Goal: Transaction & Acquisition: Purchase product/service

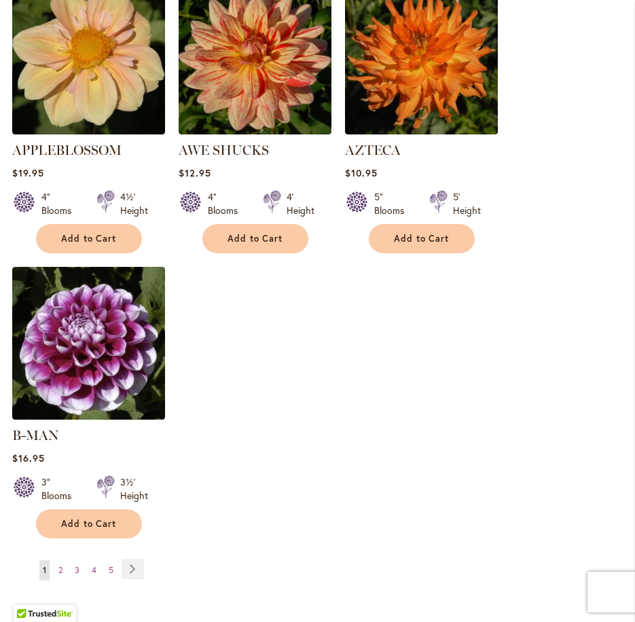
scroll to position [1765, 0]
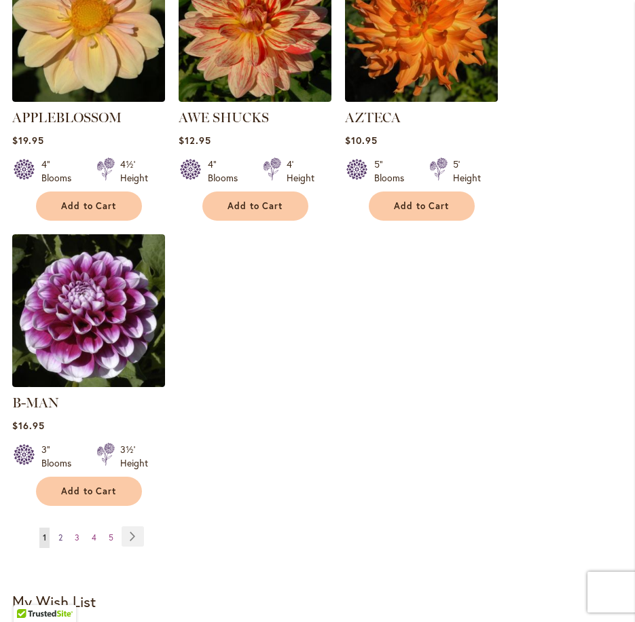
click at [61, 532] on span "2" at bounding box center [60, 537] width 4 height 10
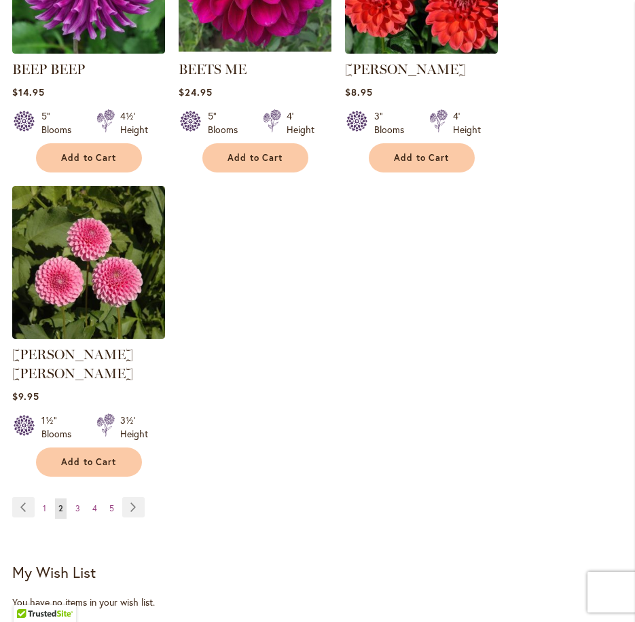
scroll to position [1833, 0]
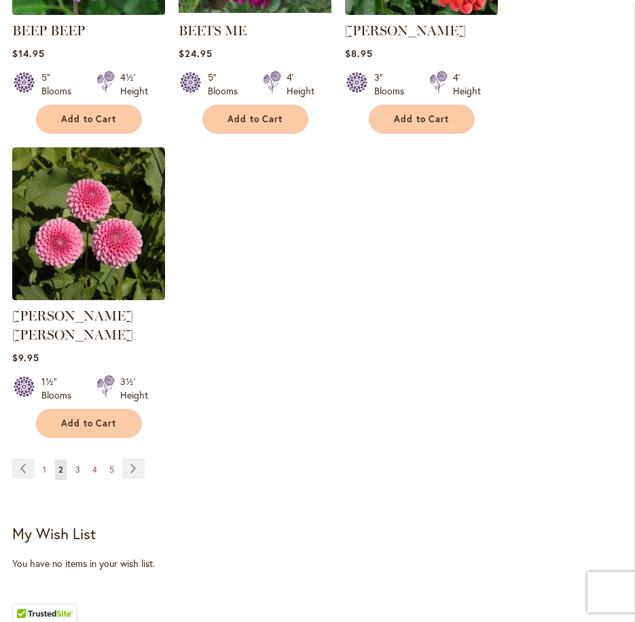
click at [77, 464] on span "3" at bounding box center [77, 469] width 5 height 10
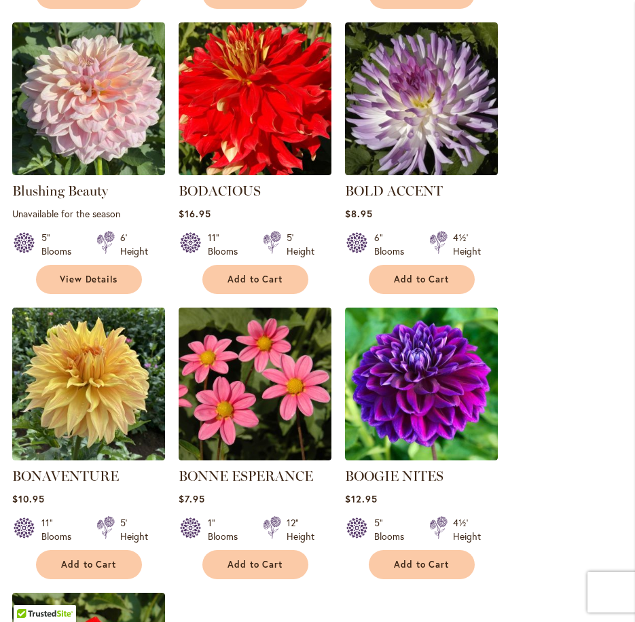
scroll to position [1425, 0]
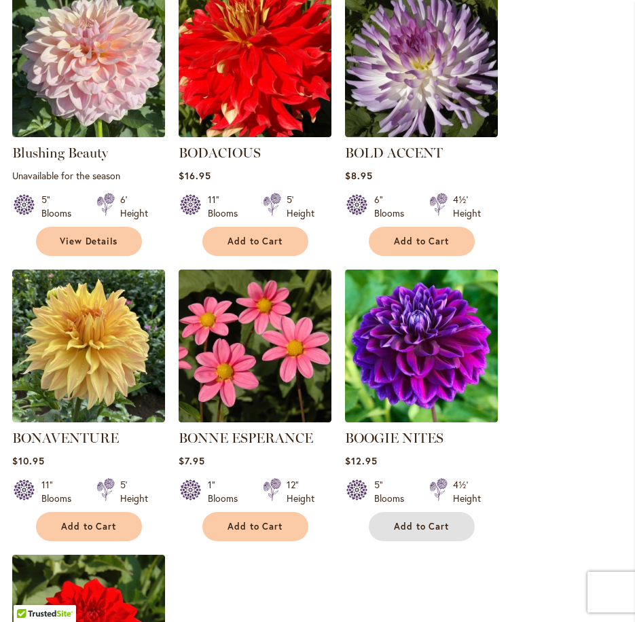
click at [438, 516] on button "Add to Cart" at bounding box center [422, 526] width 106 height 29
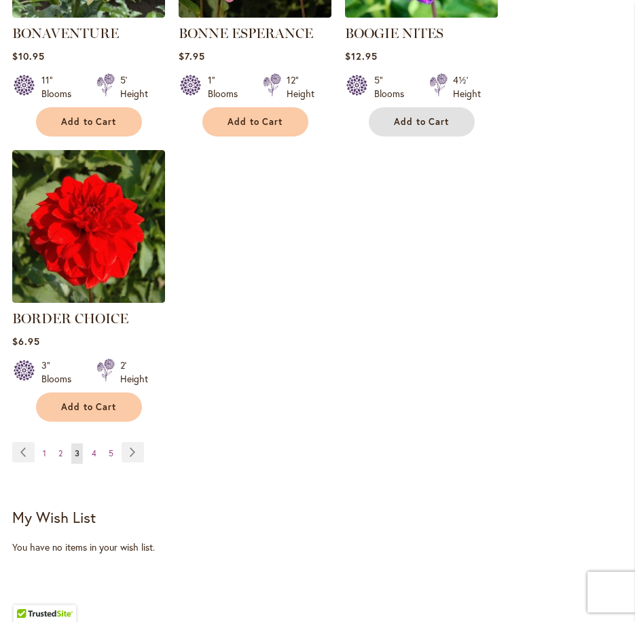
scroll to position [1869, 0]
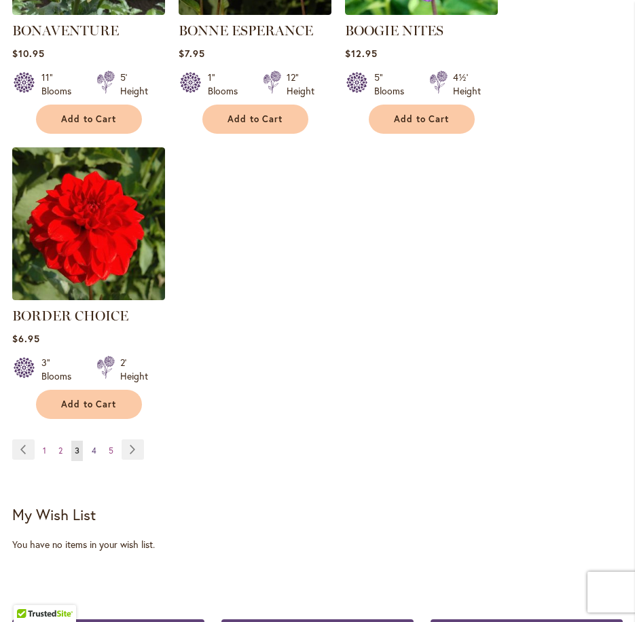
click at [92, 447] on span "4" at bounding box center [94, 450] width 5 height 10
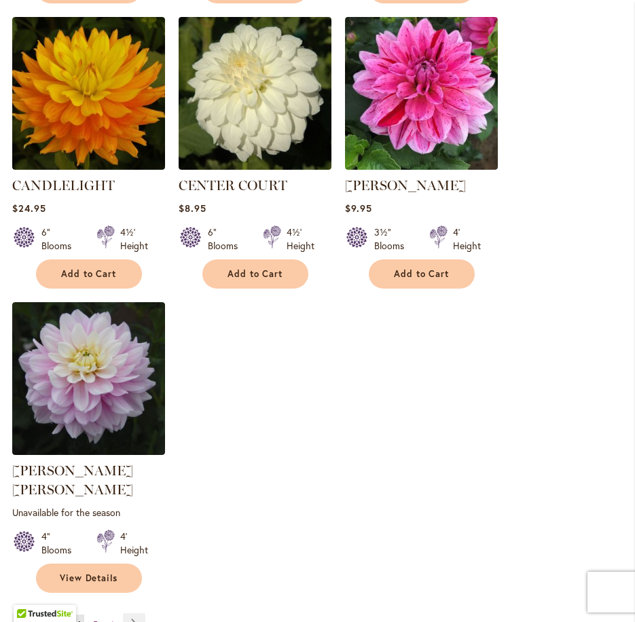
scroll to position [1765, 0]
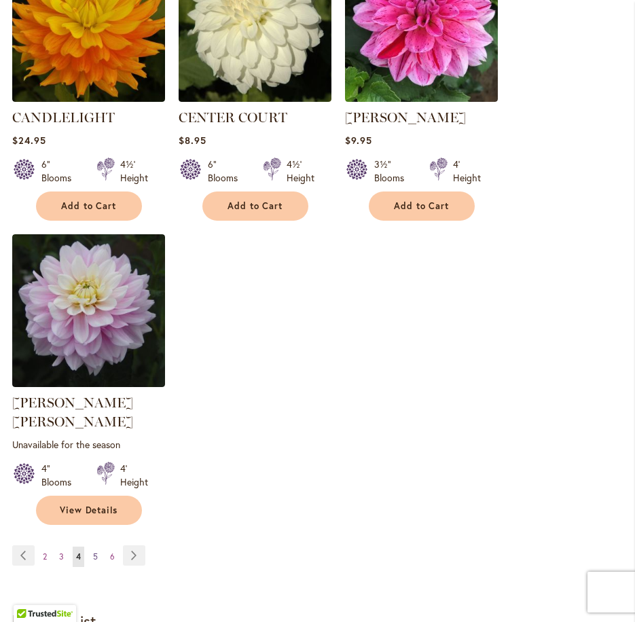
click at [96, 551] on span "5" at bounding box center [95, 556] width 5 height 10
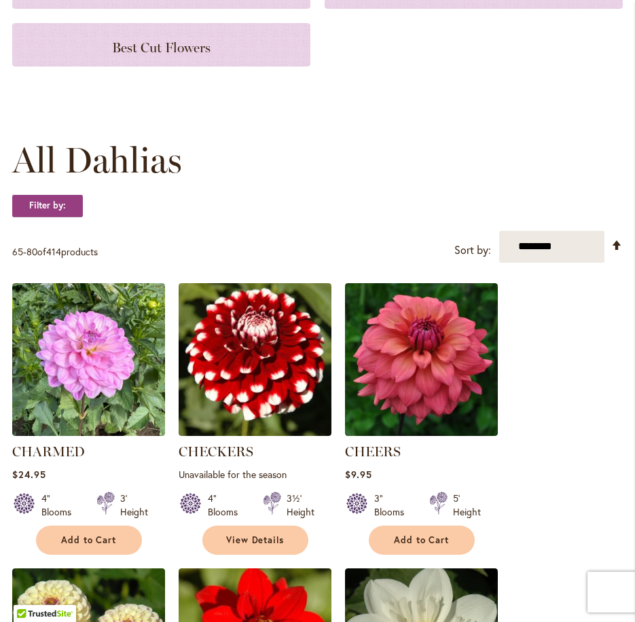
scroll to position [339, 0]
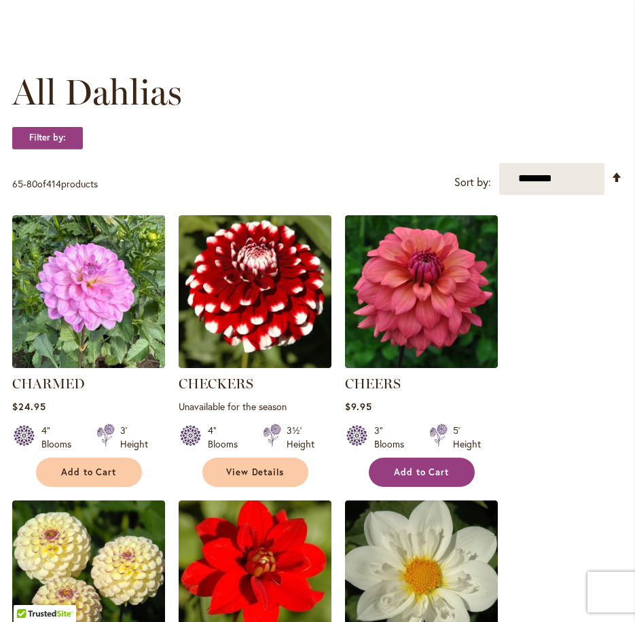
click at [431, 467] on span "Add to Cart" at bounding box center [422, 472] width 56 height 12
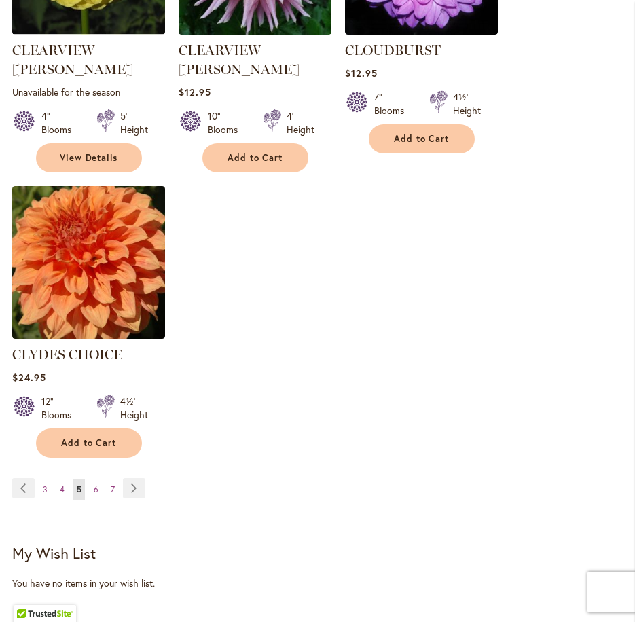
scroll to position [1869, 0]
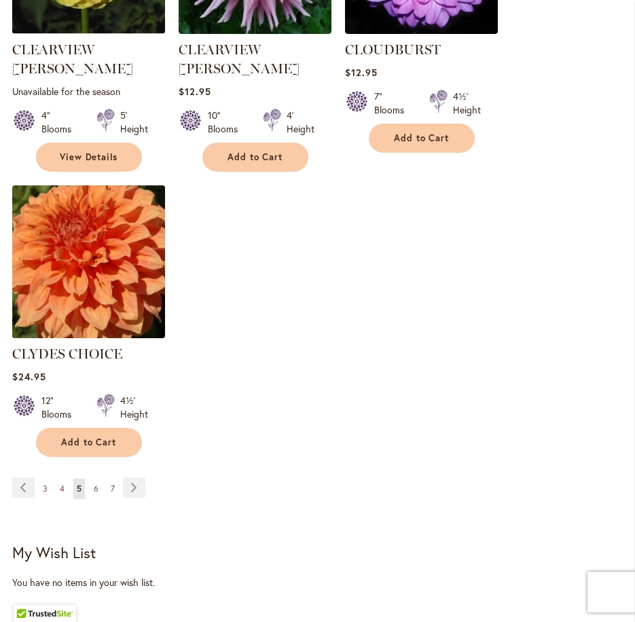
click at [79, 236] on img at bounding box center [88, 261] width 160 height 160
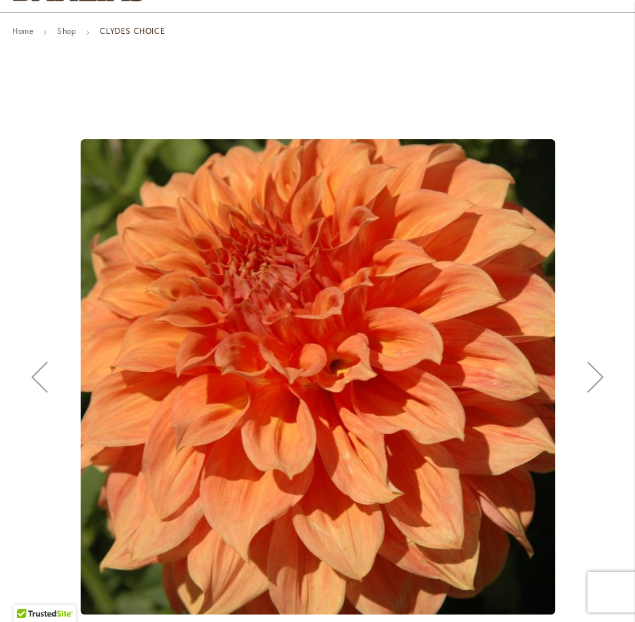
scroll to position [136, 0]
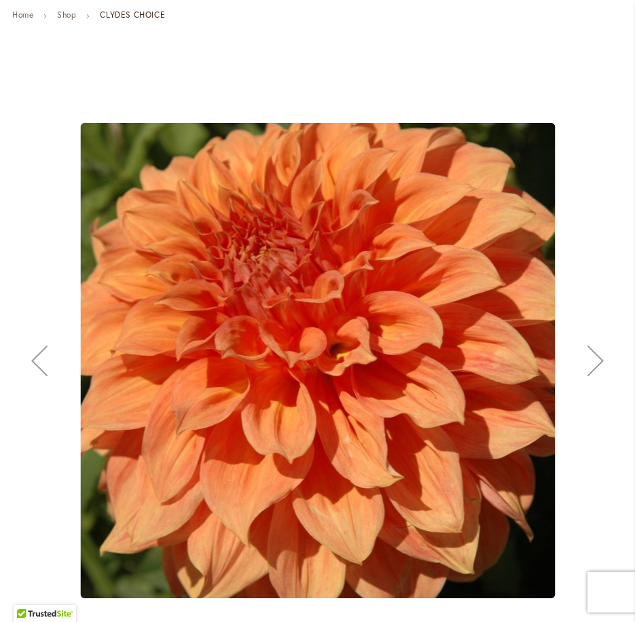
click at [593, 360] on div "Next" at bounding box center [595, 360] width 54 height 54
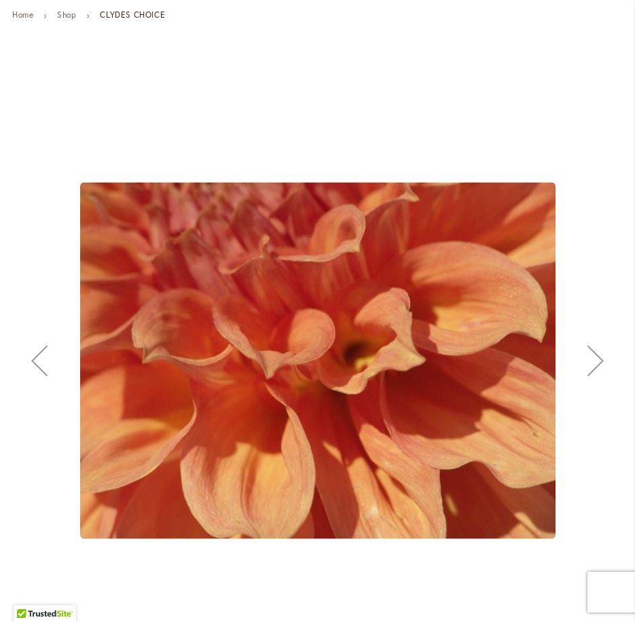
click at [593, 360] on div "Next" at bounding box center [595, 360] width 54 height 54
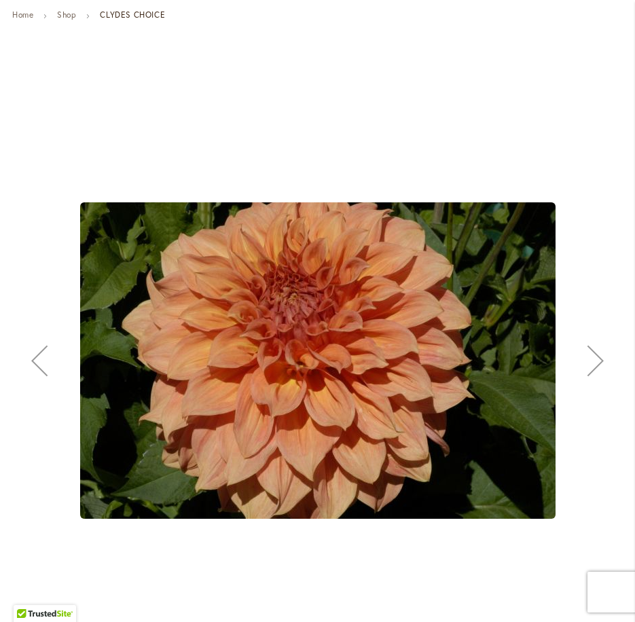
click at [593, 360] on div "Next" at bounding box center [595, 360] width 54 height 54
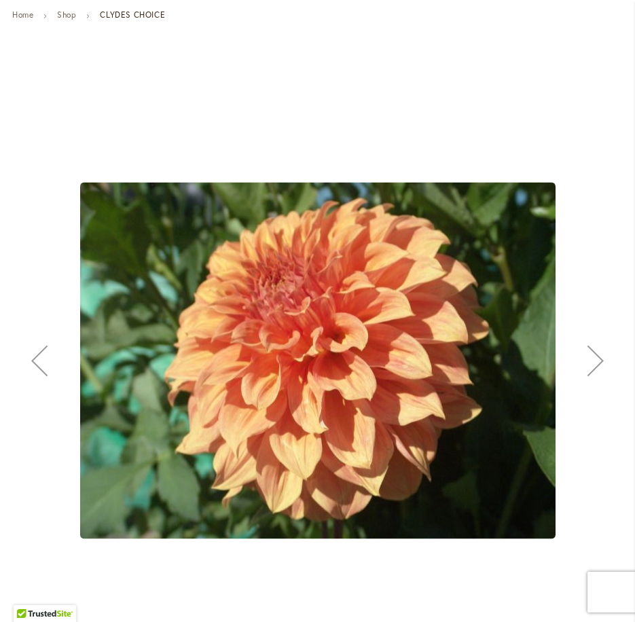
click at [593, 360] on div "Next" at bounding box center [595, 360] width 54 height 54
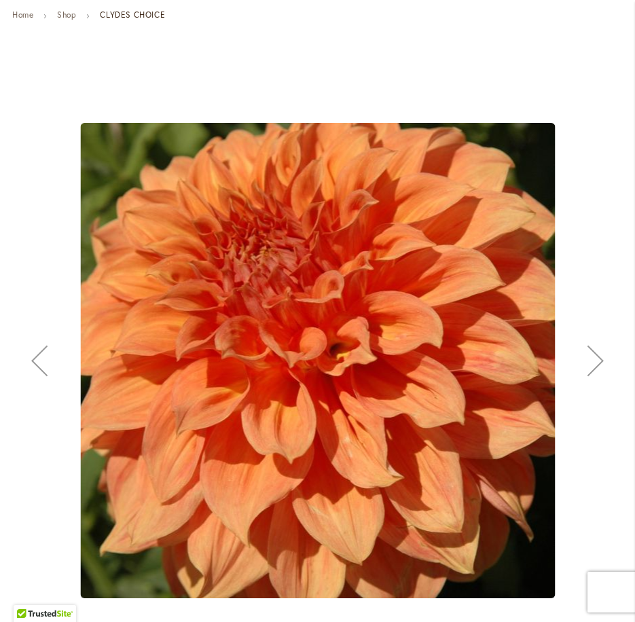
click at [593, 360] on div "Next" at bounding box center [595, 360] width 54 height 54
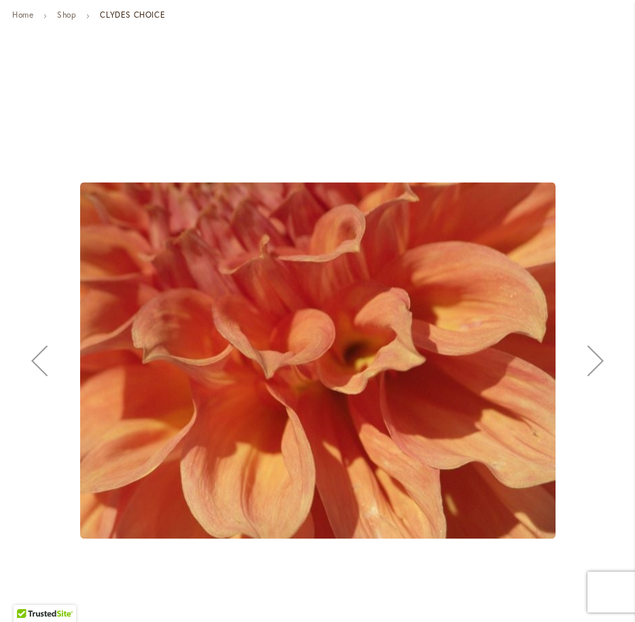
click at [593, 360] on div "Next" at bounding box center [595, 360] width 54 height 54
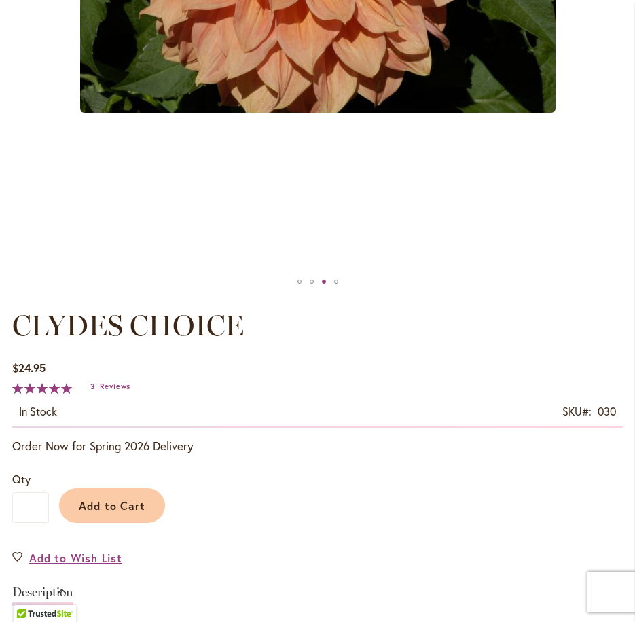
scroll to position [543, 0]
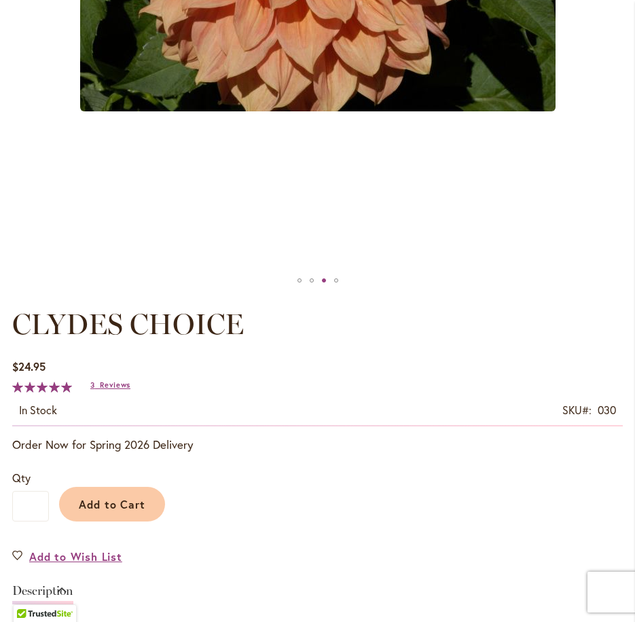
drag, startPoint x: 411, startPoint y: 409, endPoint x: 404, endPoint y: 420, distance: 13.7
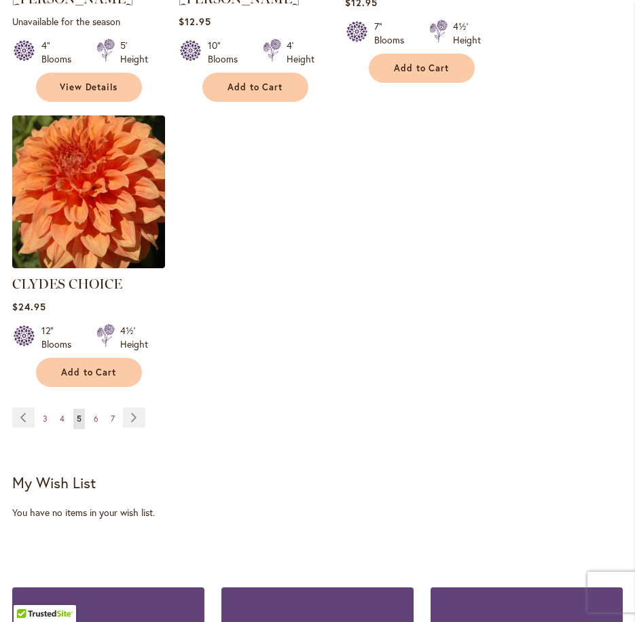
scroll to position [1869, 0]
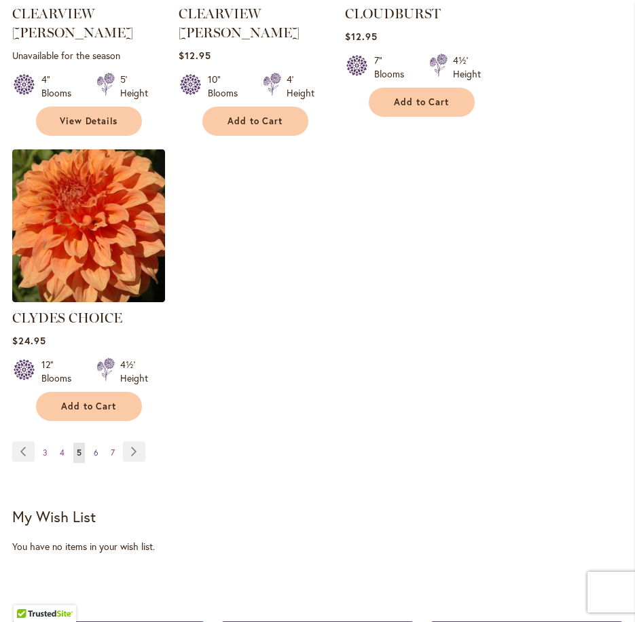
click at [94, 447] on span "6" at bounding box center [96, 452] width 5 height 10
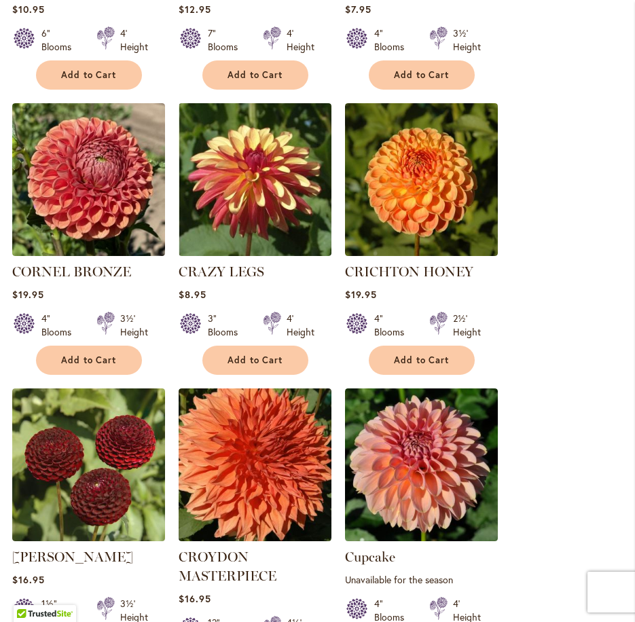
scroll to position [747, 0]
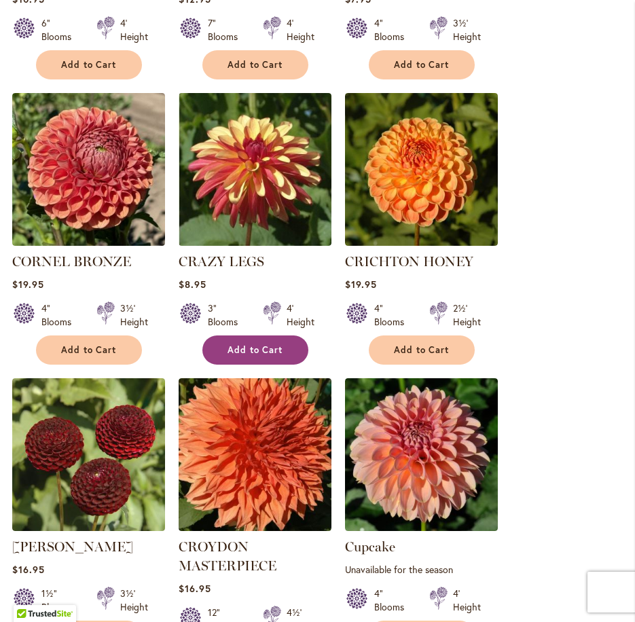
click at [242, 349] on span "Add to Cart" at bounding box center [255, 350] width 56 height 12
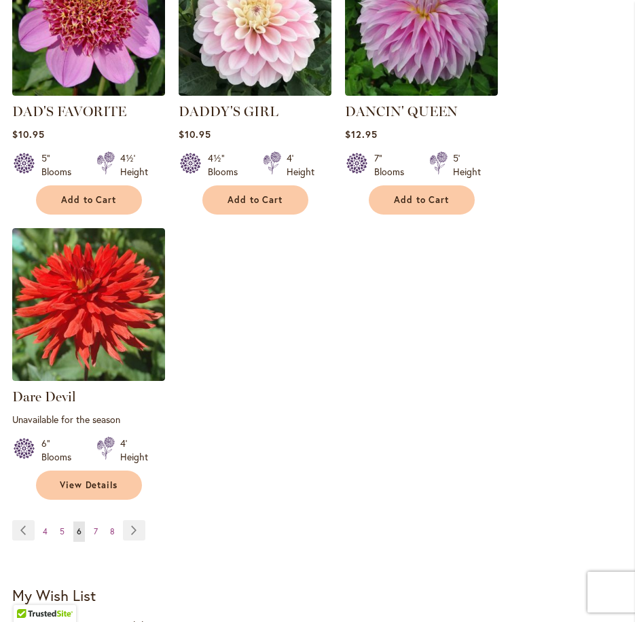
scroll to position [1869, 0]
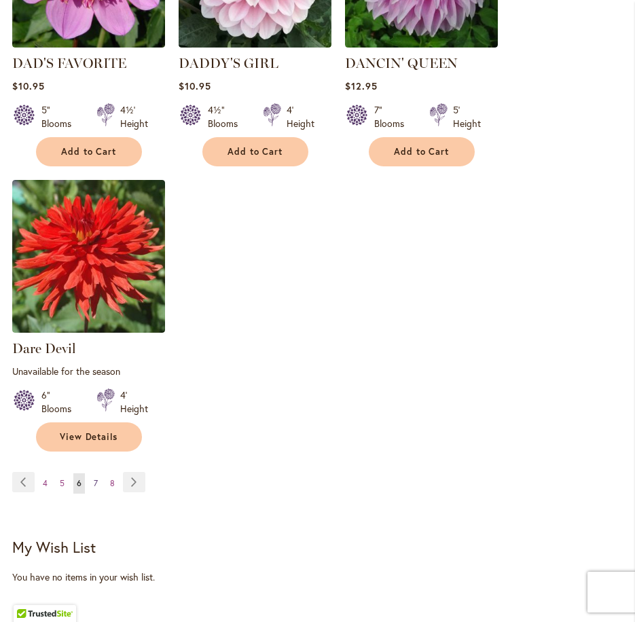
click at [94, 478] on span "7" at bounding box center [96, 483] width 4 height 10
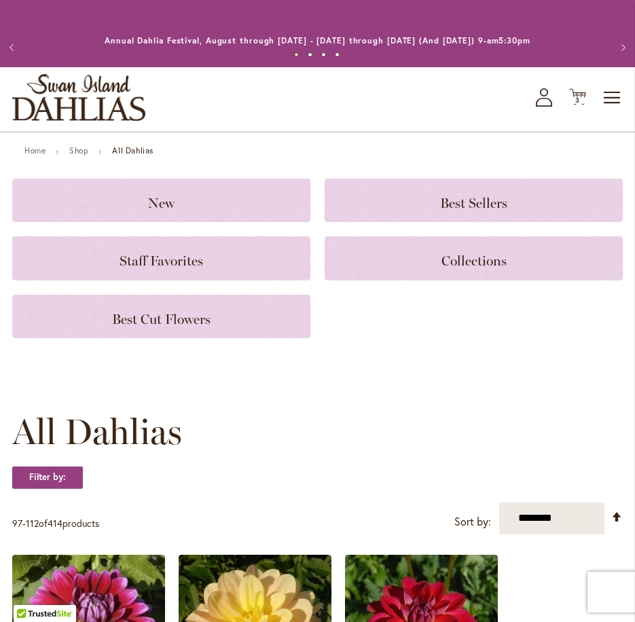
drag, startPoint x: 544, startPoint y: 338, endPoint x: 537, endPoint y: 326, distance: 13.7
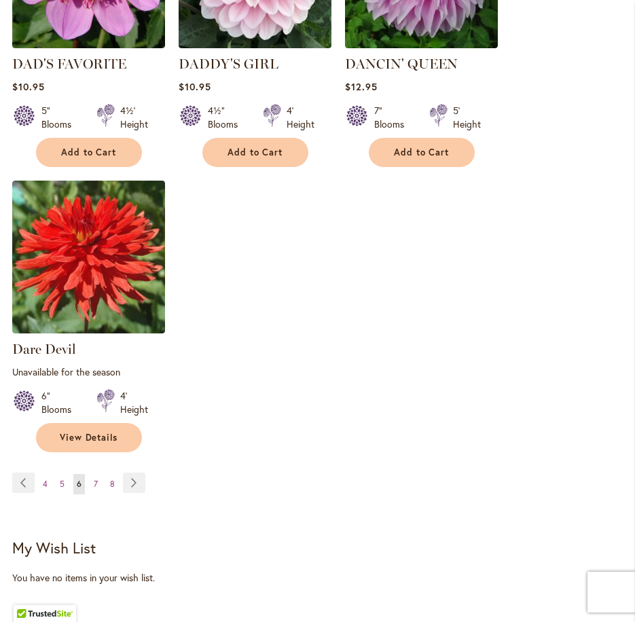
scroll to position [1841, 0]
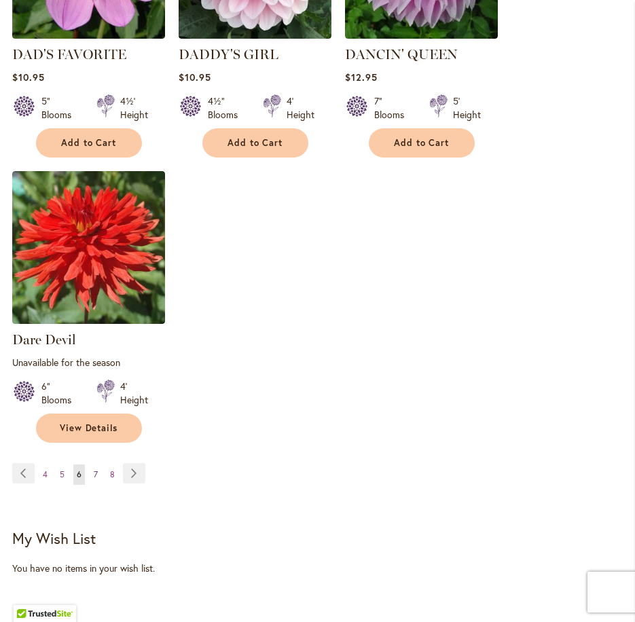
click at [94, 469] on span "7" at bounding box center [96, 474] width 4 height 10
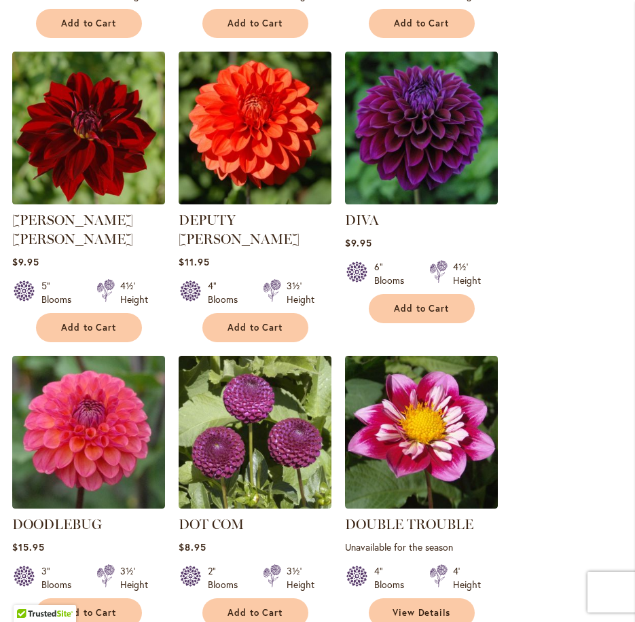
scroll to position [814, 0]
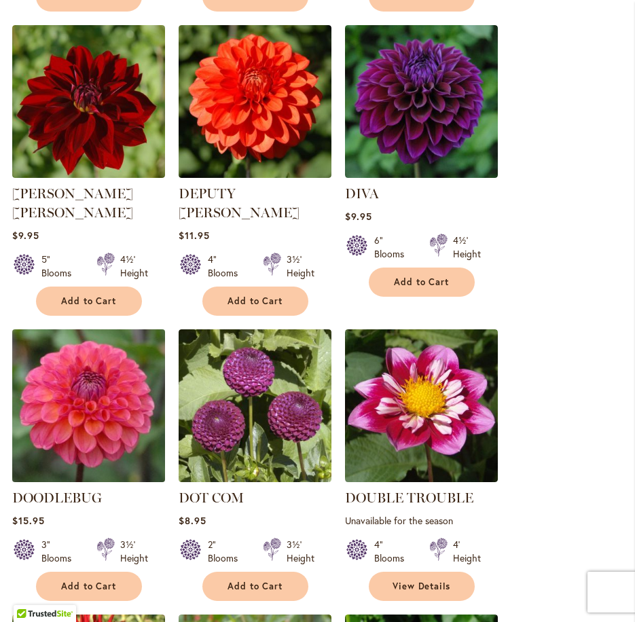
click at [81, 408] on img at bounding box center [88, 405] width 160 height 160
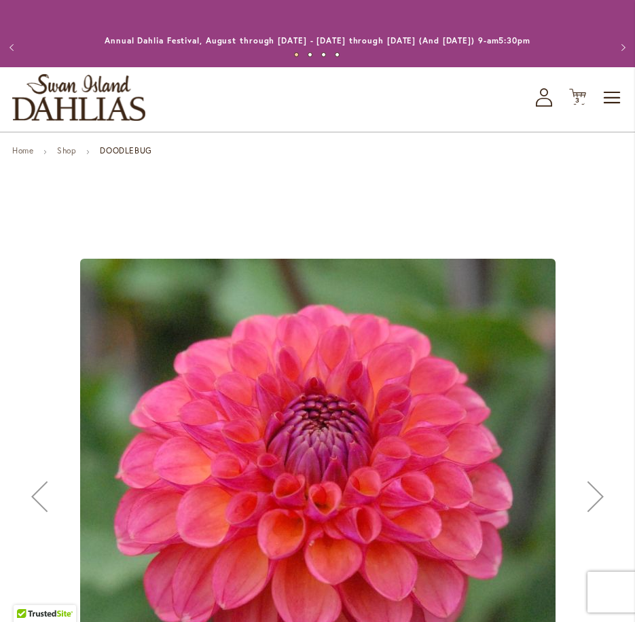
click at [602, 491] on div "Next" at bounding box center [595, 496] width 54 height 54
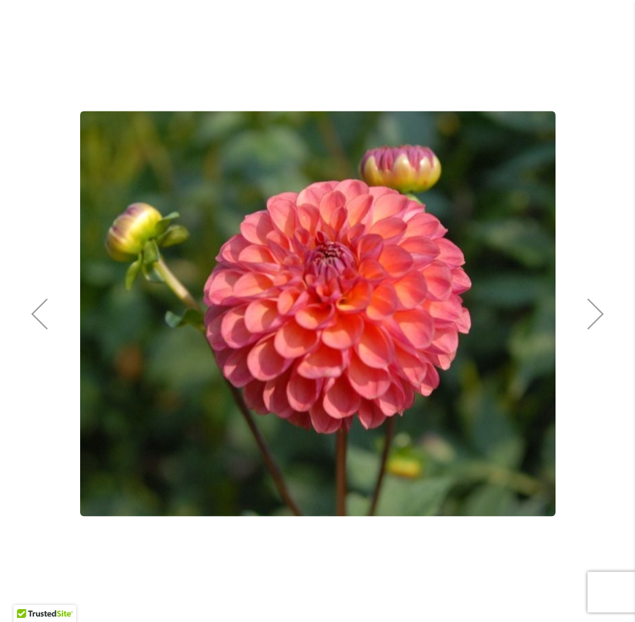
scroll to position [204, 0]
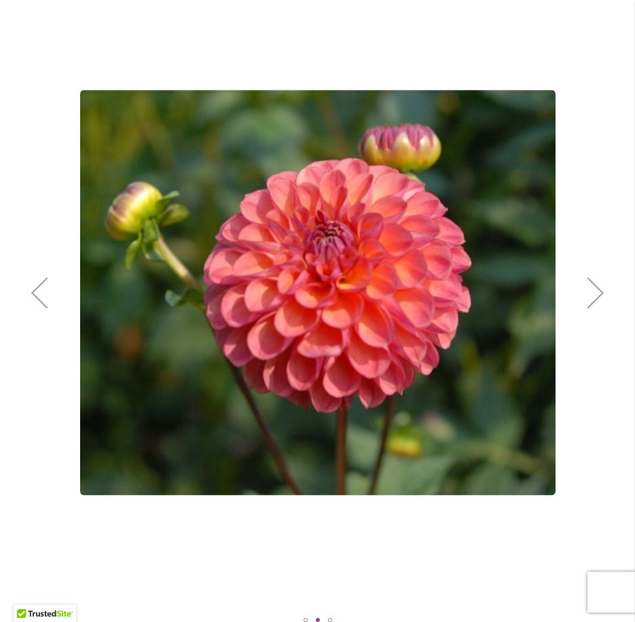
click at [594, 291] on div "Next" at bounding box center [595, 292] width 54 height 54
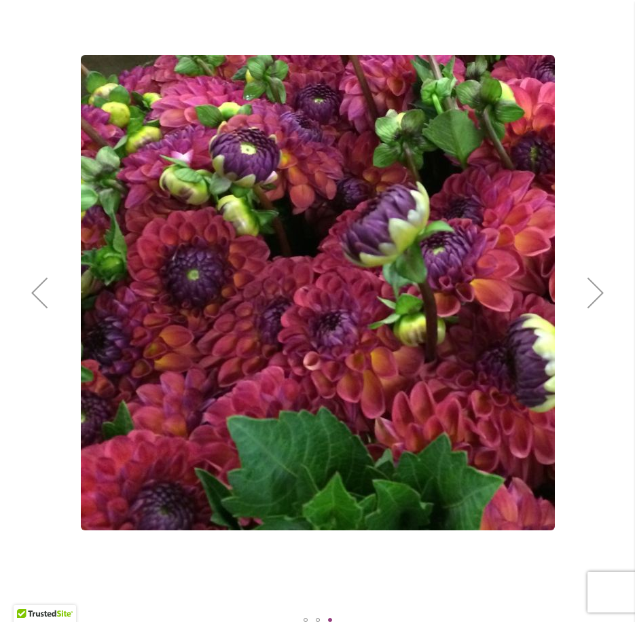
click at [593, 293] on div "Next" at bounding box center [595, 292] width 54 height 54
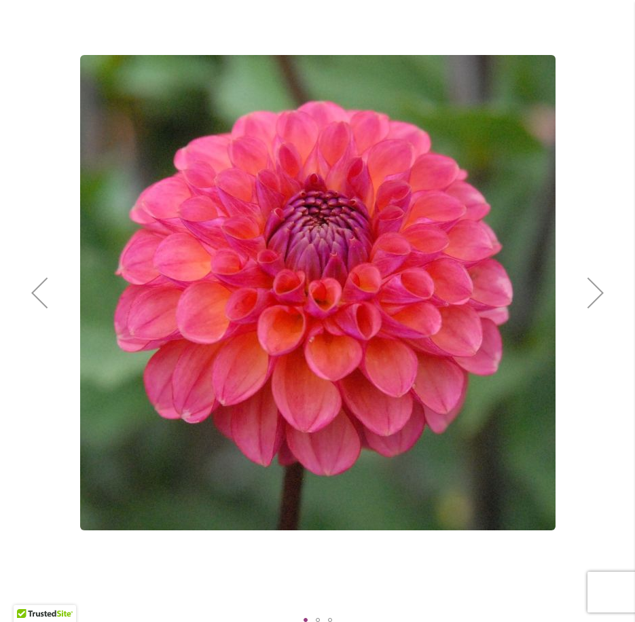
click at [593, 293] on div "Next" at bounding box center [595, 292] width 54 height 54
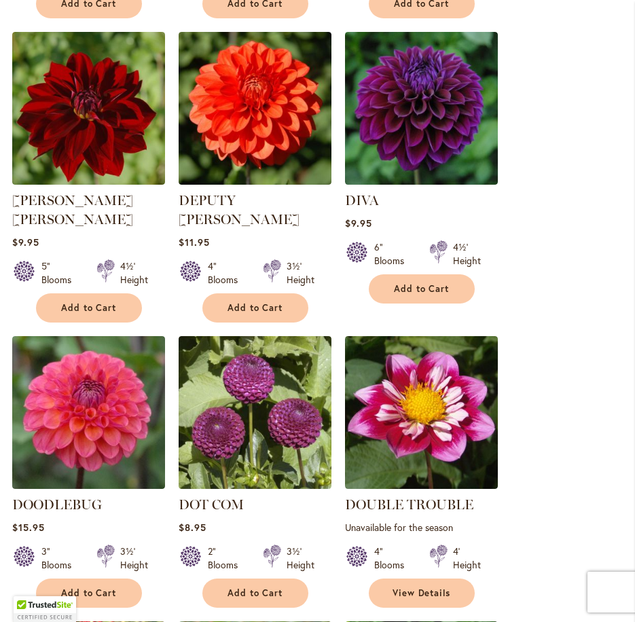
scroll to position [814, 0]
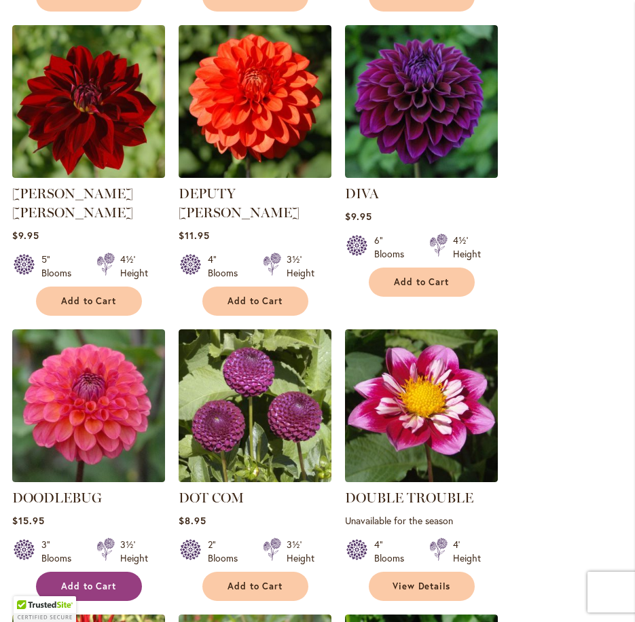
click at [95, 580] on span "Add to Cart" at bounding box center [89, 586] width 56 height 12
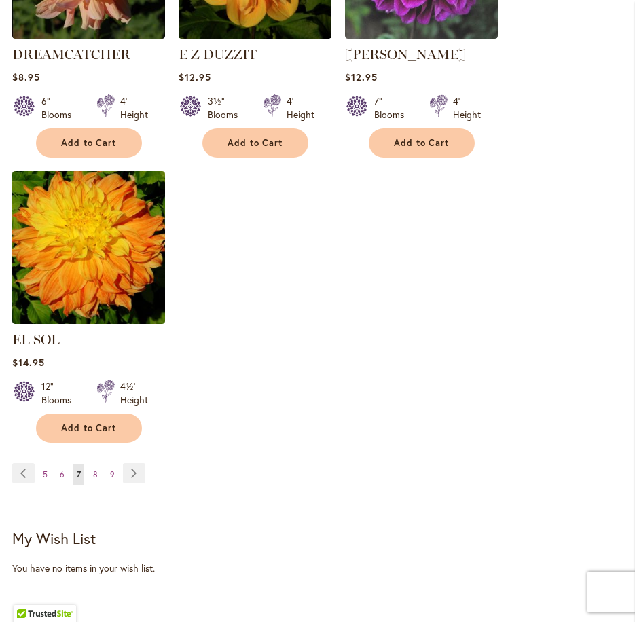
scroll to position [1869, 0]
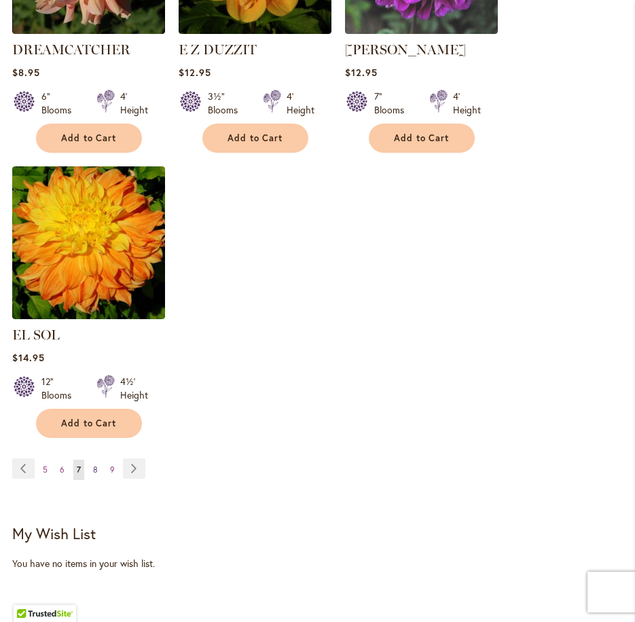
click at [96, 464] on span "8" at bounding box center [95, 469] width 5 height 10
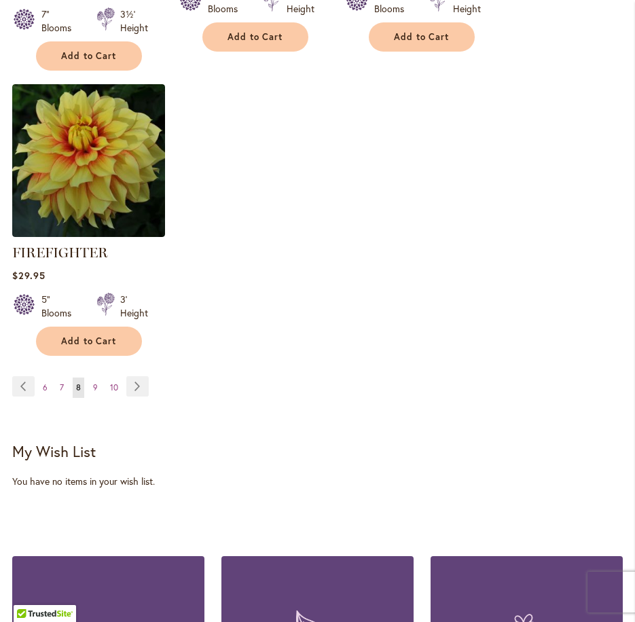
scroll to position [1968, 0]
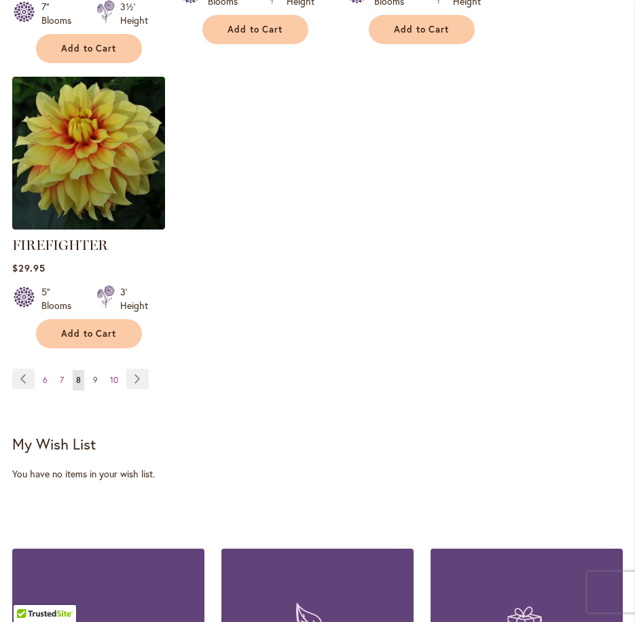
click at [94, 375] on span "9" at bounding box center [95, 380] width 5 height 10
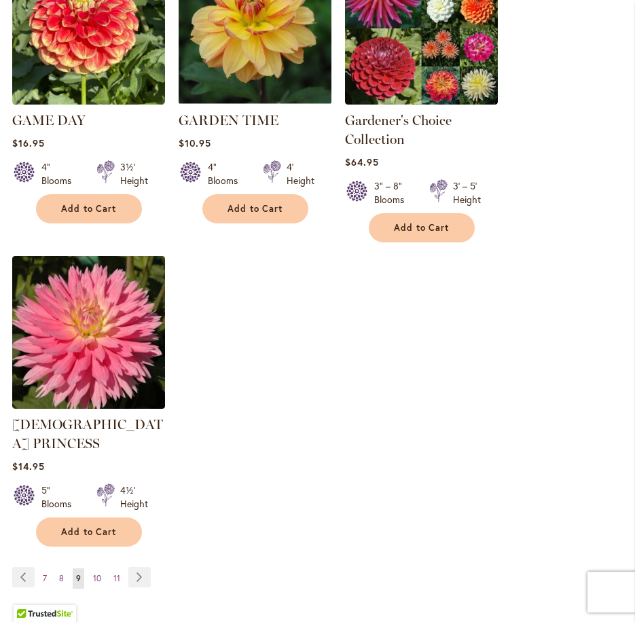
scroll to position [1833, 0]
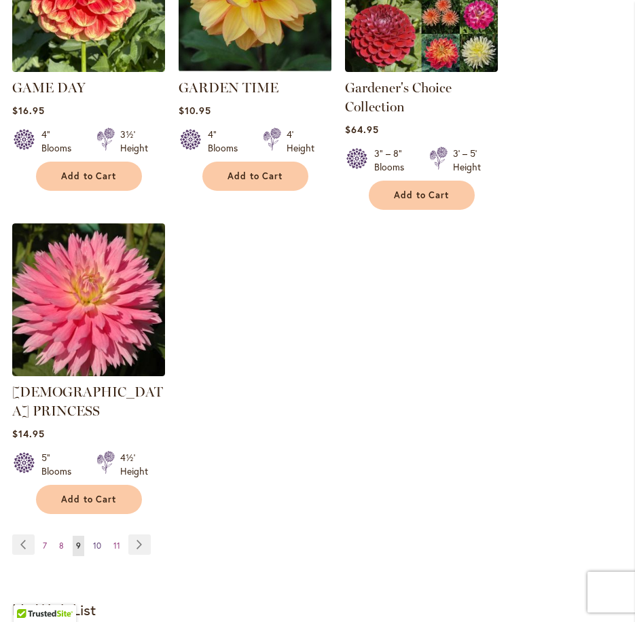
click at [97, 540] on span "10" at bounding box center [97, 545] width 8 height 10
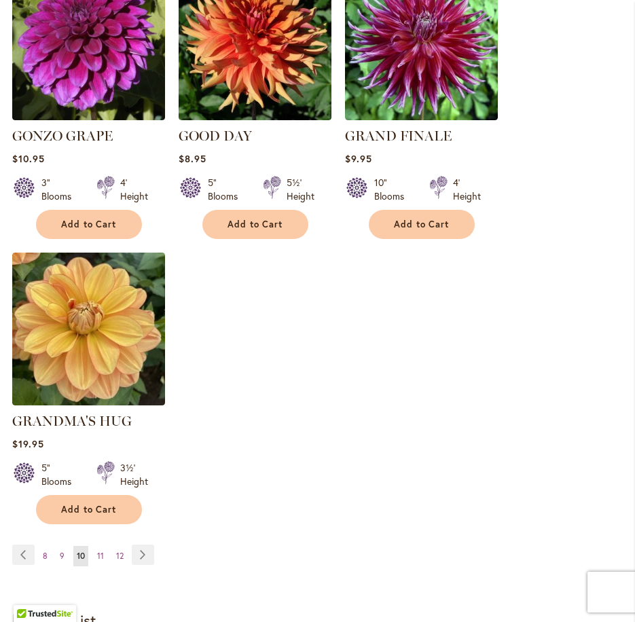
scroll to position [1765, 0]
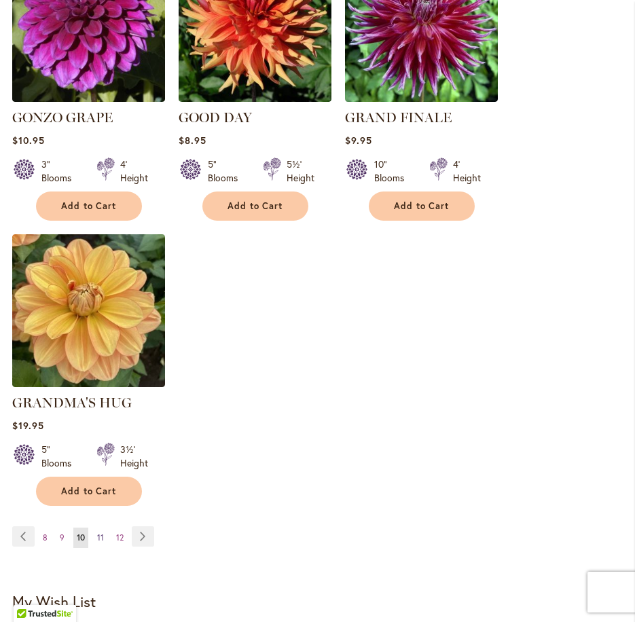
click at [97, 532] on span "11" at bounding box center [100, 537] width 7 height 10
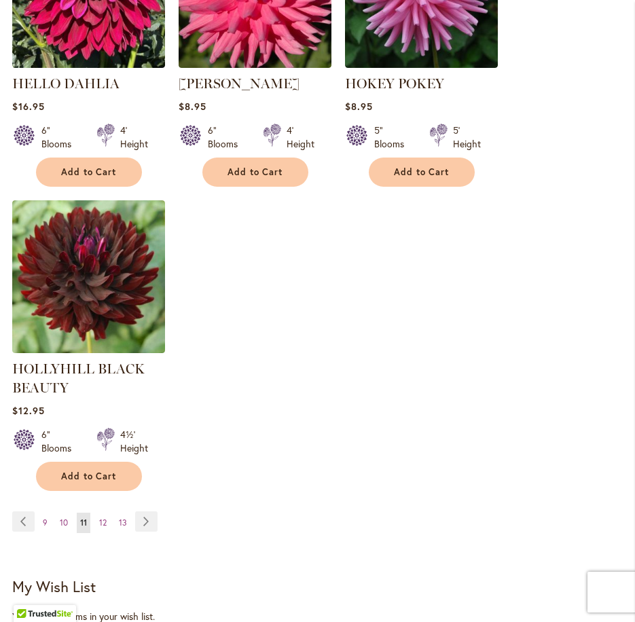
scroll to position [1833, 0]
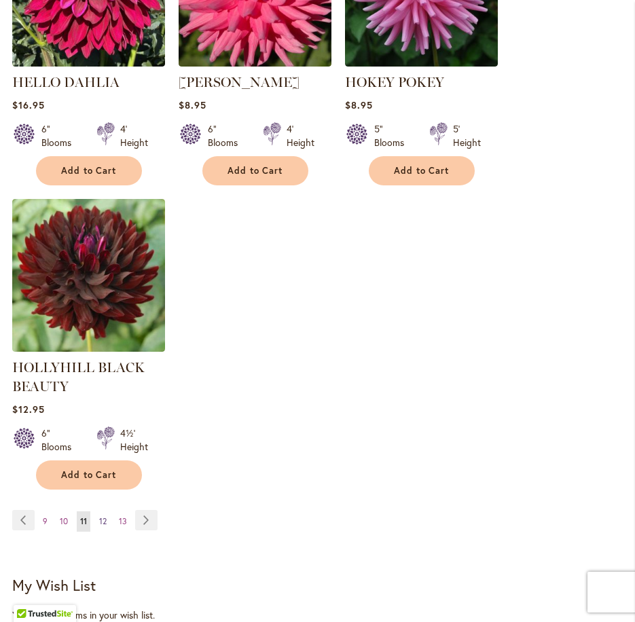
click at [108, 516] on link "Page 12" at bounding box center [103, 521] width 14 height 20
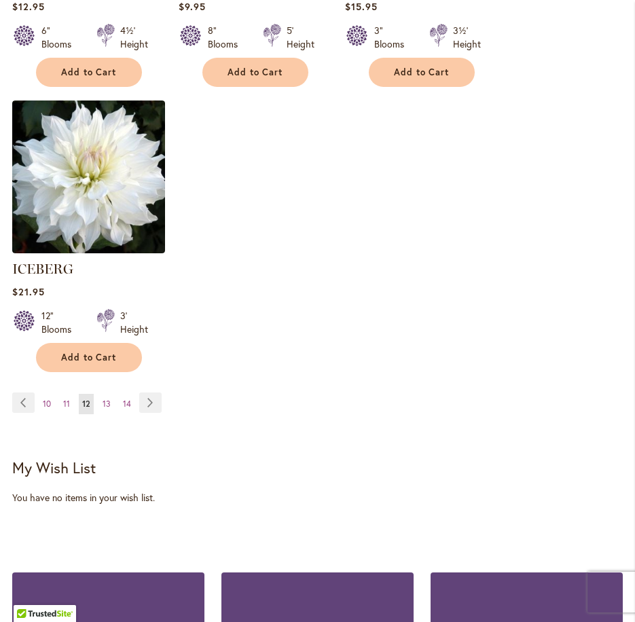
scroll to position [1900, 0]
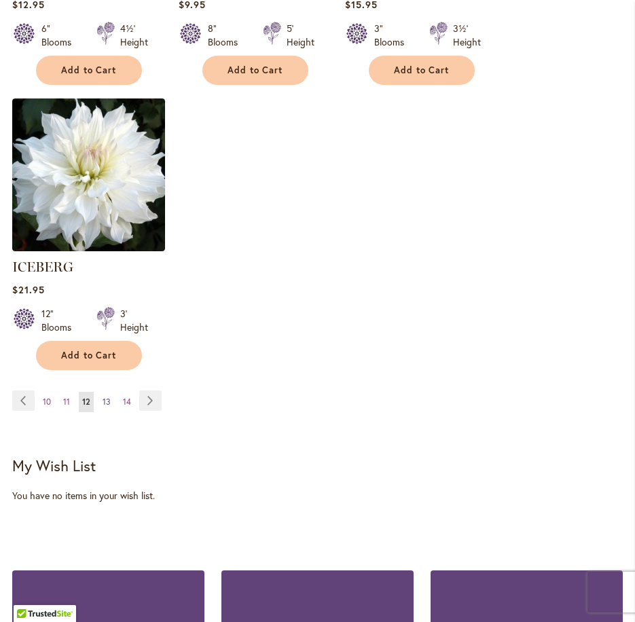
click at [106, 396] on span "13" at bounding box center [106, 401] width 8 height 10
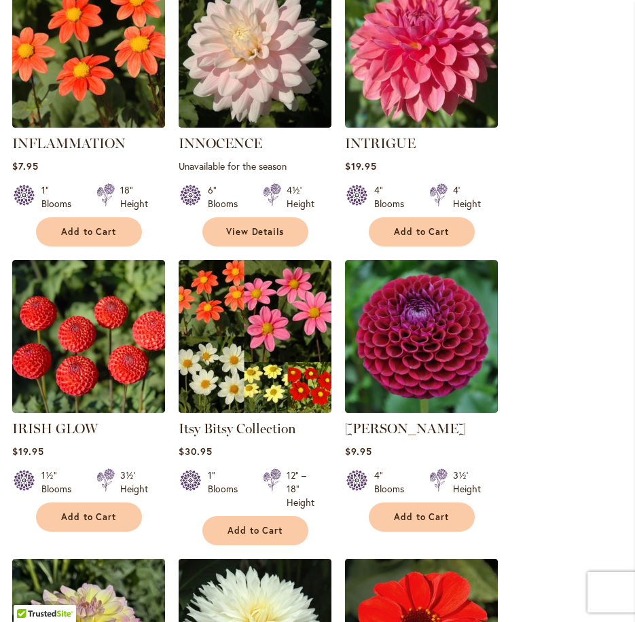
scroll to position [882, 0]
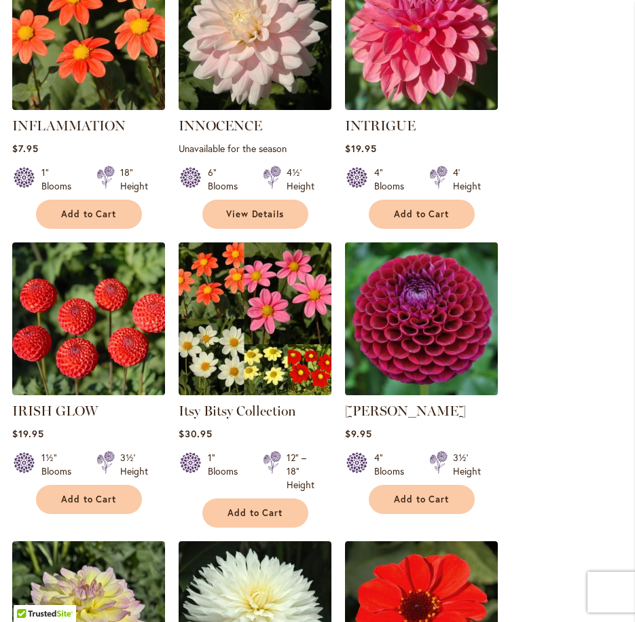
click at [450, 341] on img at bounding box center [421, 318] width 160 height 160
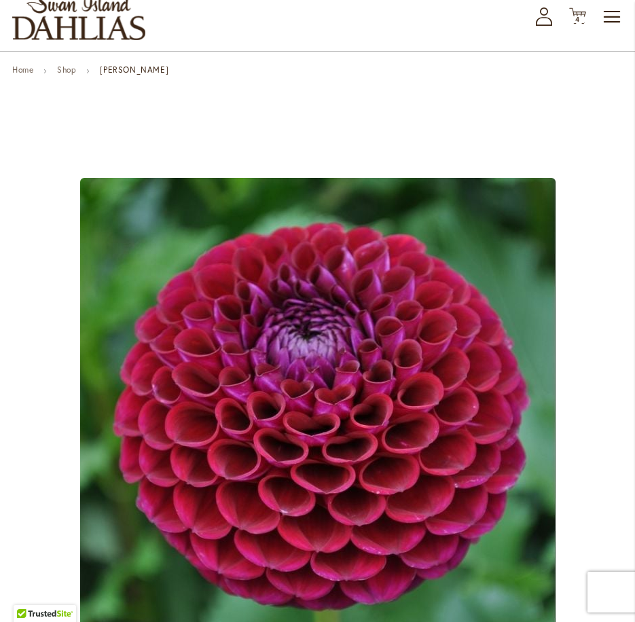
scroll to position [136, 0]
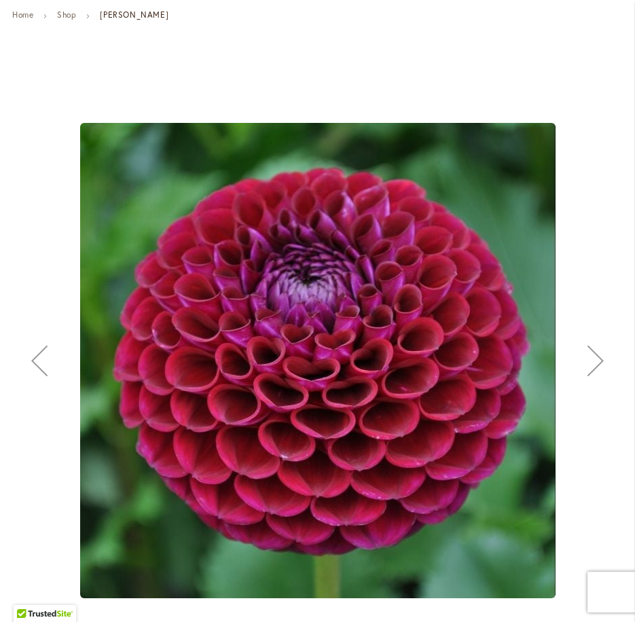
click at [590, 369] on div "Next" at bounding box center [595, 360] width 54 height 54
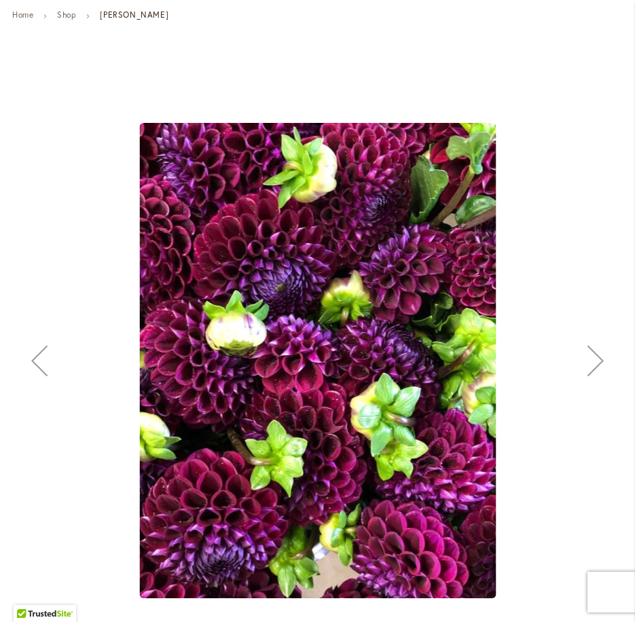
click at [590, 369] on div "Next" at bounding box center [595, 360] width 54 height 54
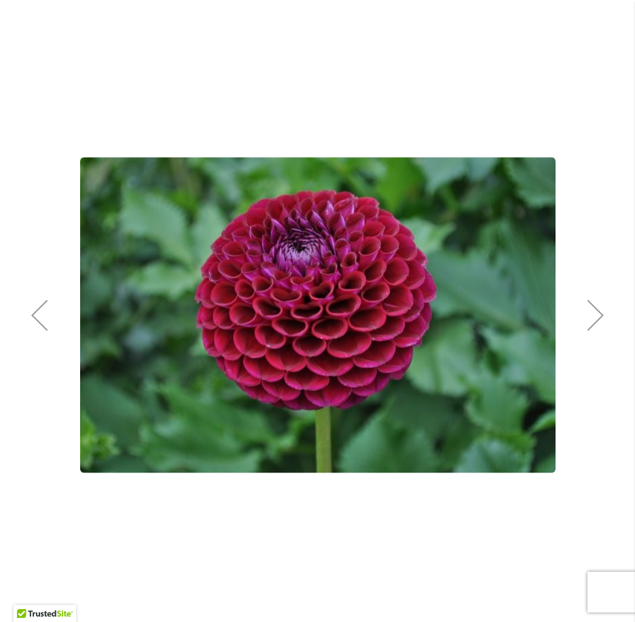
scroll to position [204, 0]
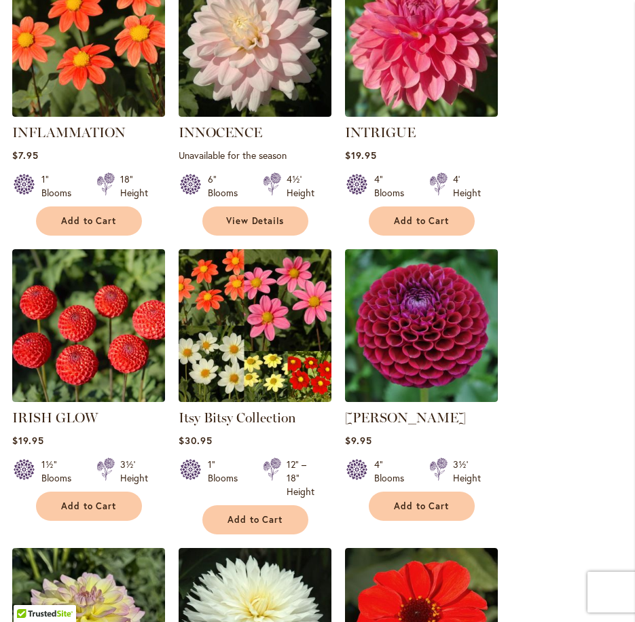
scroll to position [882, 0]
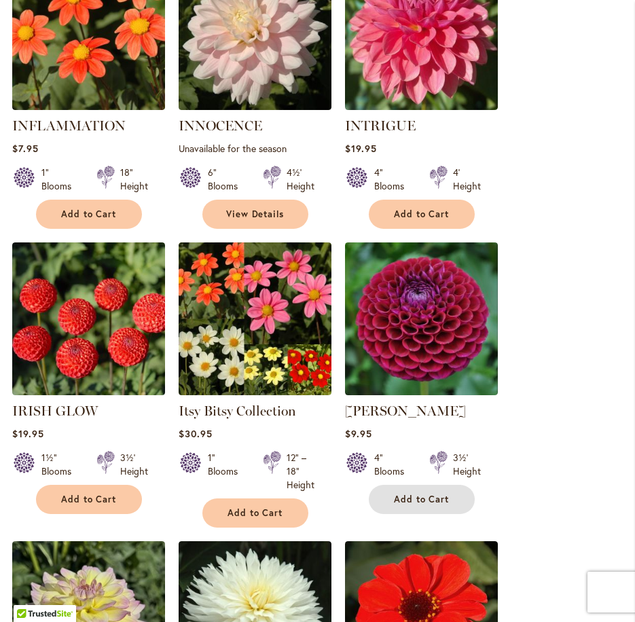
drag, startPoint x: 429, startPoint y: 490, endPoint x: 436, endPoint y: 483, distance: 10.1
click at [429, 488] on button "Add to Cart" at bounding box center [422, 499] width 106 height 29
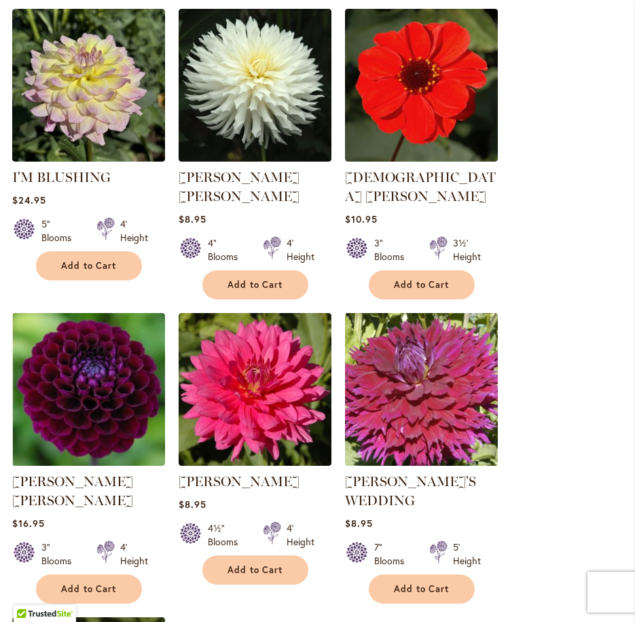
scroll to position [1461, 0]
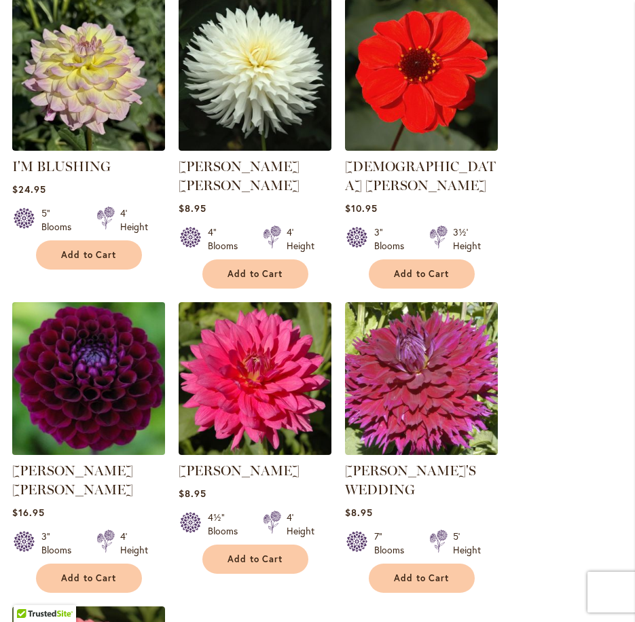
click at [124, 350] on img at bounding box center [88, 378] width 160 height 160
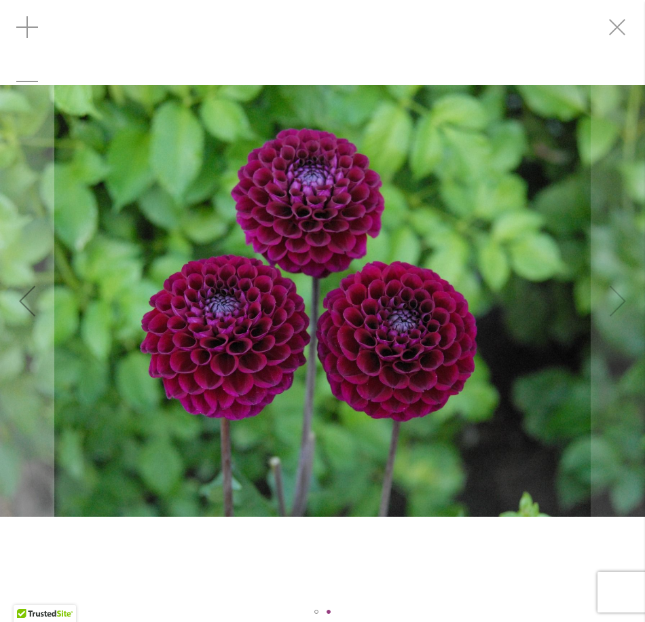
click at [606, 311] on img "JASON MATTHEW" at bounding box center [322, 301] width 645 height 432
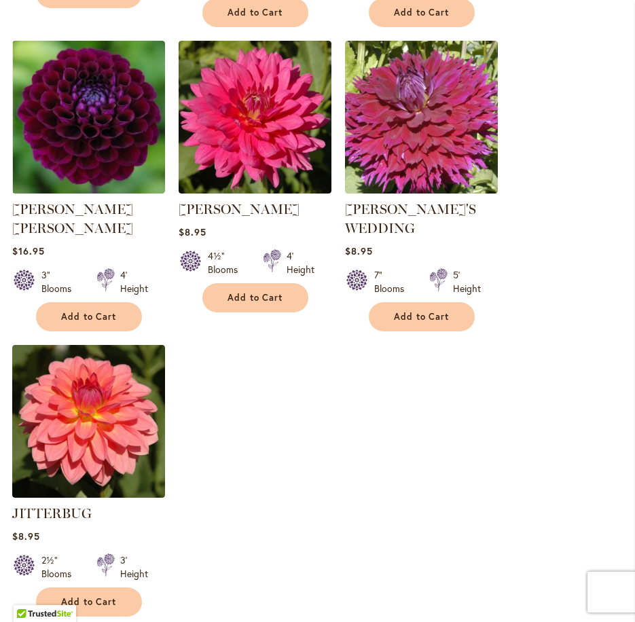
scroll to position [1733, 0]
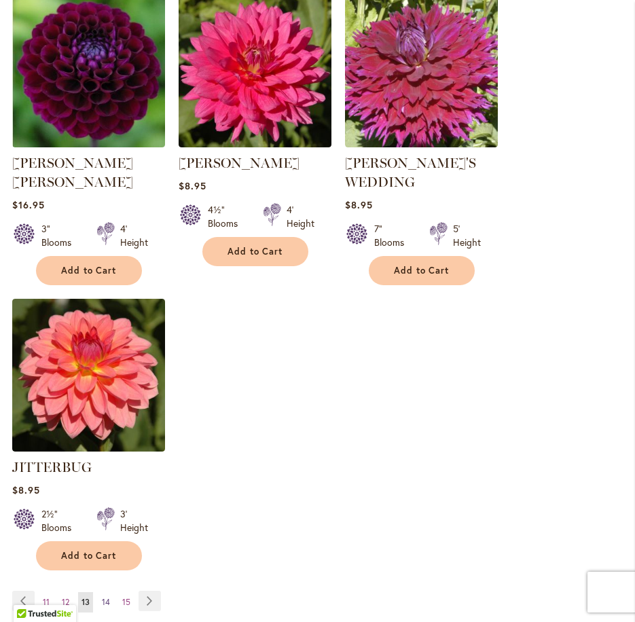
click at [105, 597] on span "14" at bounding box center [106, 602] width 8 height 10
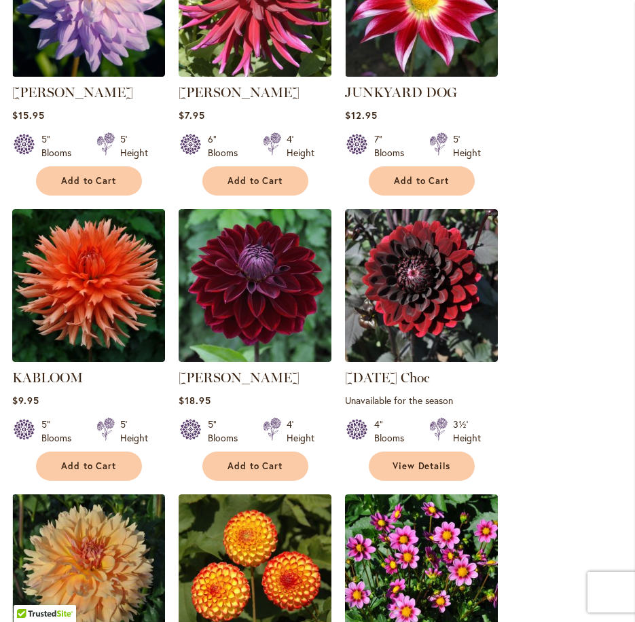
scroll to position [679, 0]
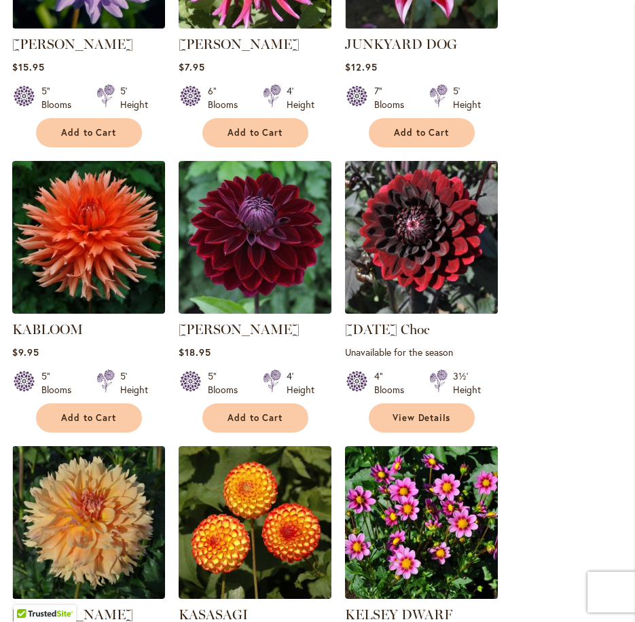
click at [407, 277] on img at bounding box center [421, 237] width 160 height 160
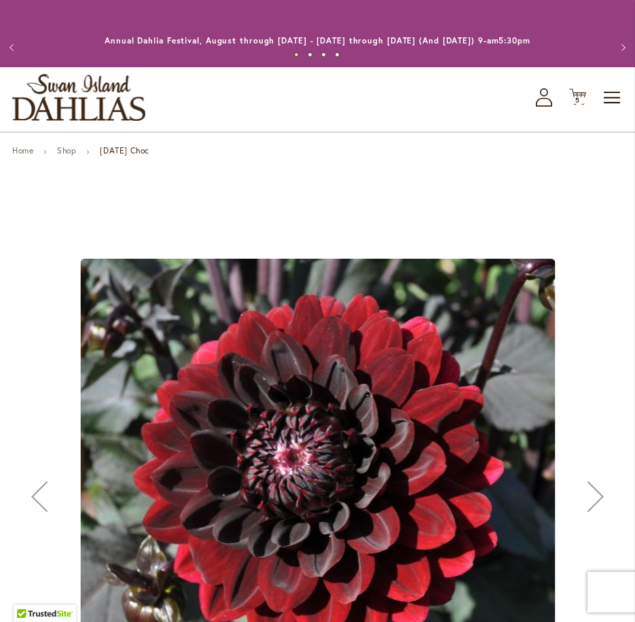
click at [588, 491] on div "Next" at bounding box center [595, 496] width 54 height 54
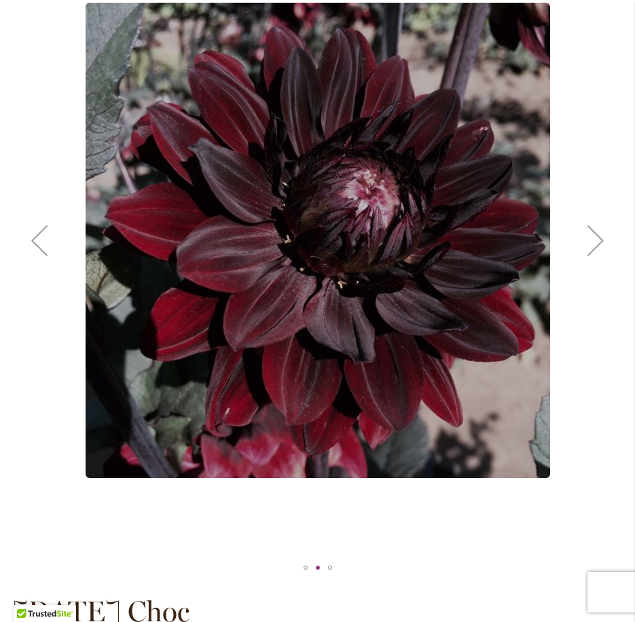
scroll to position [271, 0]
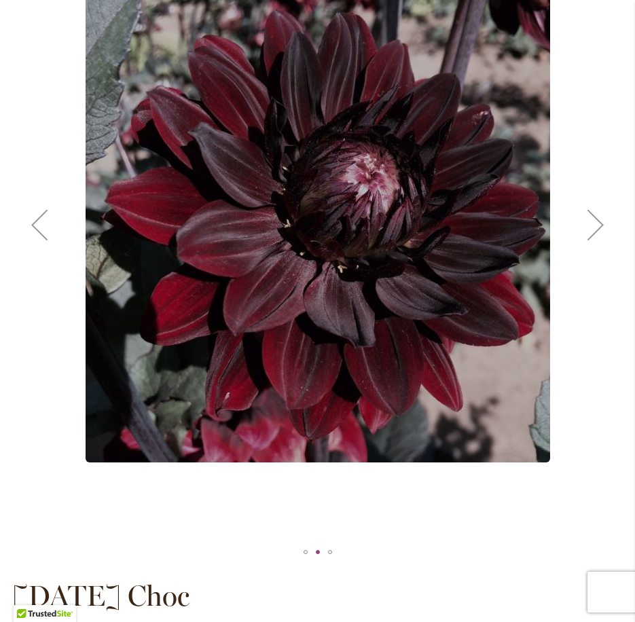
click at [600, 219] on div "Next" at bounding box center [595, 225] width 54 height 54
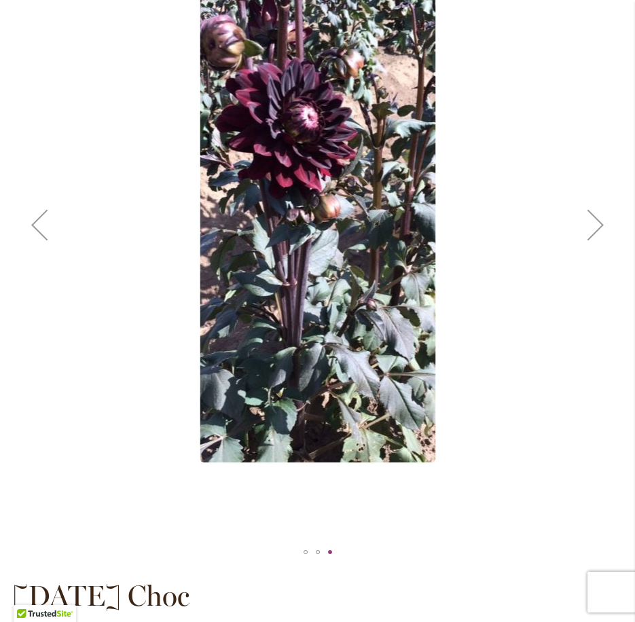
click at [602, 220] on div "Next" at bounding box center [595, 225] width 54 height 54
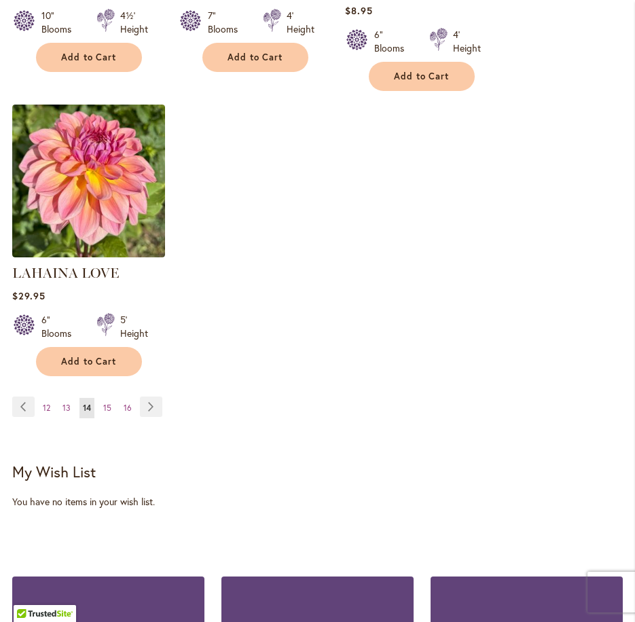
scroll to position [1900, 0]
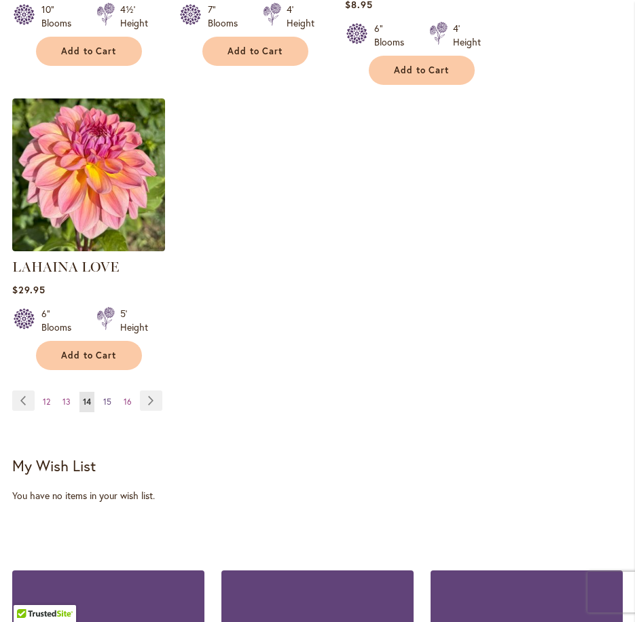
click at [107, 396] on span "15" at bounding box center [107, 401] width 8 height 10
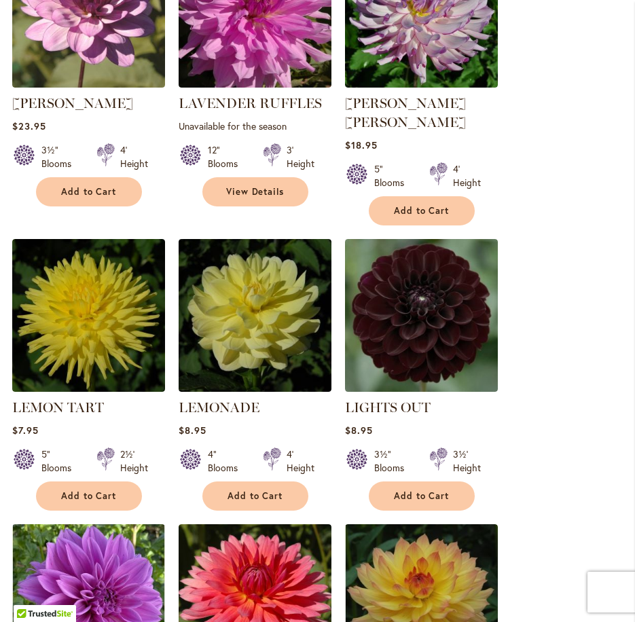
scroll to position [679, 0]
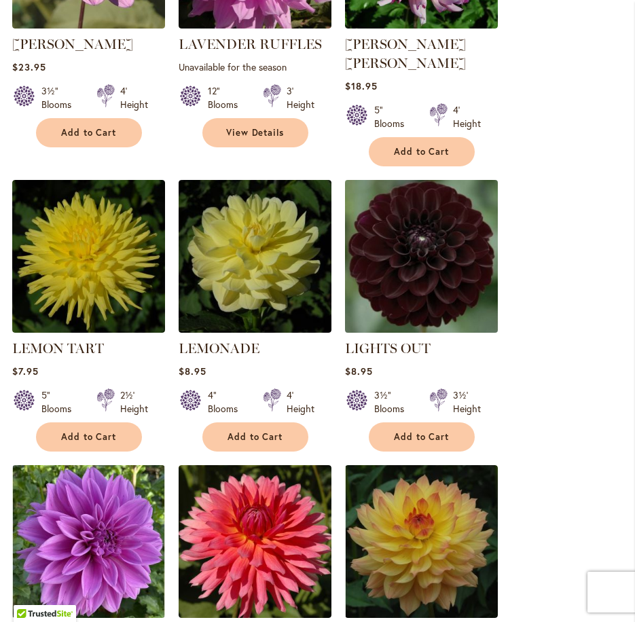
click at [427, 246] on img at bounding box center [421, 256] width 160 height 160
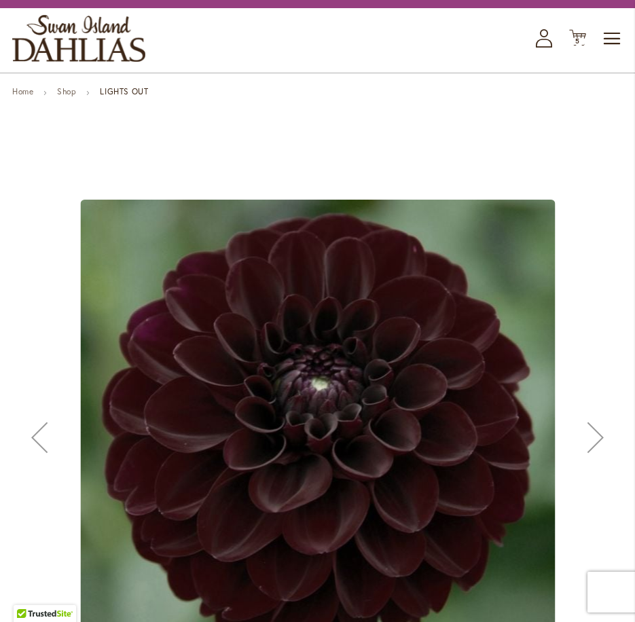
scroll to position [136, 0]
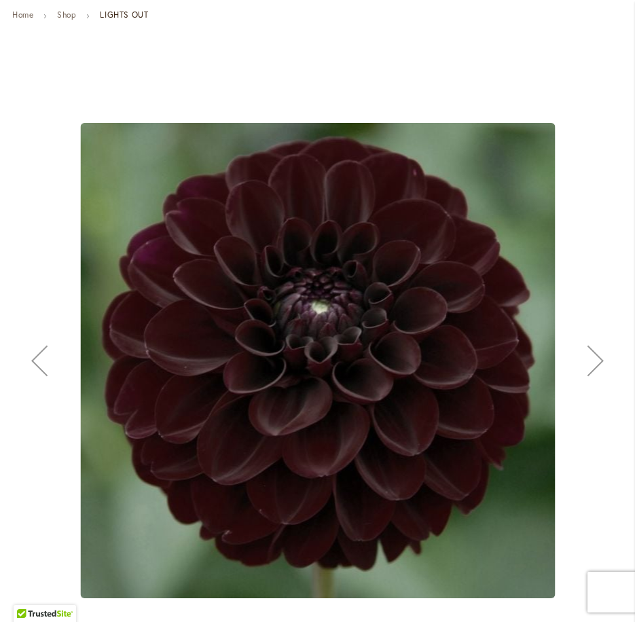
click at [589, 348] on div "Next" at bounding box center [595, 360] width 54 height 54
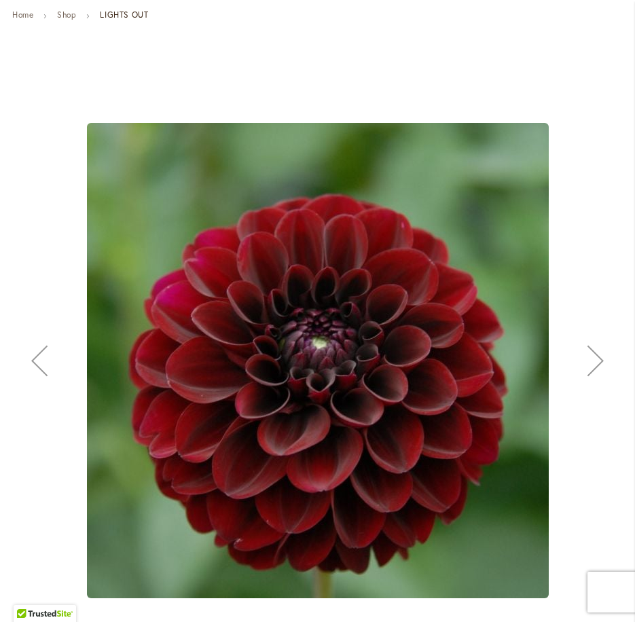
click at [589, 348] on div "Next" at bounding box center [595, 360] width 54 height 54
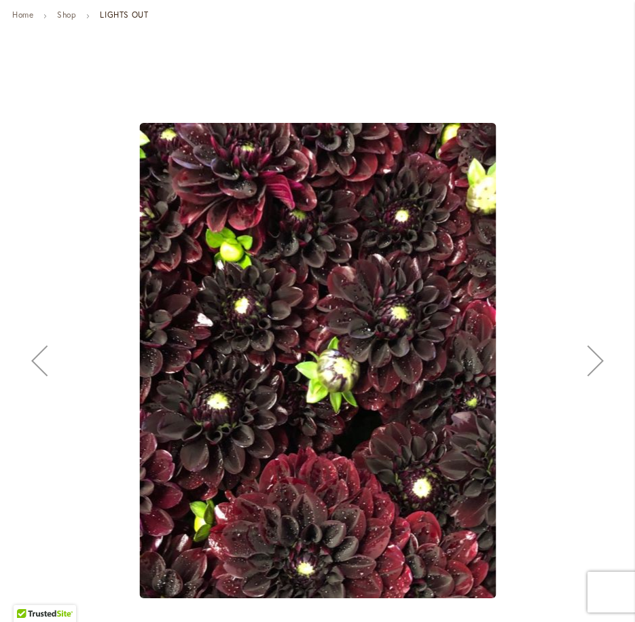
click at [588, 350] on div "Next" at bounding box center [595, 360] width 54 height 54
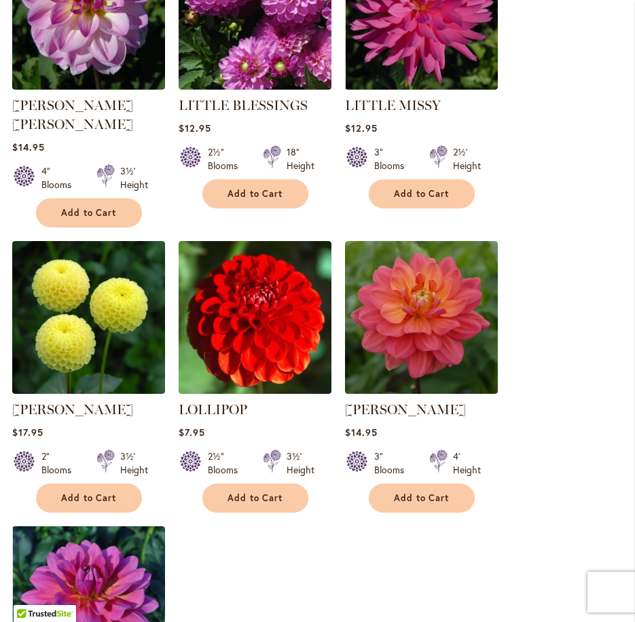
scroll to position [1561, 0]
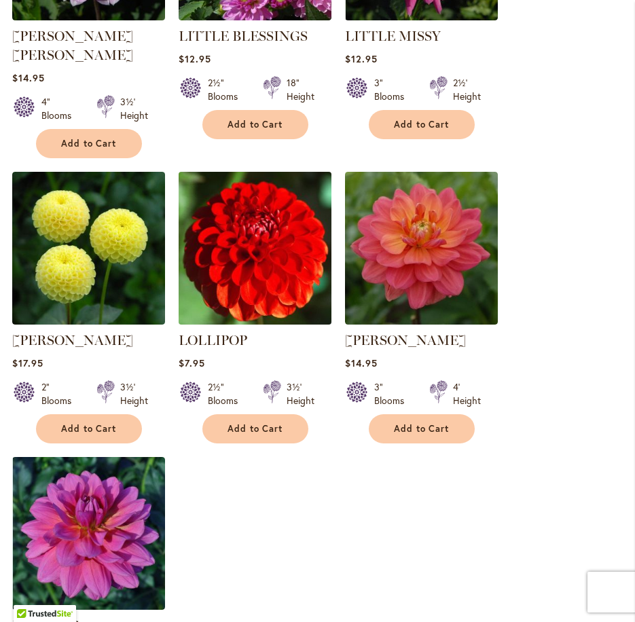
click at [231, 211] on img at bounding box center [254, 248] width 160 height 160
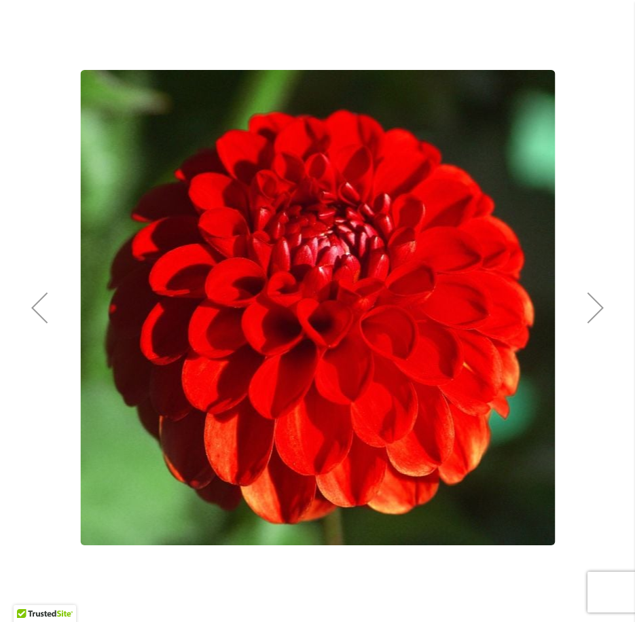
scroll to position [204, 0]
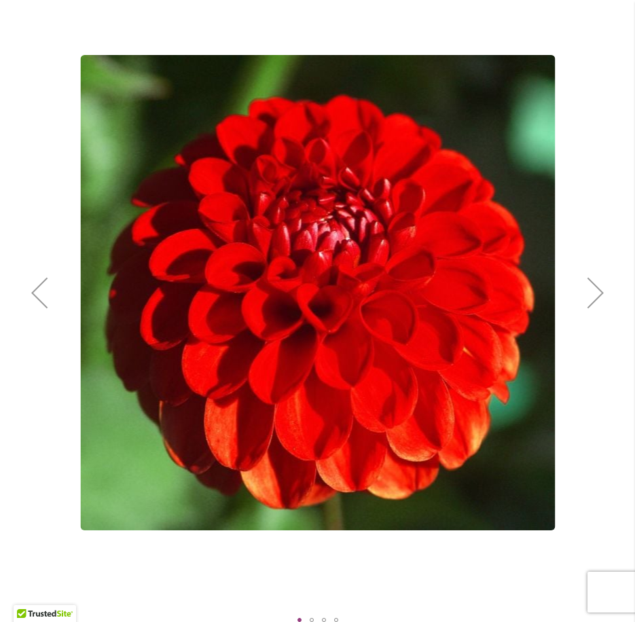
click at [592, 288] on div "Next" at bounding box center [595, 292] width 54 height 54
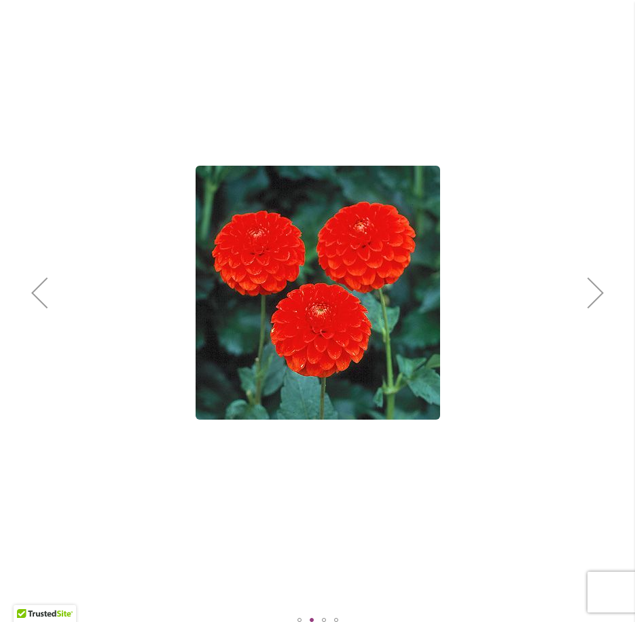
click at [592, 288] on div "Next" at bounding box center [595, 292] width 54 height 54
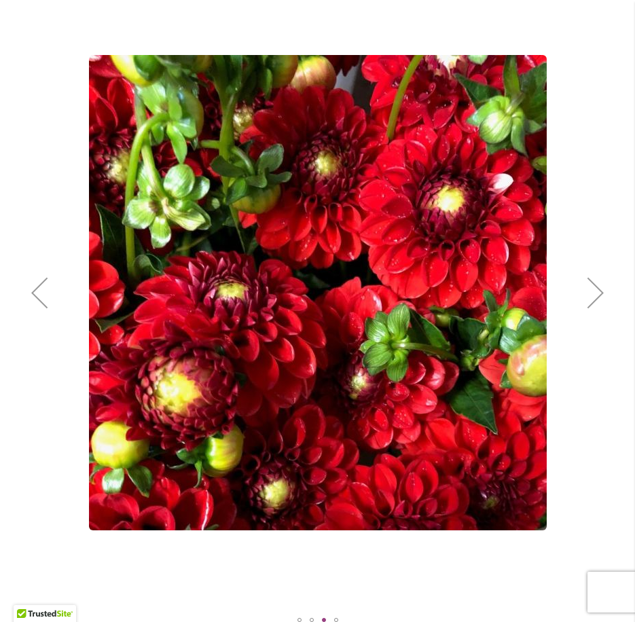
click at [593, 286] on div "Next" at bounding box center [595, 292] width 54 height 54
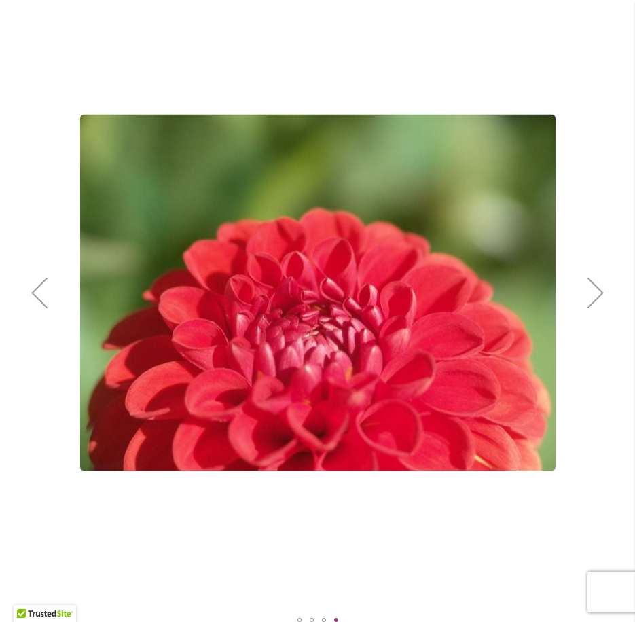
click at [593, 286] on div "Next" at bounding box center [595, 292] width 54 height 54
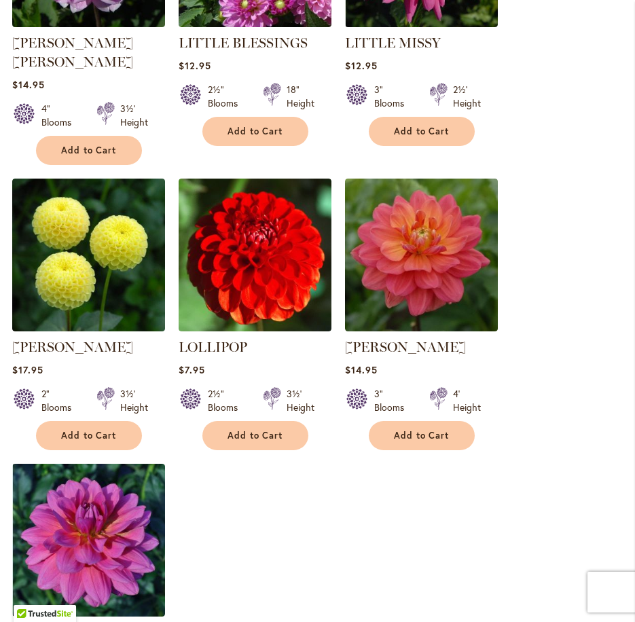
scroll to position [1561, 0]
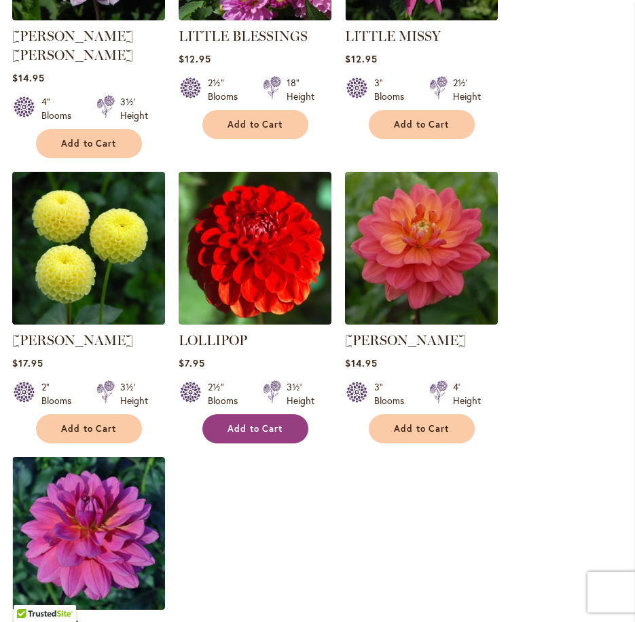
click at [224, 414] on button "Add to Cart" at bounding box center [255, 428] width 106 height 29
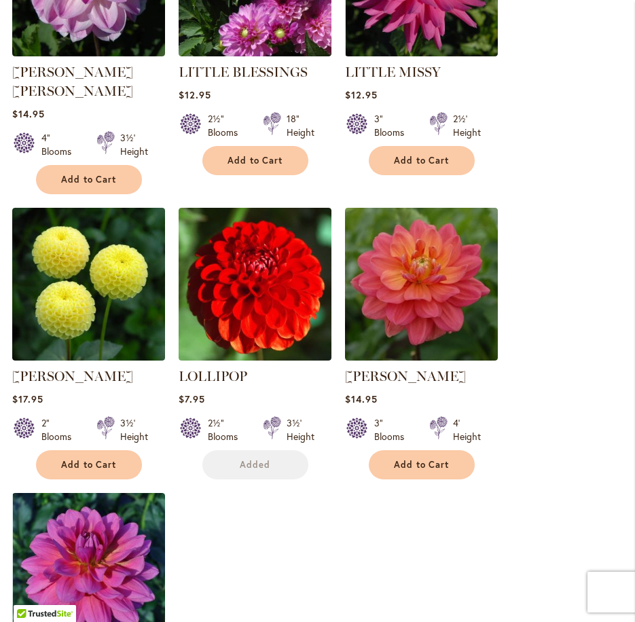
scroll to position [1597, 0]
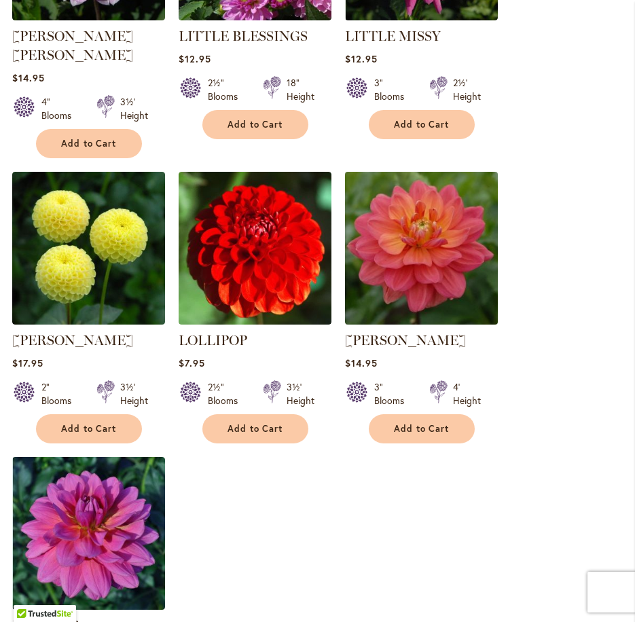
click at [420, 250] on img at bounding box center [421, 248] width 160 height 160
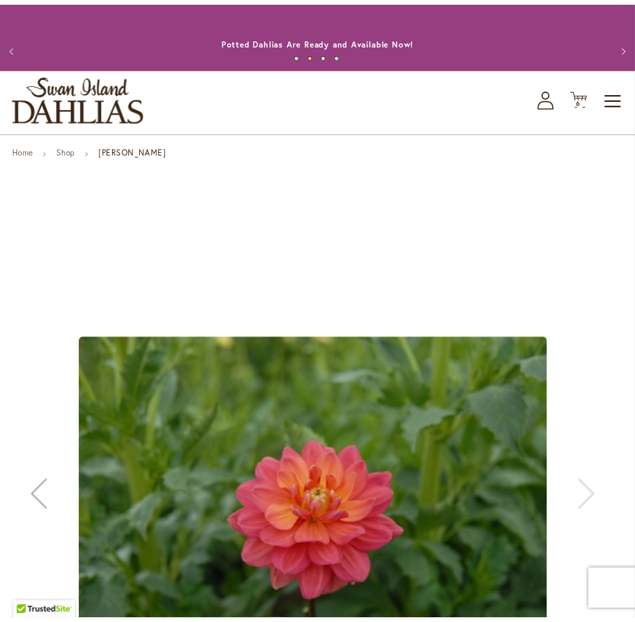
scroll to position [178, 0]
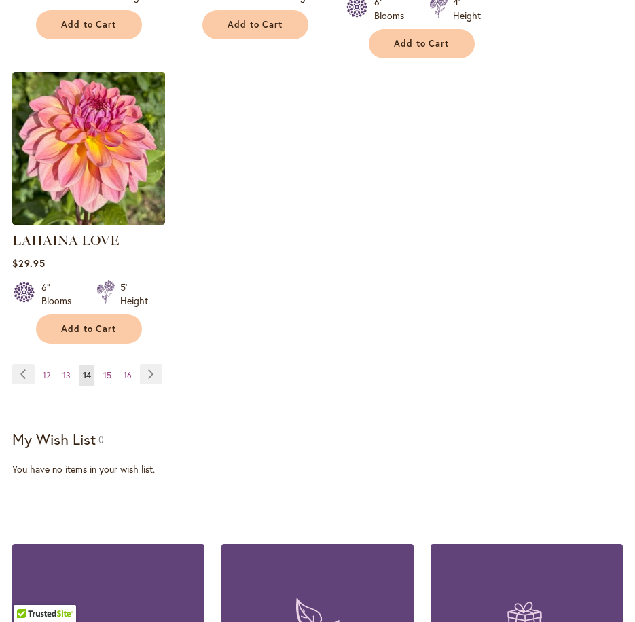
scroll to position [1900, 0]
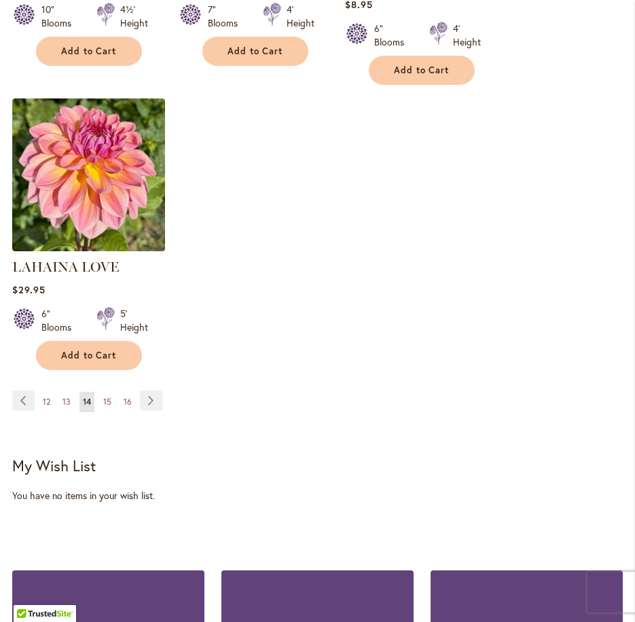
click at [98, 390] on ul "Page Previous Page 12 Page 13 You're currently reading page 14 Page 15 Page 16 …" at bounding box center [89, 401] width 155 height 22
click at [105, 392] on link "Page 15" at bounding box center [107, 402] width 15 height 20
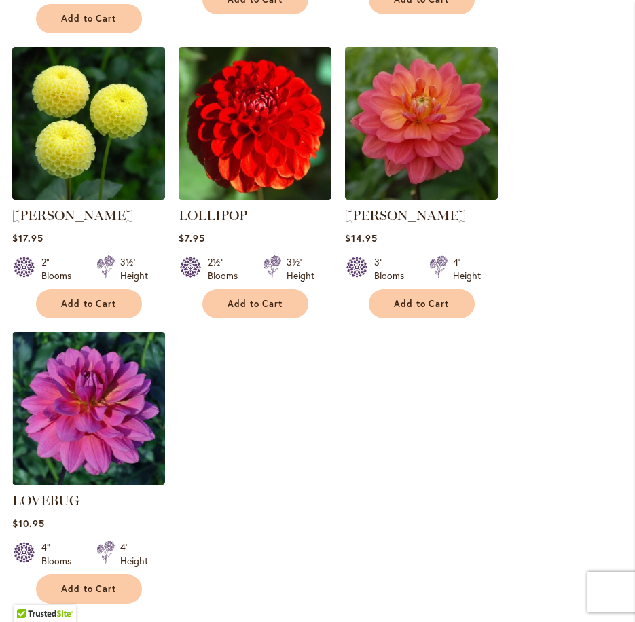
scroll to position [1833, 0]
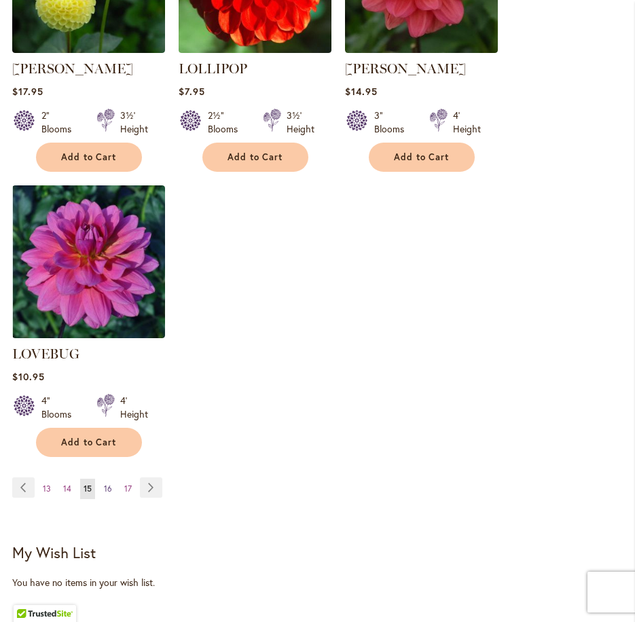
click at [105, 483] on span "16" at bounding box center [108, 488] width 8 height 10
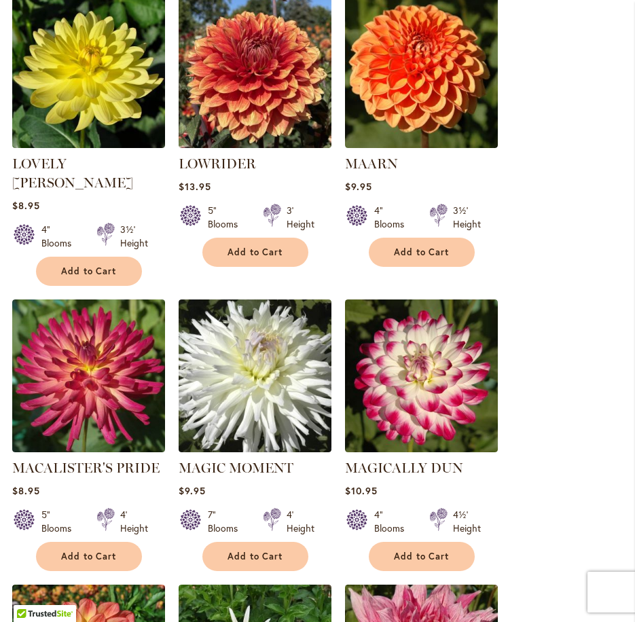
scroll to position [611, 0]
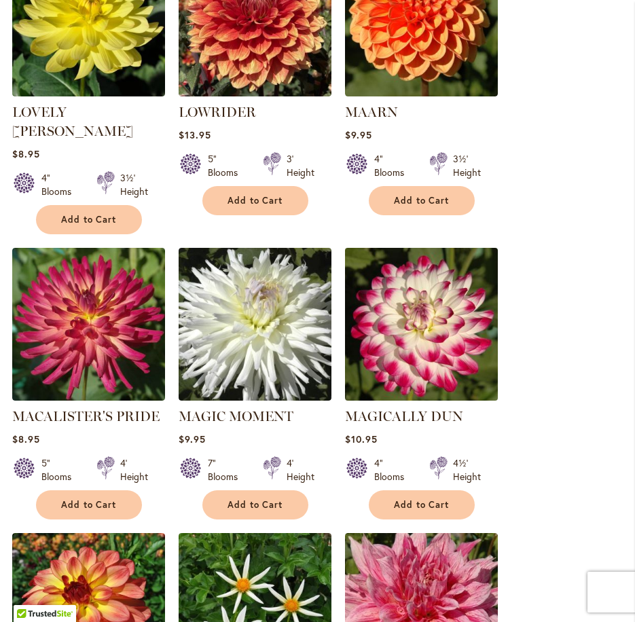
click at [411, 320] on img at bounding box center [421, 324] width 160 height 160
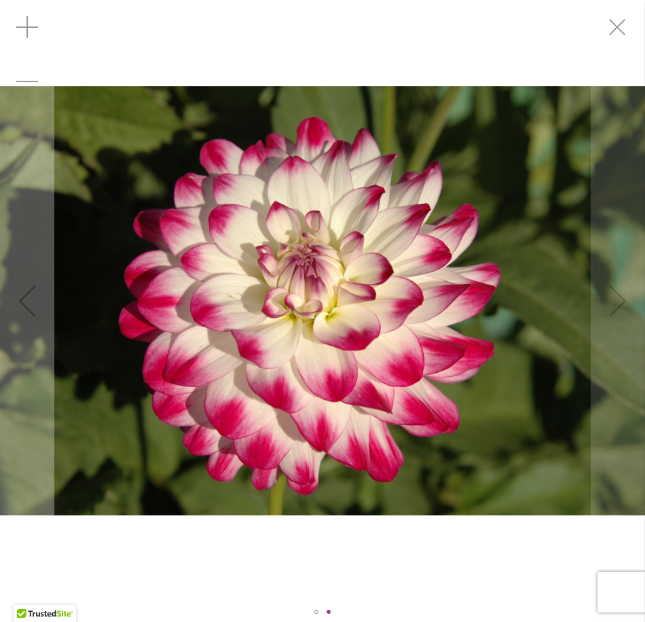
click at [596, 230] on img "MAGICALLY DUN" at bounding box center [322, 300] width 645 height 429
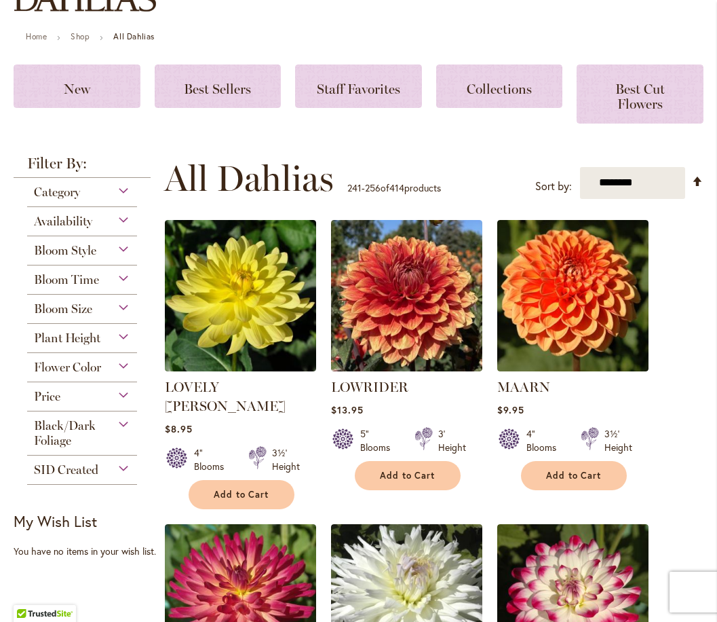
scroll to position [204, 0]
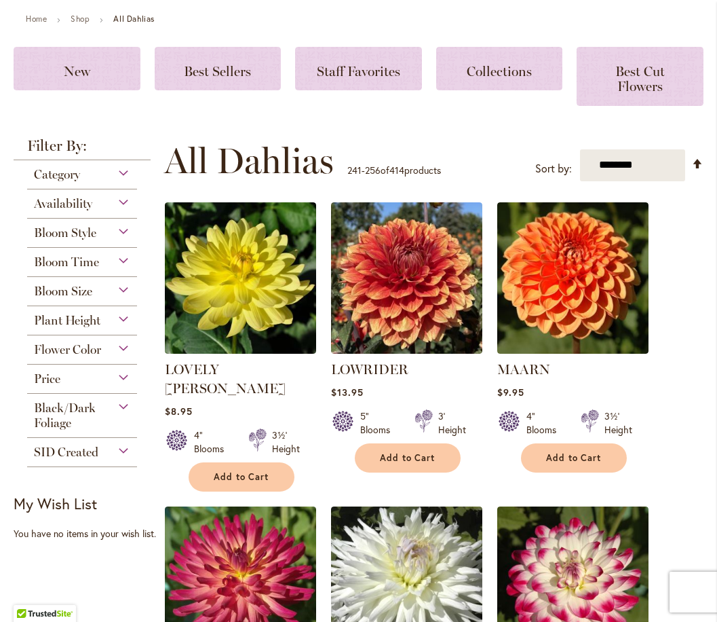
click at [118, 240] on div "Bloom Style" at bounding box center [82, 230] width 110 height 22
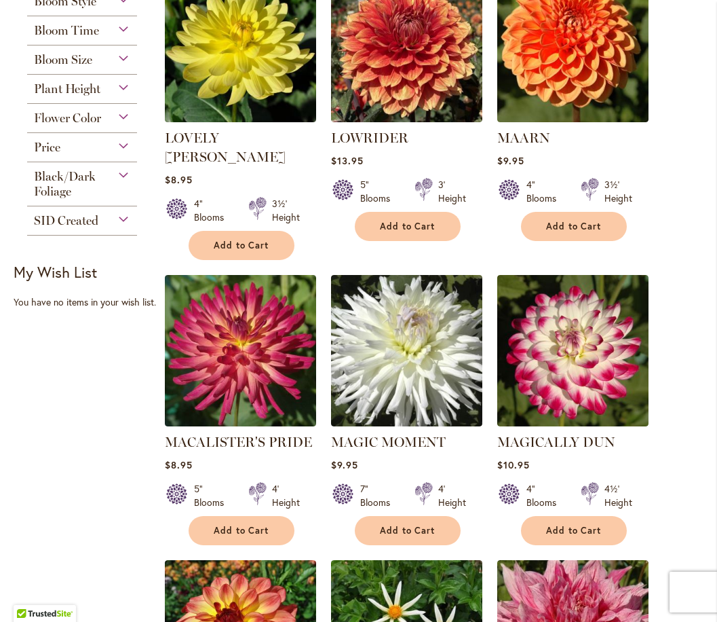
click at [119, 67] on div "Bloom Size" at bounding box center [82, 56] width 110 height 22
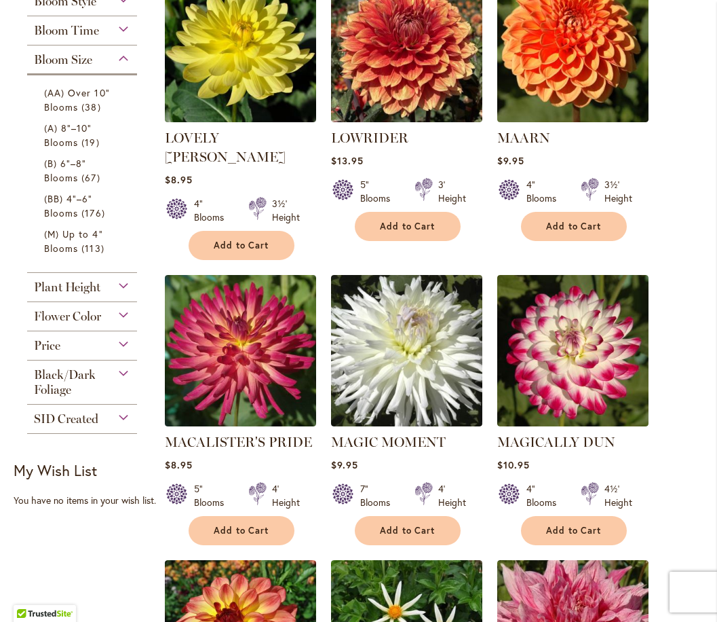
click at [119, 67] on div "Bloom Size" at bounding box center [82, 56] width 110 height 22
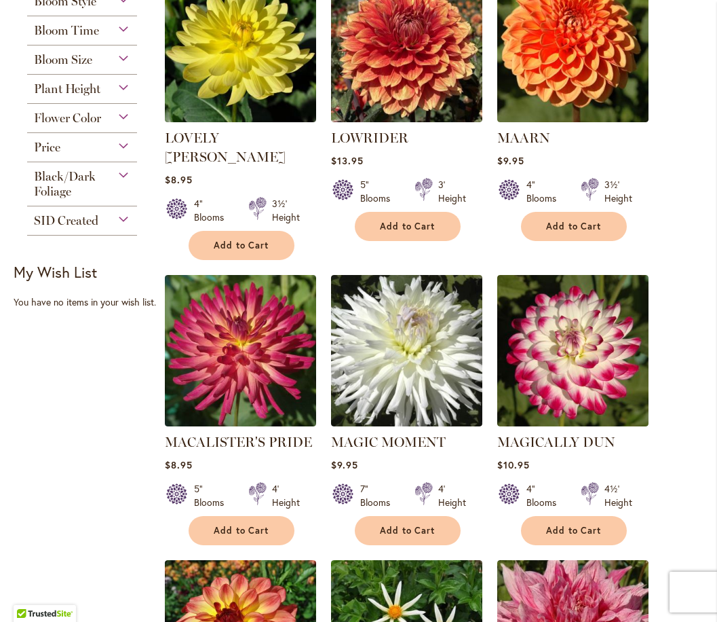
click at [123, 125] on div "Flower Color" at bounding box center [82, 115] width 110 height 22
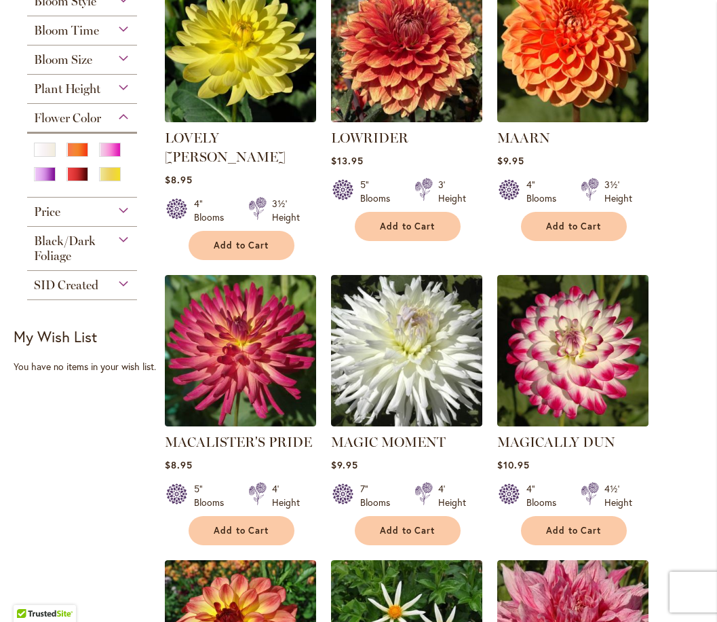
click at [124, 118] on div "Flower Color" at bounding box center [82, 115] width 110 height 22
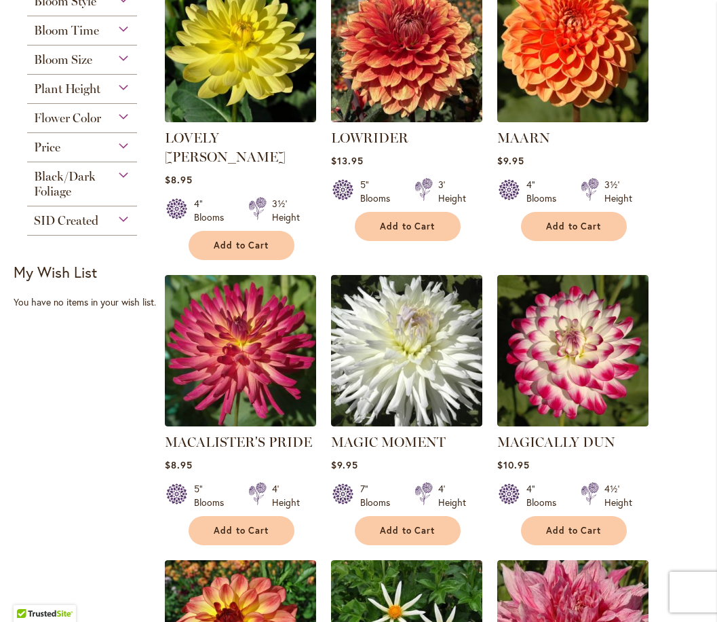
click at [121, 185] on div "Black/Dark Foliage" at bounding box center [82, 180] width 110 height 37
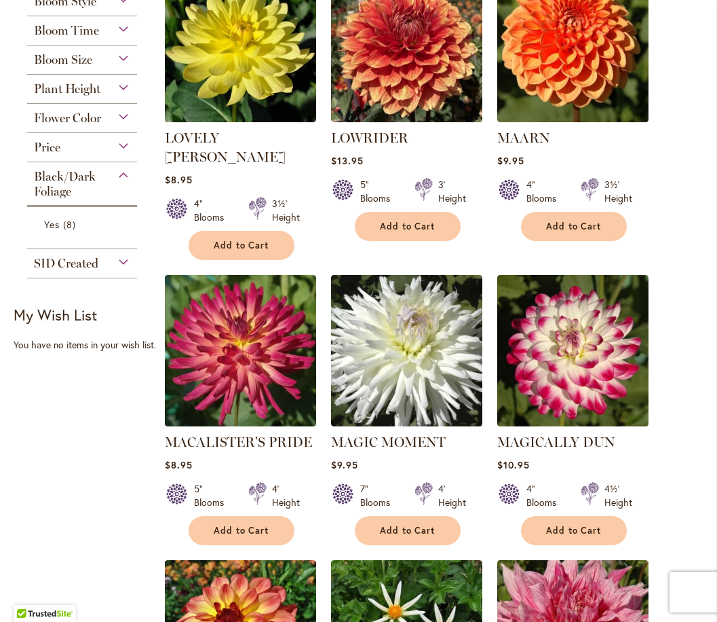
click at [121, 185] on div "Black/Dark Foliage" at bounding box center [82, 180] width 110 height 37
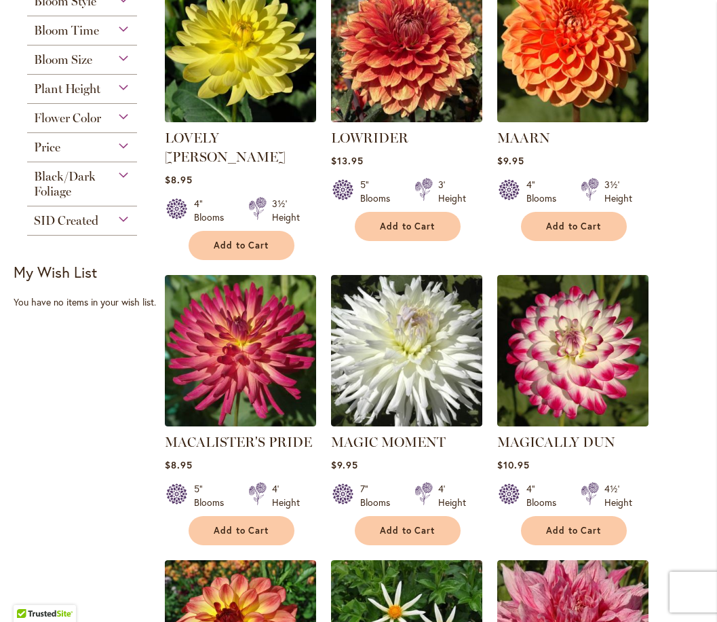
click at [122, 180] on div "Black/Dark Foliage" at bounding box center [82, 180] width 110 height 37
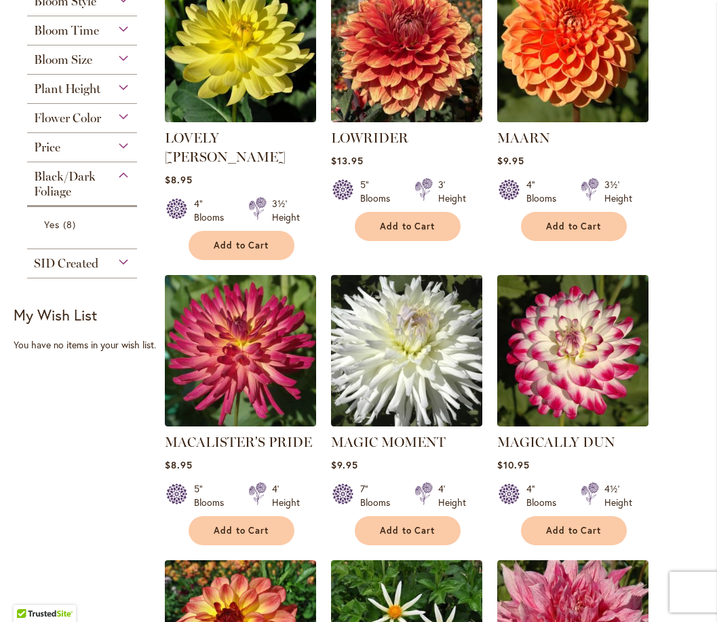
click at [122, 180] on div "Black/Dark Foliage" at bounding box center [82, 180] width 110 height 37
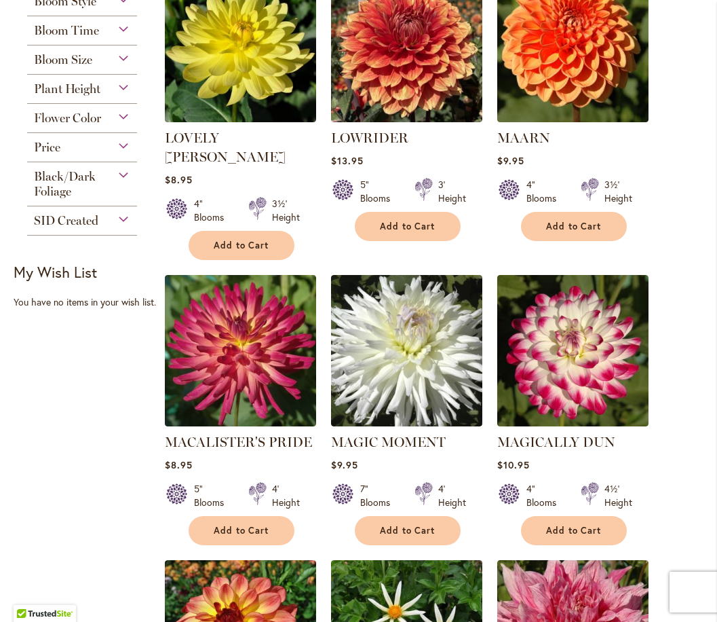
click at [124, 226] on div "SID Created" at bounding box center [82, 217] width 110 height 22
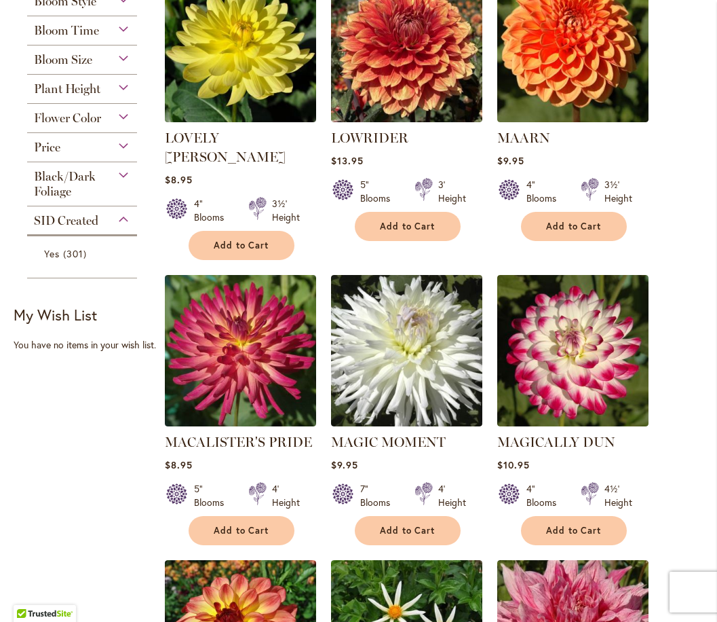
click at [124, 226] on div "SID Created" at bounding box center [82, 217] width 110 height 22
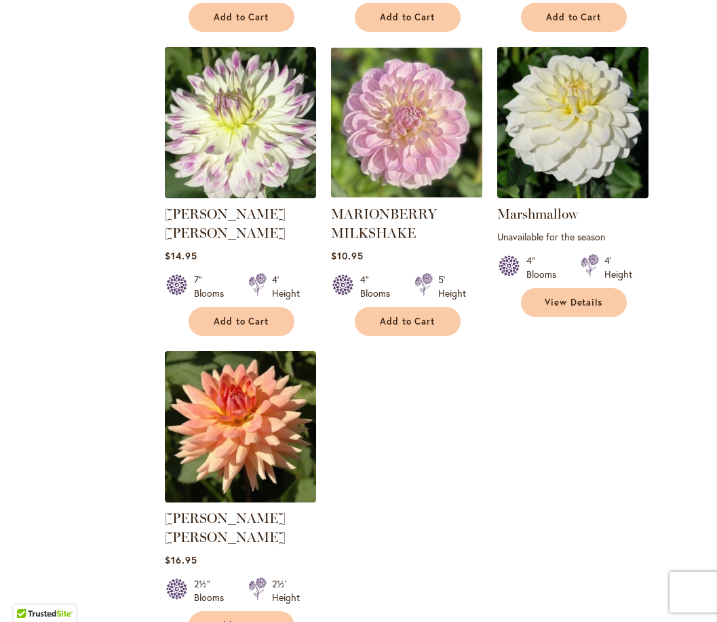
scroll to position [1521, 0]
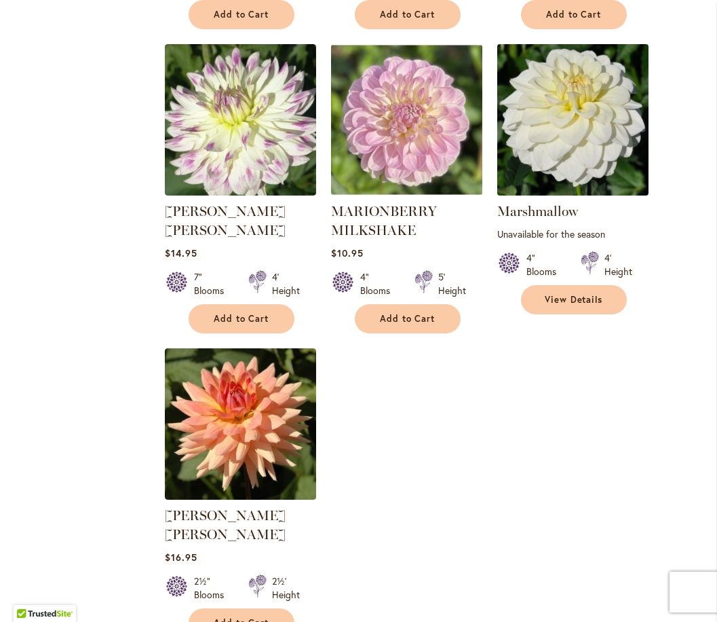
click at [563, 124] on img at bounding box center [572, 119] width 159 height 159
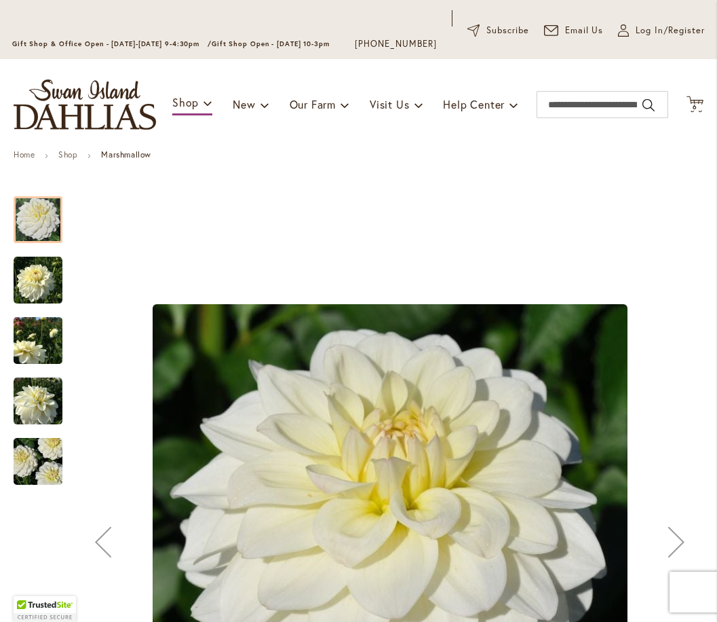
scroll to position [136, 0]
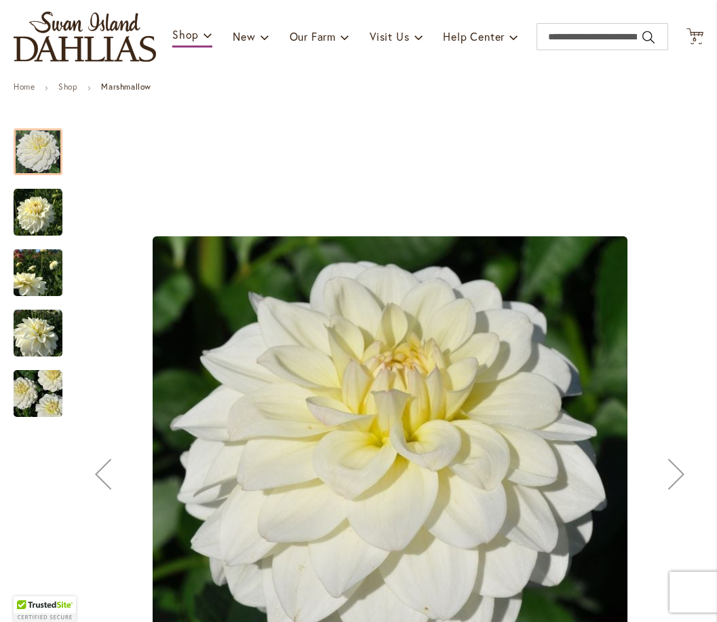
click at [677, 496] on div "Next" at bounding box center [677, 474] width 54 height 54
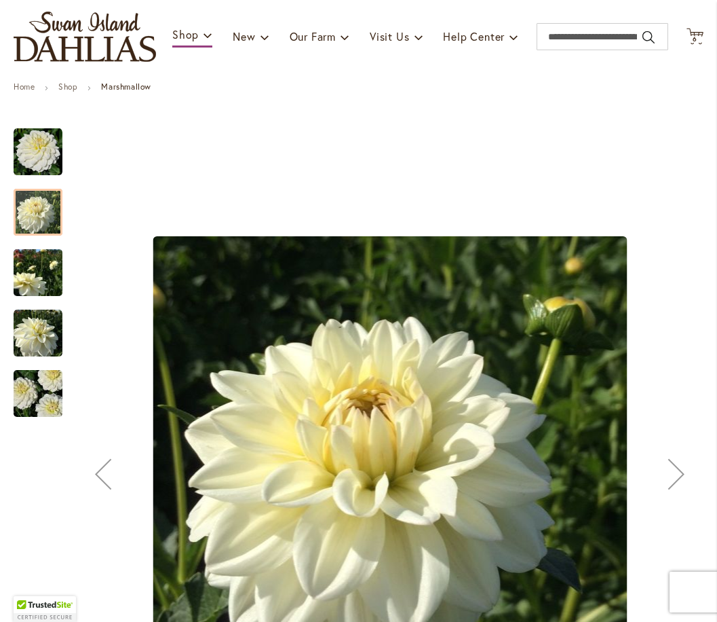
click at [679, 488] on div "Next" at bounding box center [677, 474] width 54 height 54
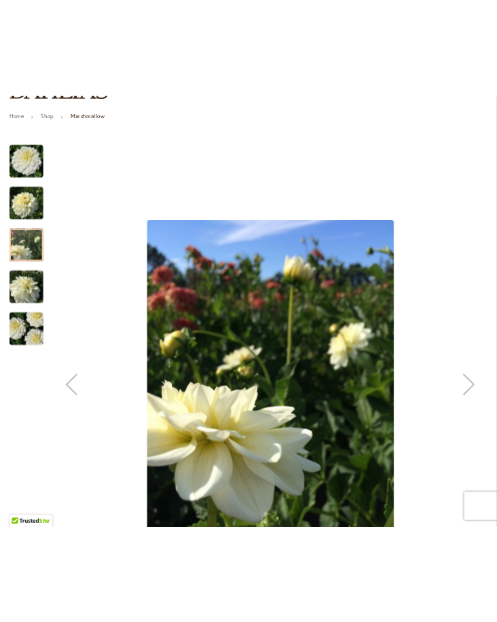
scroll to position [204, 0]
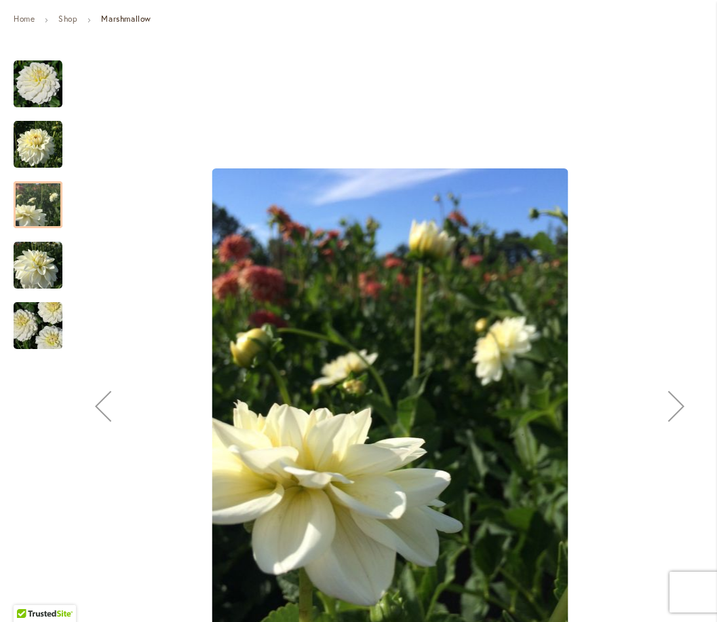
click at [673, 418] on div "Next" at bounding box center [677, 406] width 54 height 54
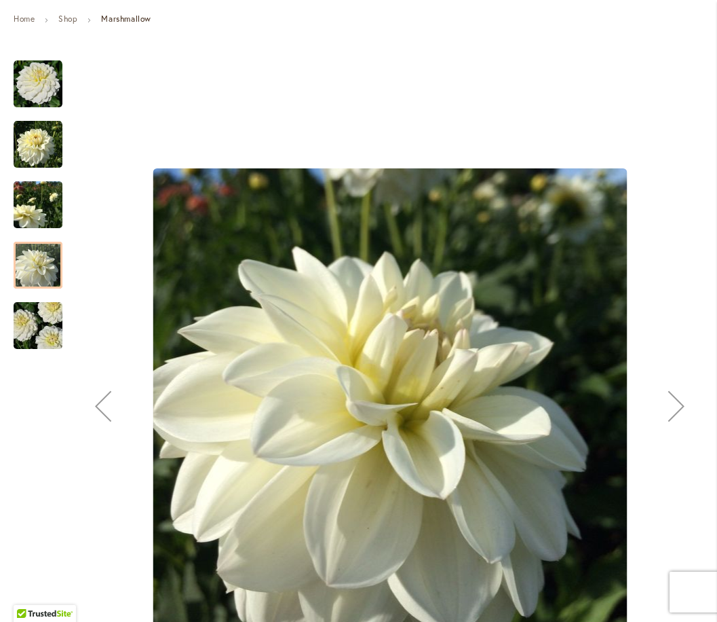
click at [673, 416] on div "Next" at bounding box center [677, 406] width 54 height 54
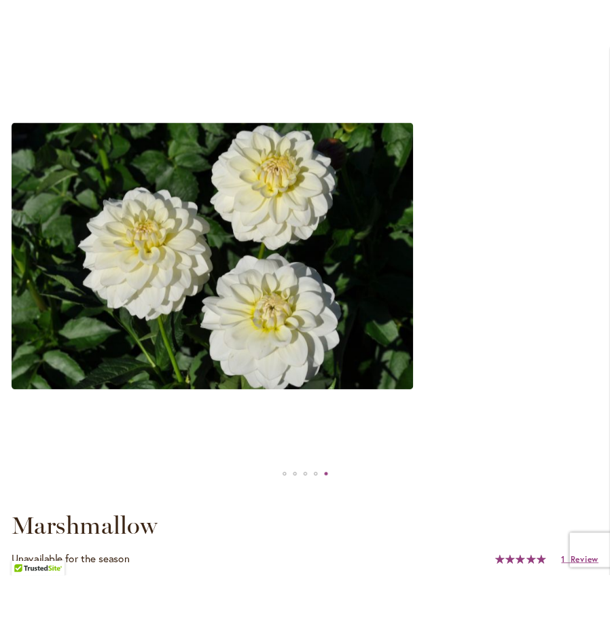
scroll to position [0, 0]
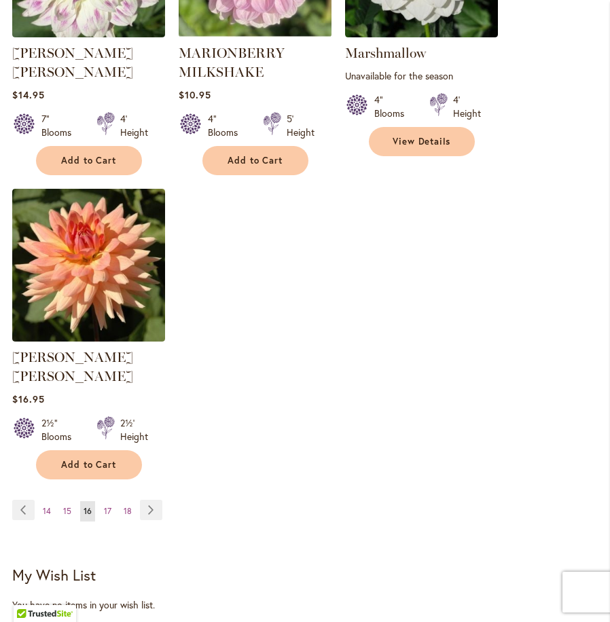
scroll to position [1833, 0]
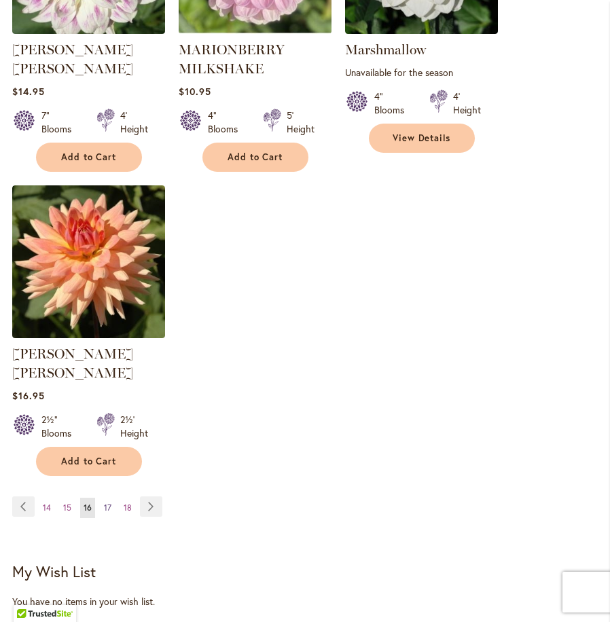
click at [108, 502] on span "17" at bounding box center [107, 507] width 7 height 10
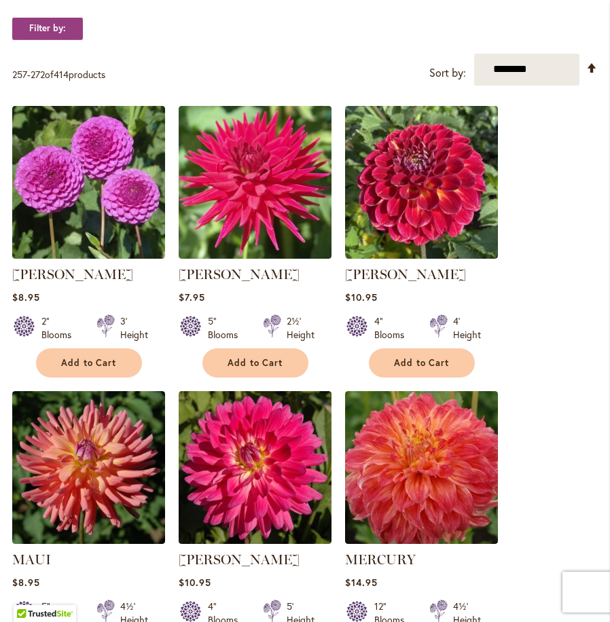
scroll to position [475, 0]
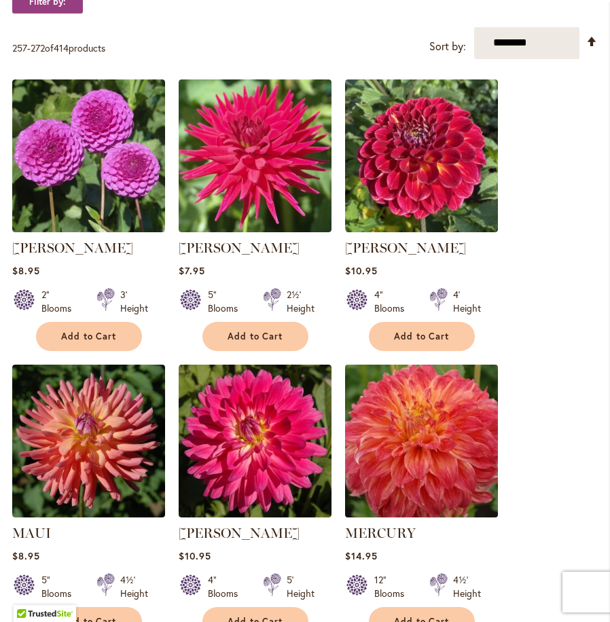
click at [437, 439] on img at bounding box center [421, 440] width 160 height 160
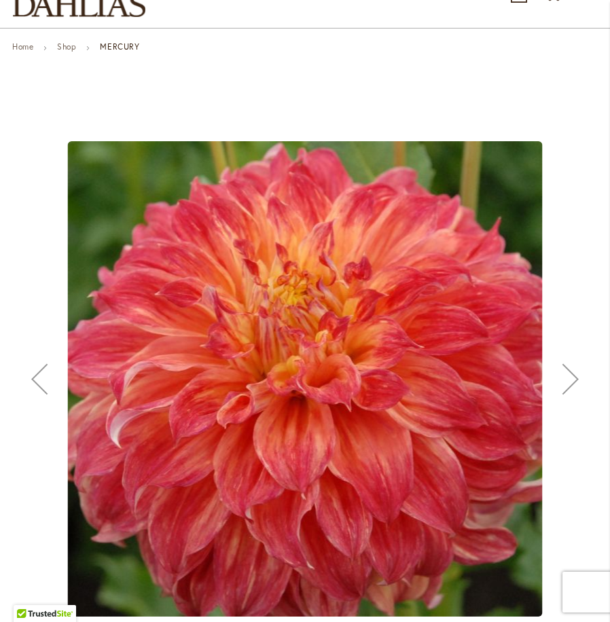
scroll to position [136, 0]
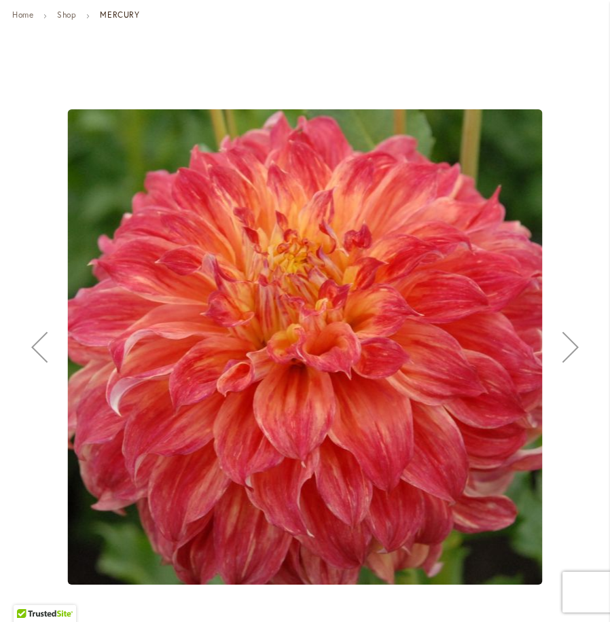
click at [566, 353] on div "Next" at bounding box center [570, 347] width 54 height 54
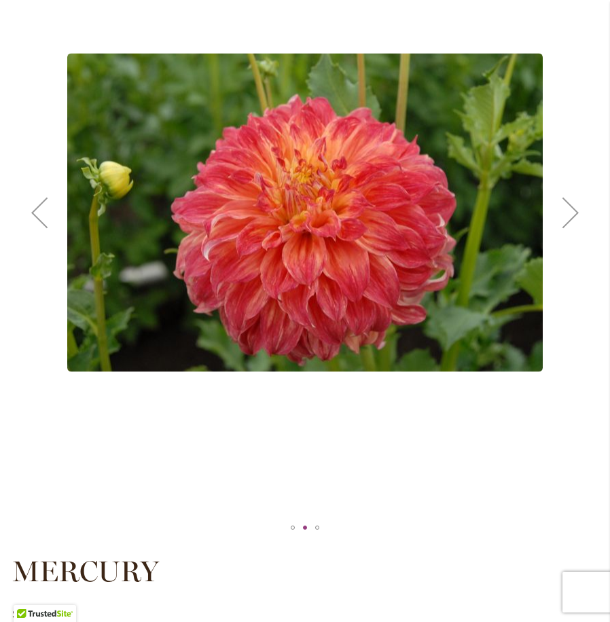
scroll to position [271, 0]
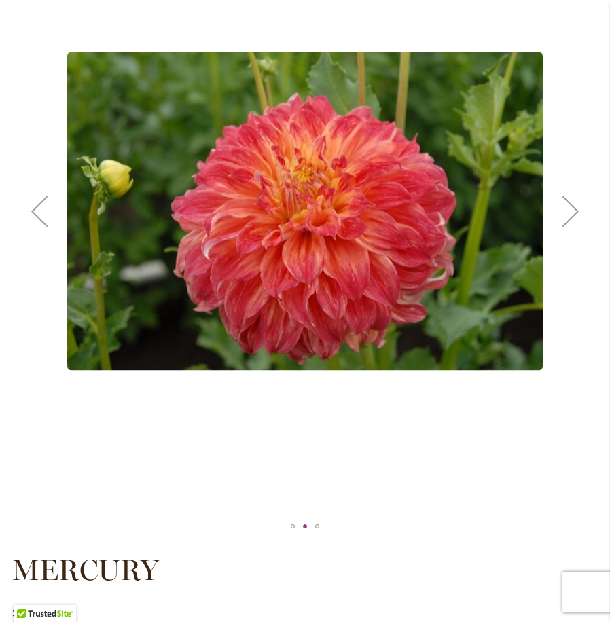
click at [578, 217] on div "Next" at bounding box center [570, 211] width 54 height 54
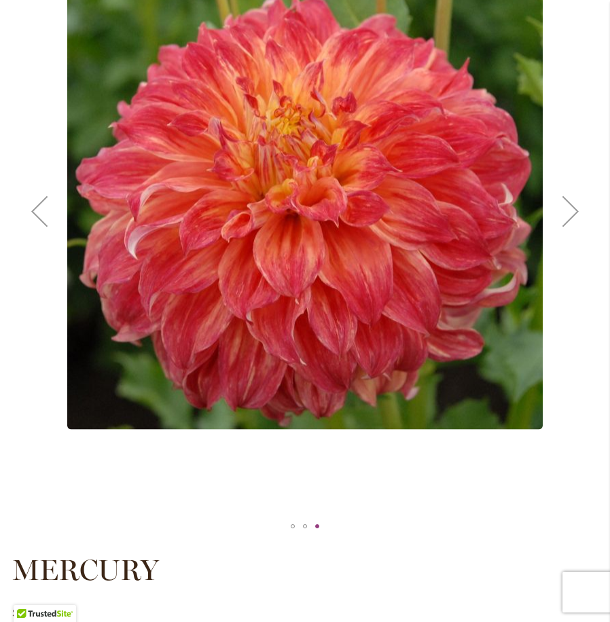
click at [578, 217] on div "Next" at bounding box center [570, 211] width 54 height 54
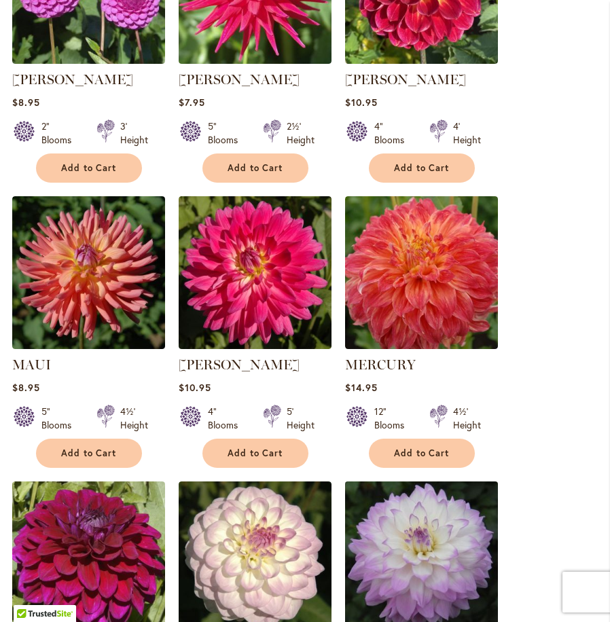
scroll to position [679, 0]
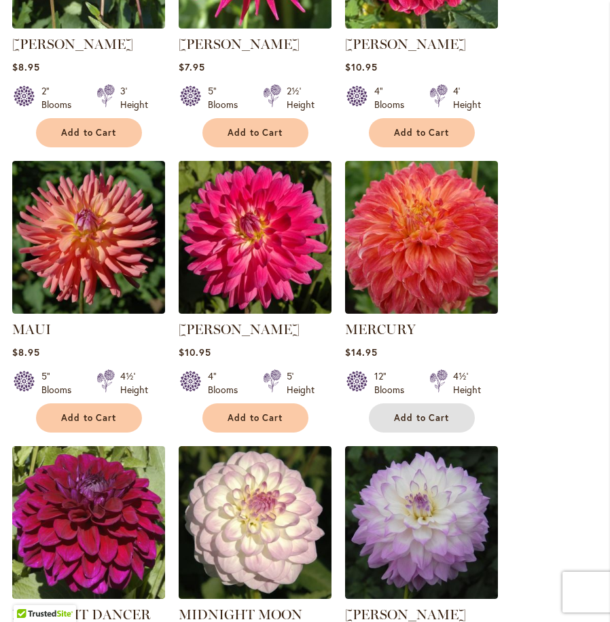
drag, startPoint x: 418, startPoint y: 412, endPoint x: 622, endPoint y: 442, distance: 206.5
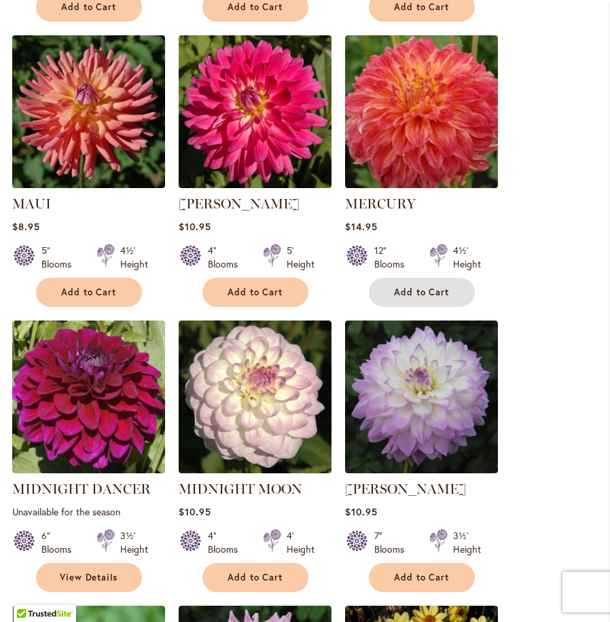
scroll to position [814, 0]
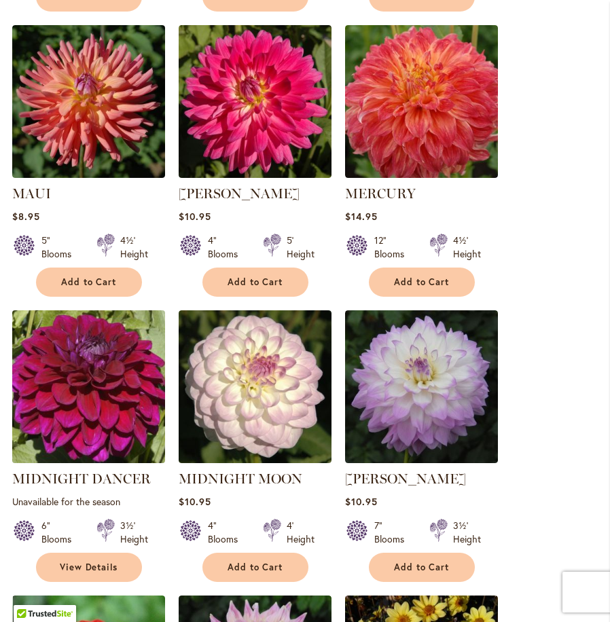
click at [76, 372] on img at bounding box center [88, 386] width 160 height 160
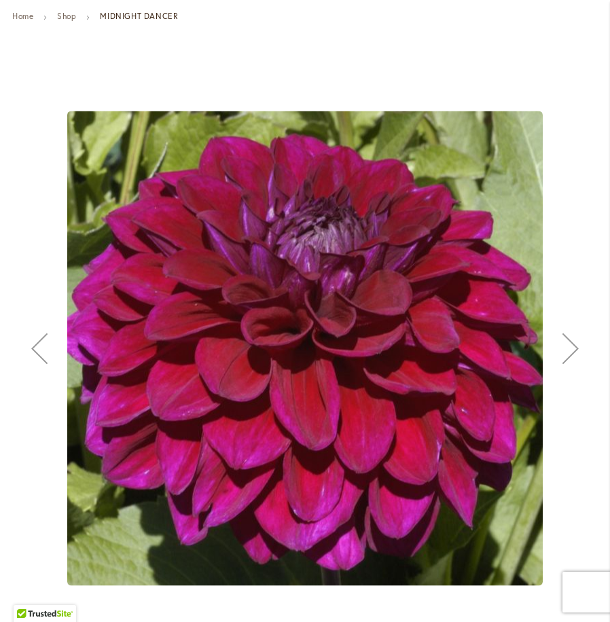
scroll to position [136, 0]
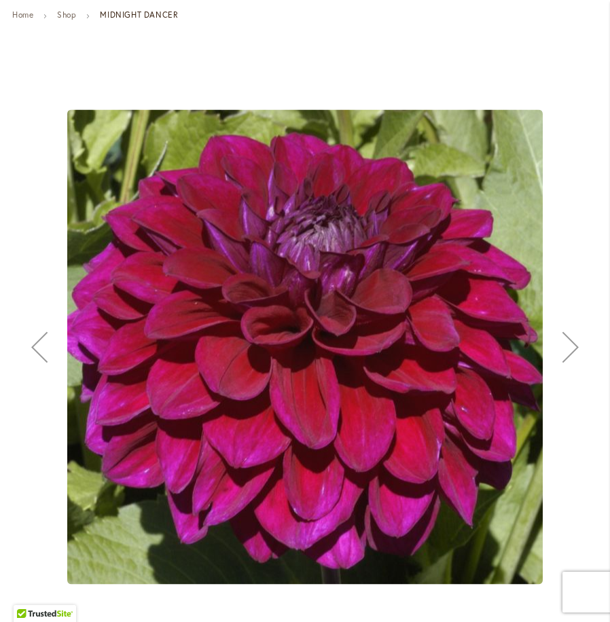
click at [563, 346] on div "Next" at bounding box center [570, 347] width 54 height 54
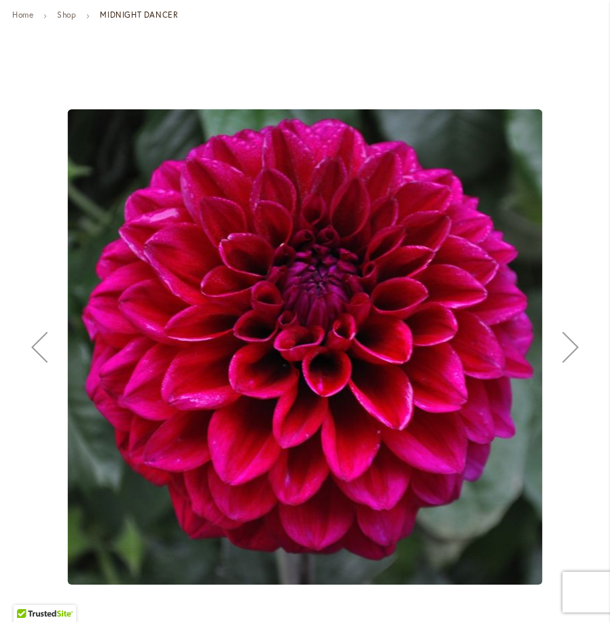
click at [563, 349] on div "Next" at bounding box center [570, 347] width 54 height 54
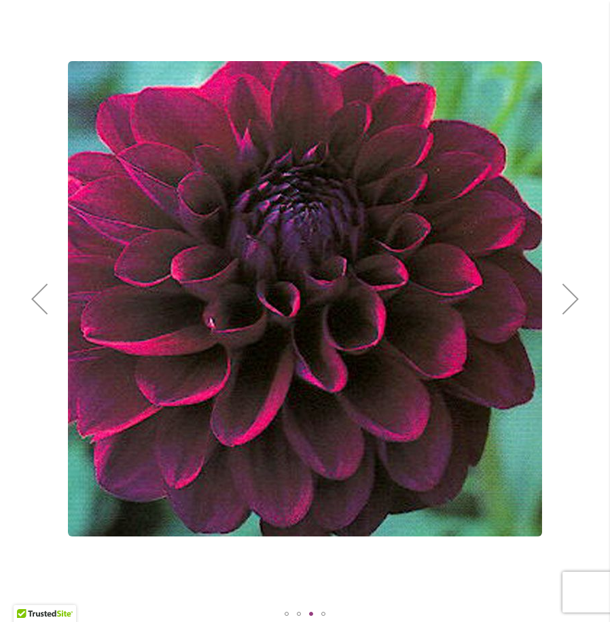
scroll to position [204, 0]
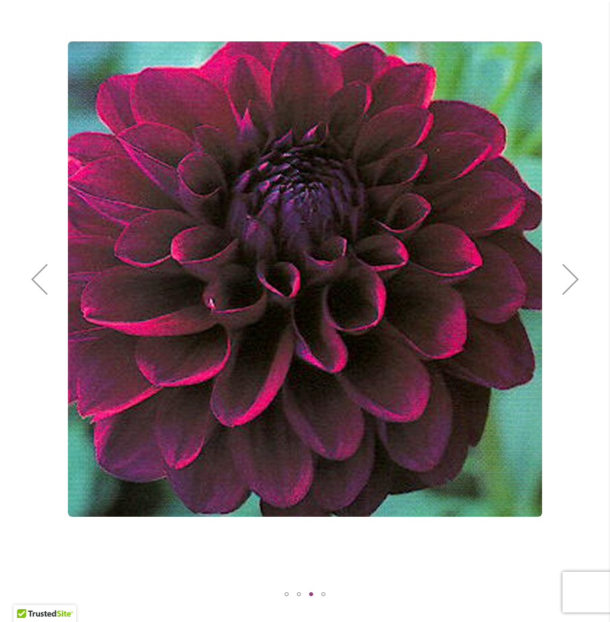
click at [565, 283] on div "Next" at bounding box center [570, 279] width 54 height 54
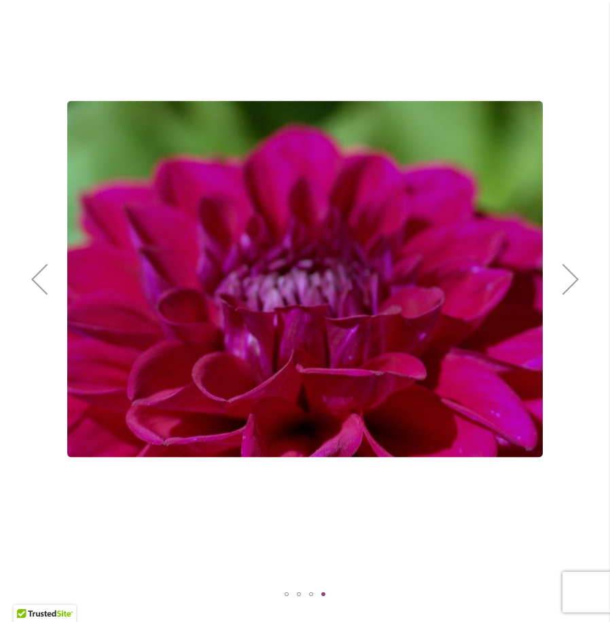
click at [565, 283] on div "Next" at bounding box center [570, 279] width 54 height 54
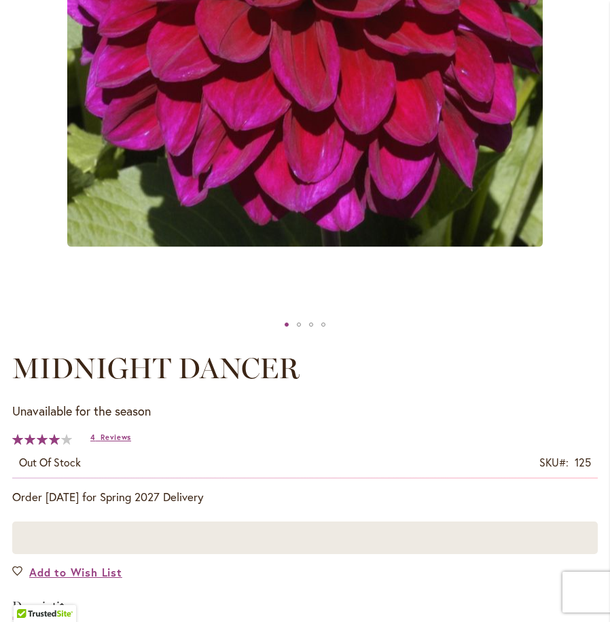
scroll to position [475, 0]
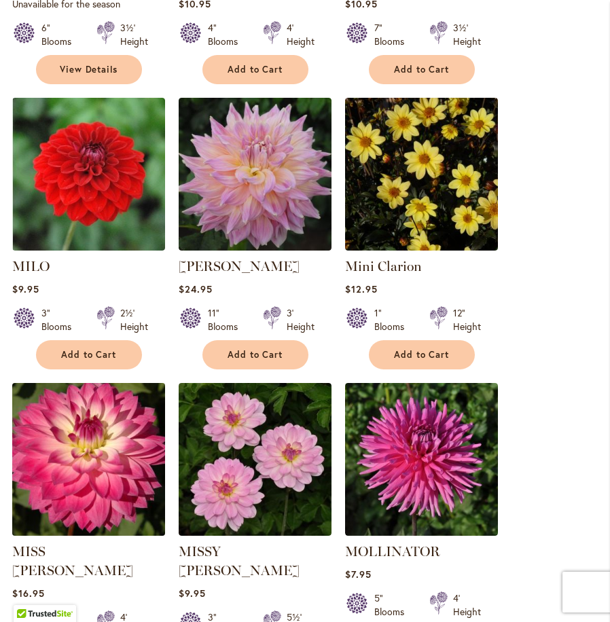
scroll to position [1357, 0]
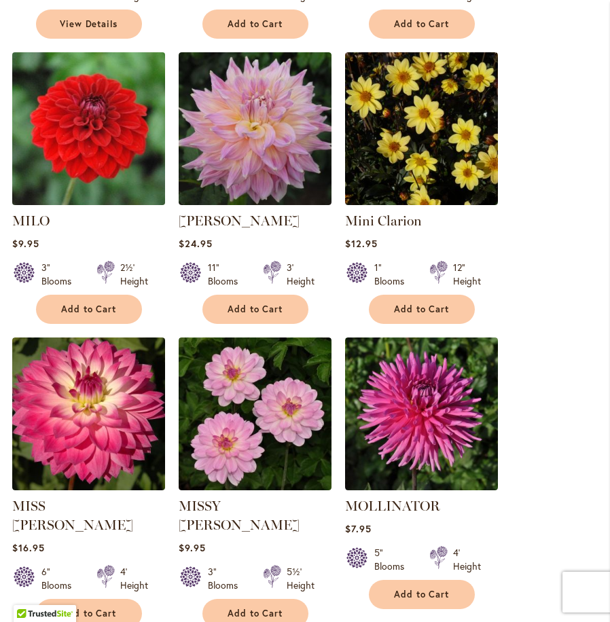
click at [119, 121] on img at bounding box center [88, 128] width 160 height 160
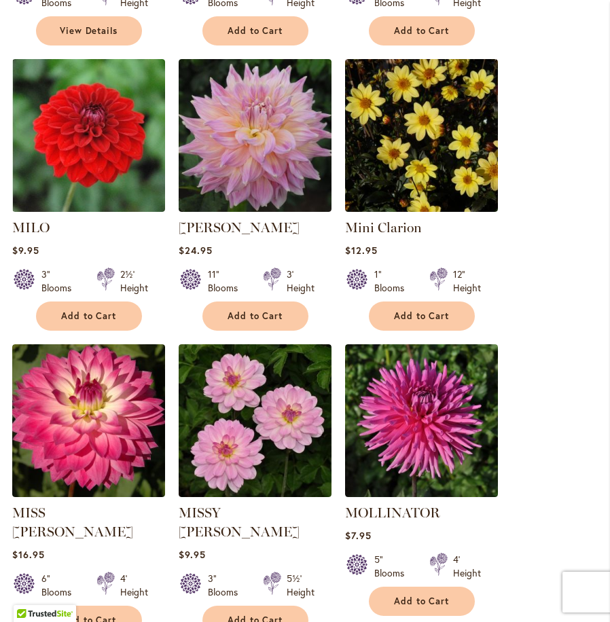
scroll to position [1357, 0]
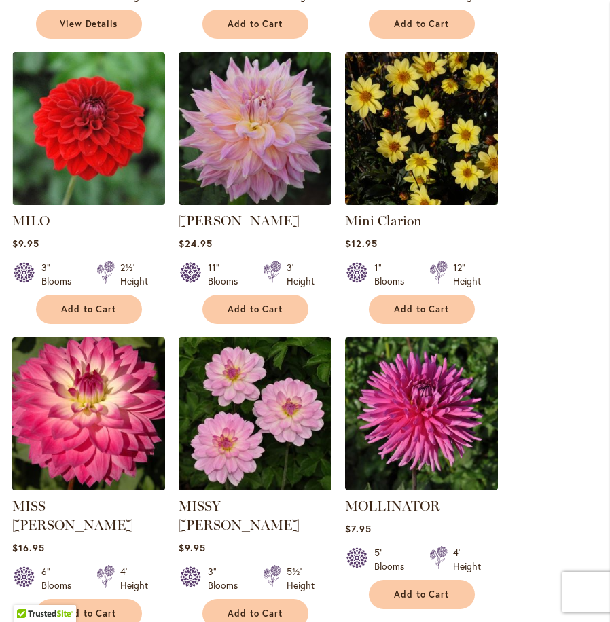
click at [112, 389] on img at bounding box center [88, 413] width 160 height 160
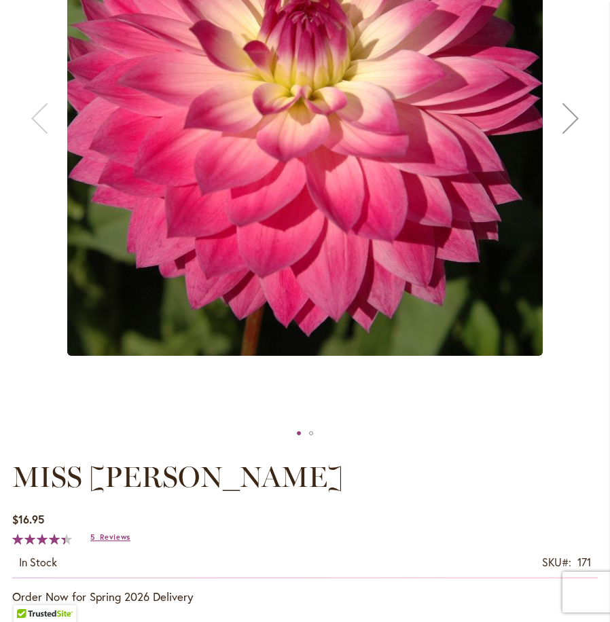
scroll to position [204, 0]
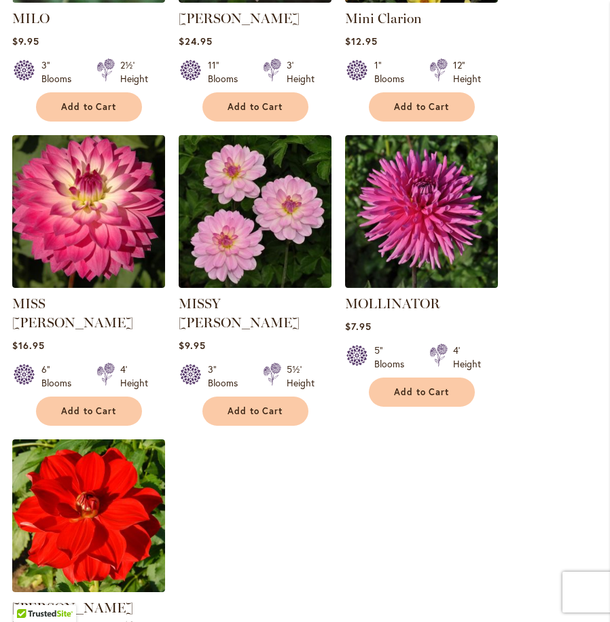
scroll to position [1765, 0]
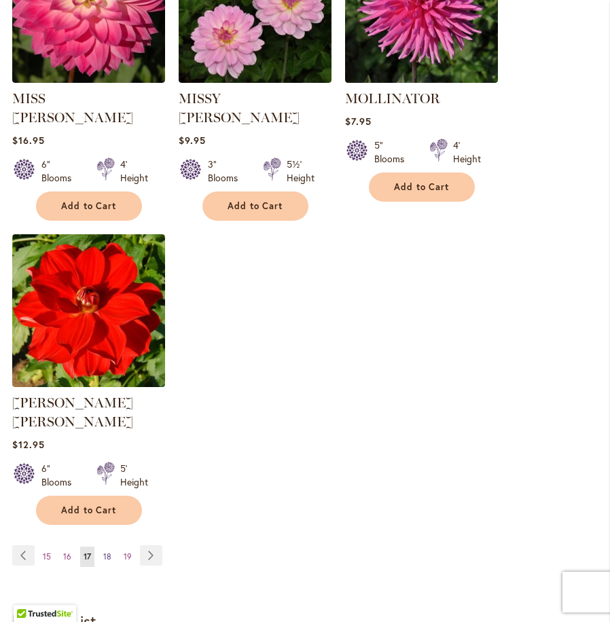
click at [111, 551] on span "18" at bounding box center [107, 556] width 8 height 10
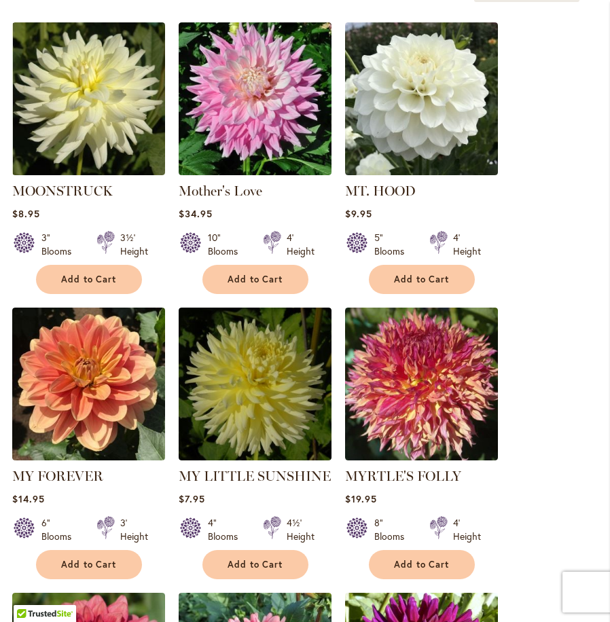
scroll to position [543, 0]
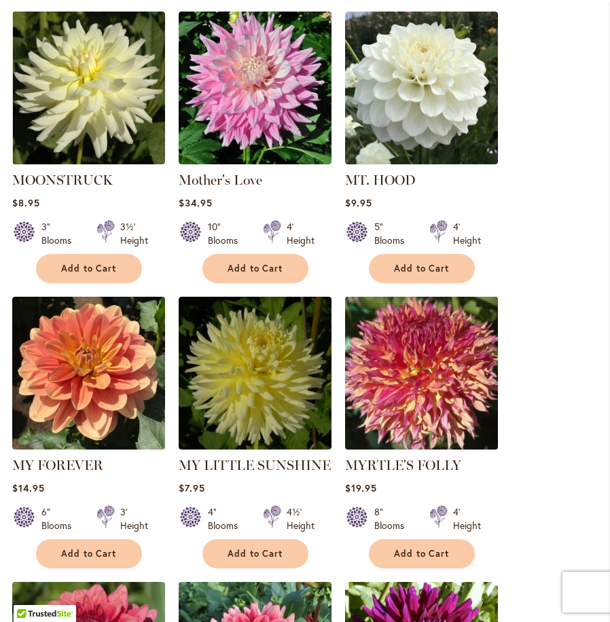
click at [466, 363] on img at bounding box center [421, 373] width 160 height 160
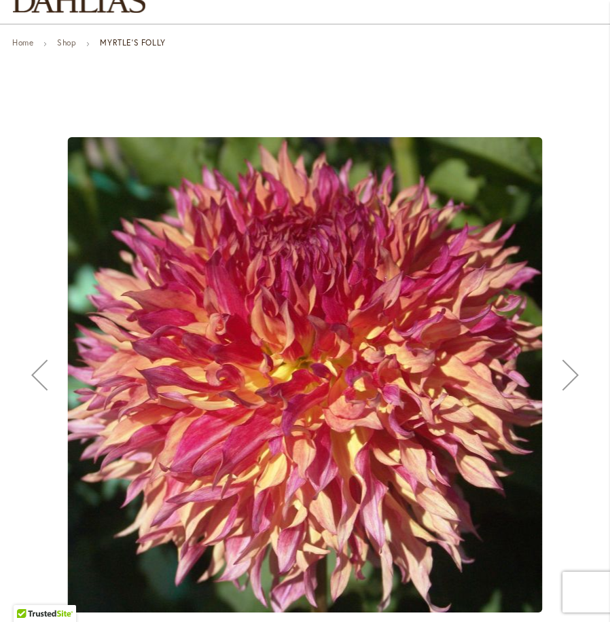
scroll to position [136, 0]
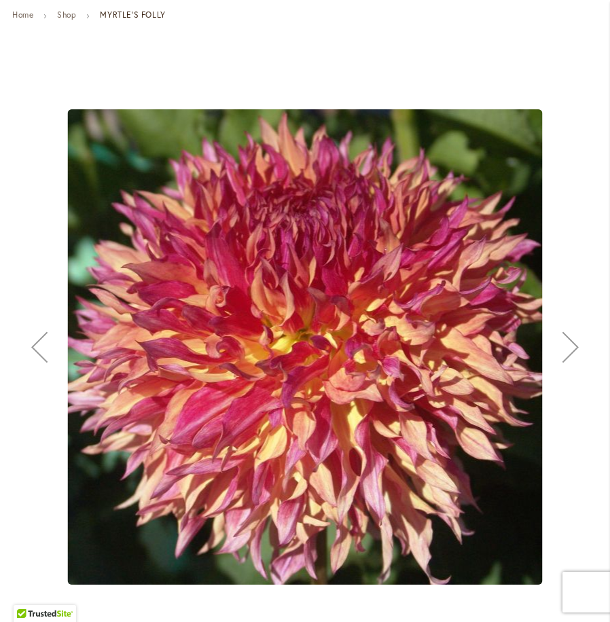
click at [574, 350] on div "Next" at bounding box center [570, 347] width 54 height 54
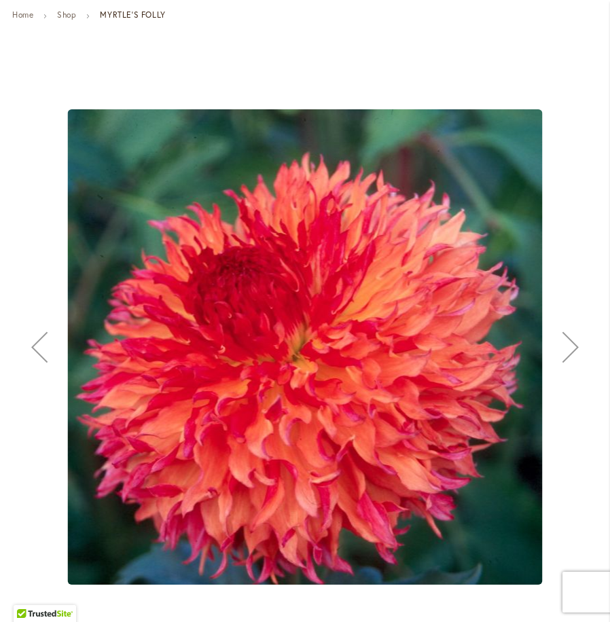
click at [574, 347] on div "Next" at bounding box center [570, 347] width 54 height 54
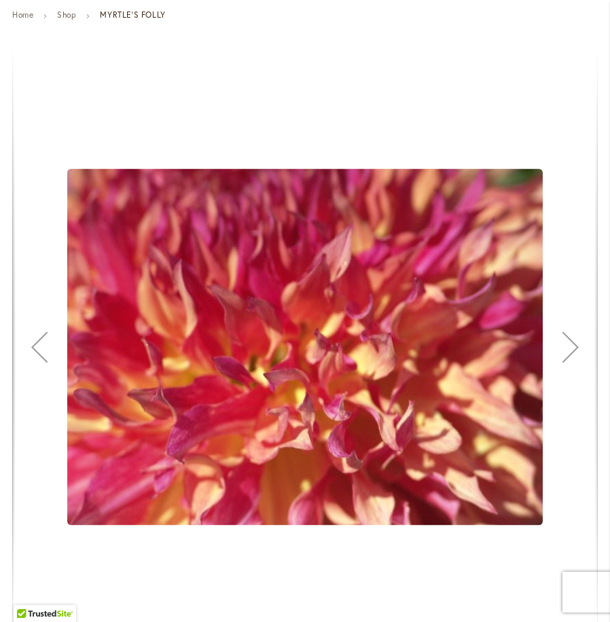
click at [571, 350] on div "Next" at bounding box center [570, 347] width 54 height 54
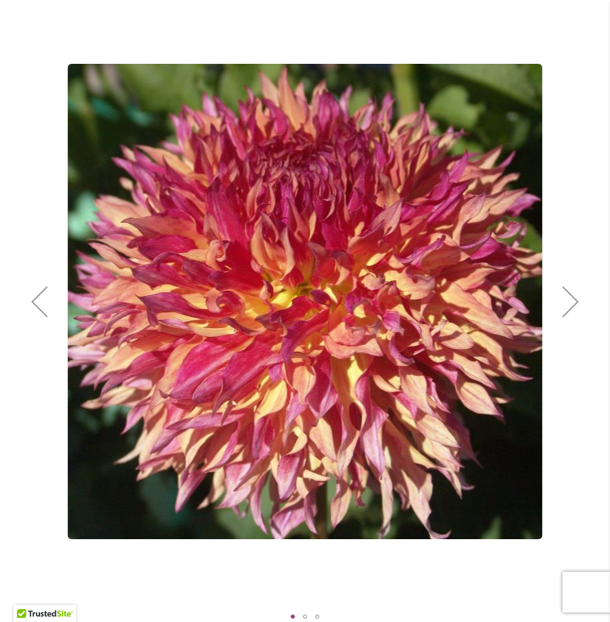
scroll to position [204, 0]
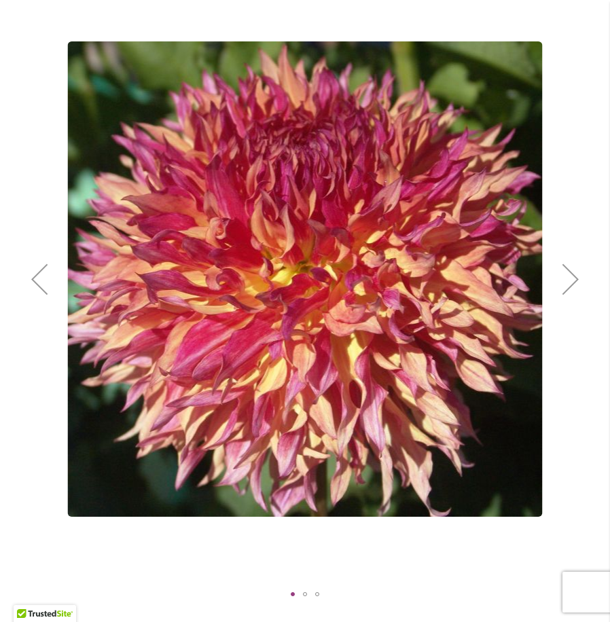
click at [569, 276] on div "Next" at bounding box center [570, 279] width 54 height 54
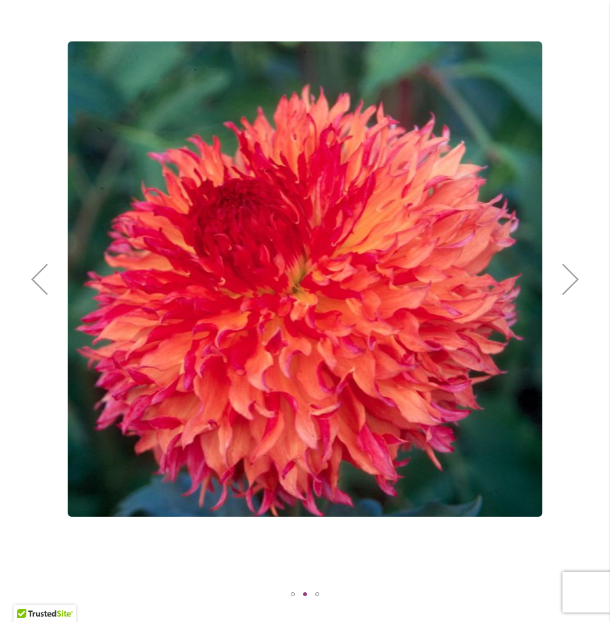
click at [569, 280] on div "Next" at bounding box center [570, 279] width 54 height 54
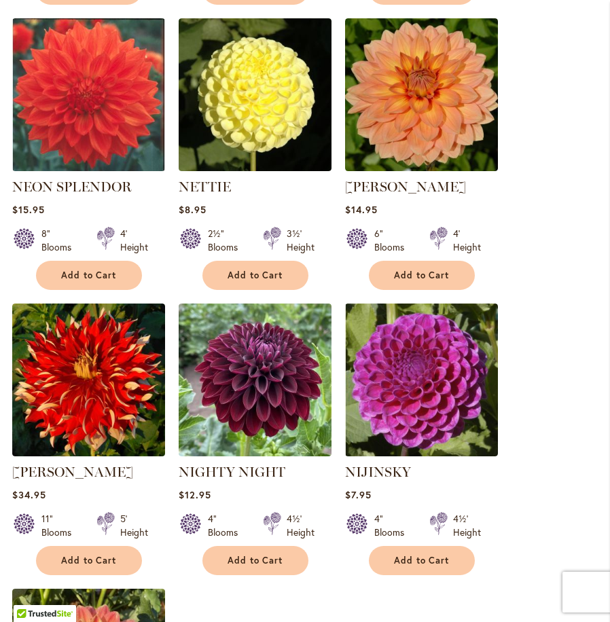
scroll to position [1425, 0]
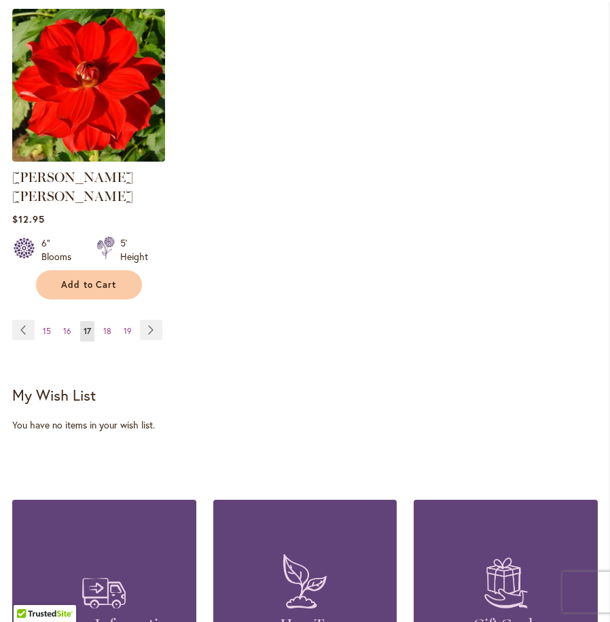
scroll to position [2036, 0]
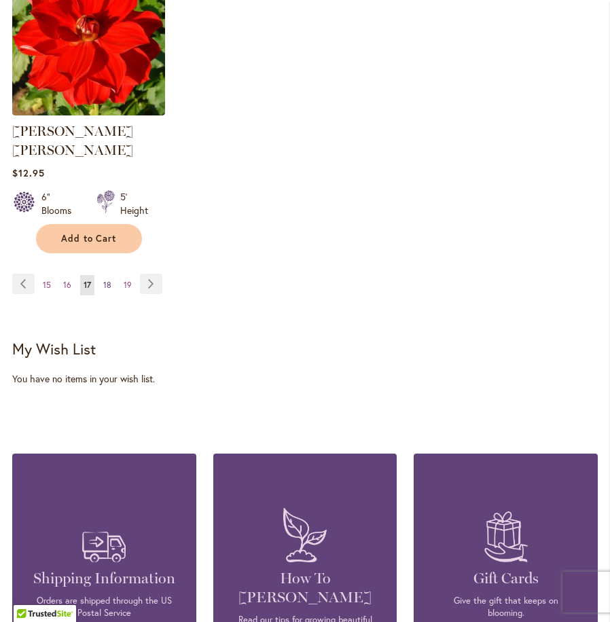
click at [106, 280] on span "18" at bounding box center [107, 285] width 8 height 10
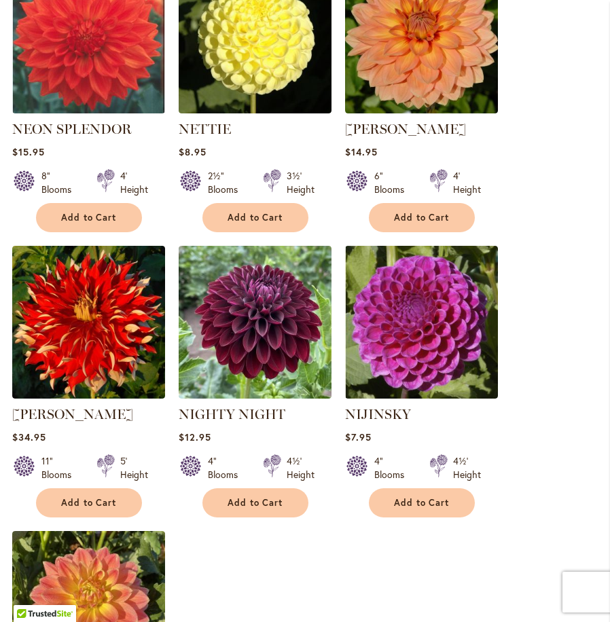
scroll to position [1425, 0]
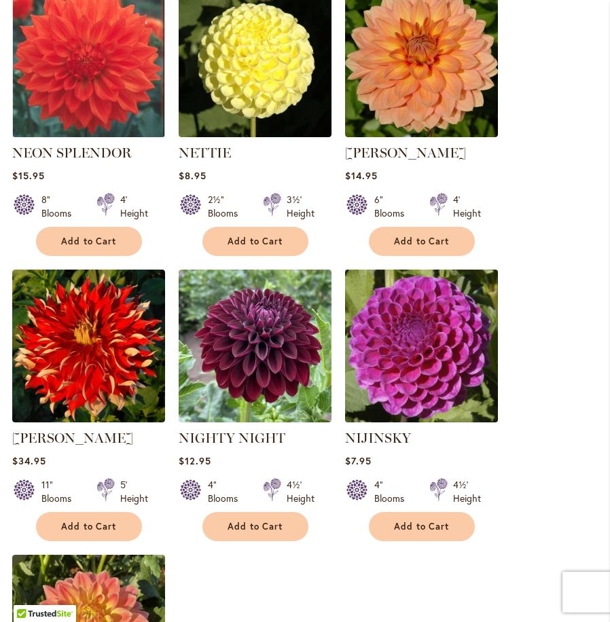
click at [405, 336] on img at bounding box center [421, 345] width 160 height 160
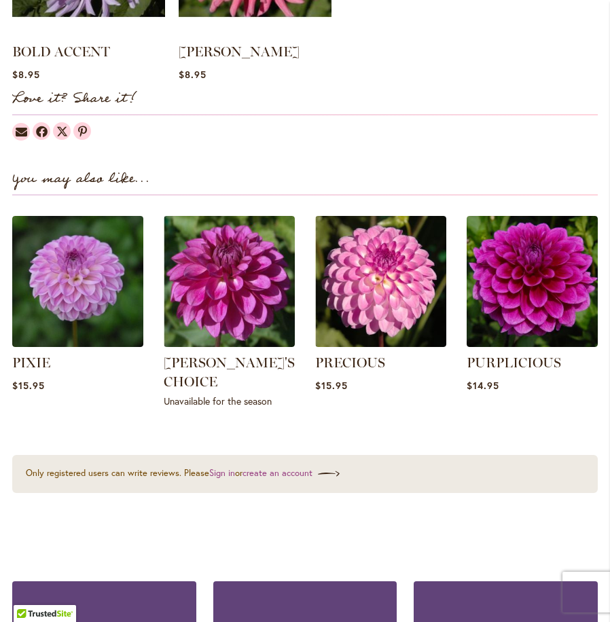
scroll to position [1493, 0]
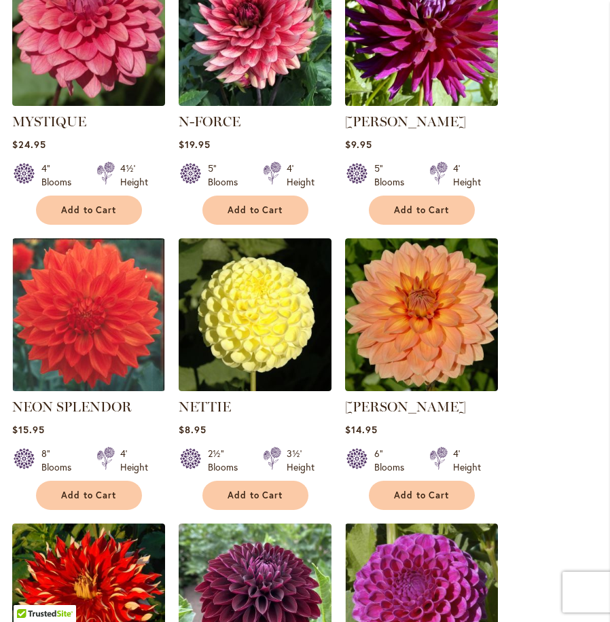
scroll to position [1154, 0]
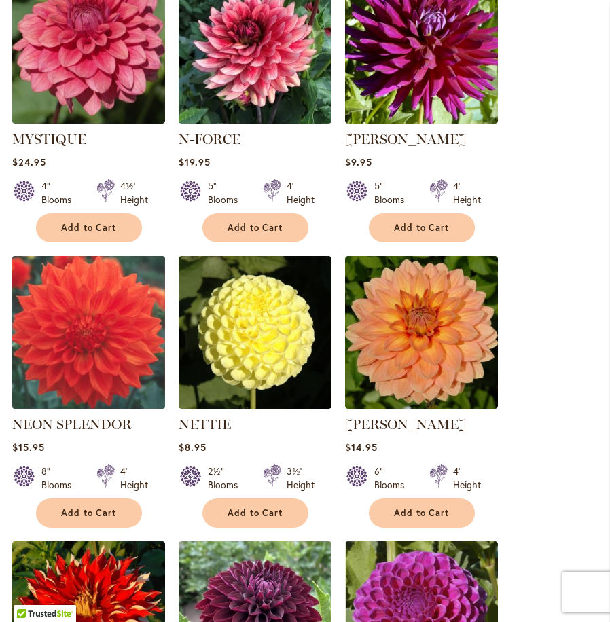
click at [101, 330] on img at bounding box center [88, 332] width 160 height 160
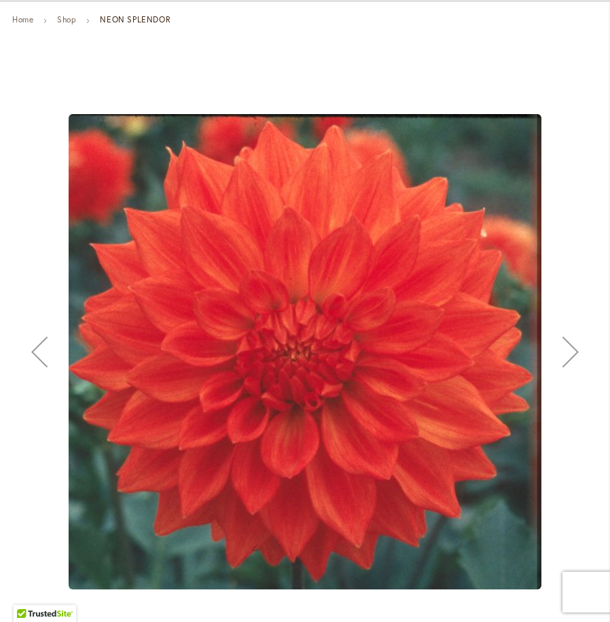
scroll to position [204, 0]
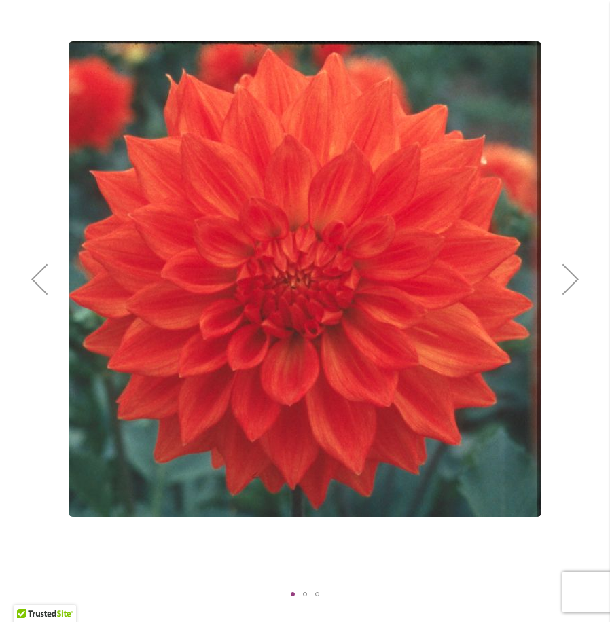
click at [576, 285] on div "Next" at bounding box center [570, 279] width 54 height 54
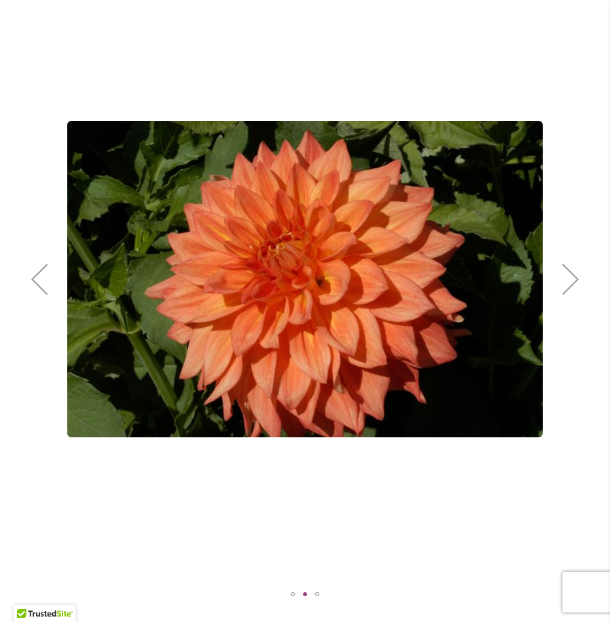
click at [576, 285] on div "Next" at bounding box center [570, 279] width 54 height 54
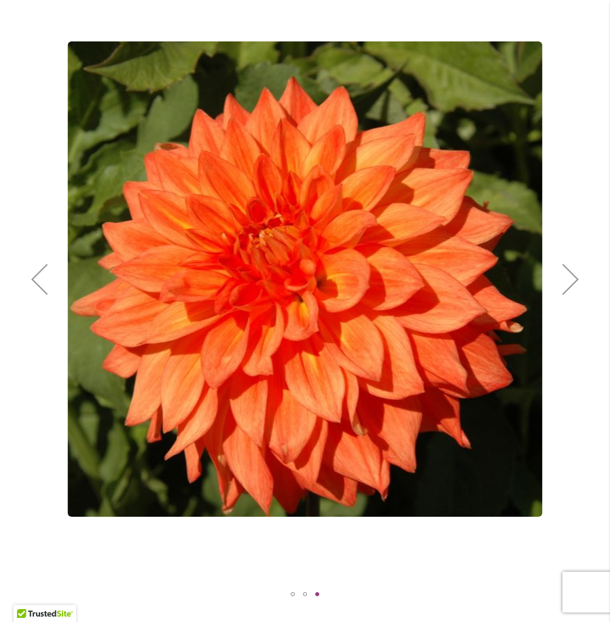
click at [576, 285] on div "Next" at bounding box center [570, 279] width 54 height 54
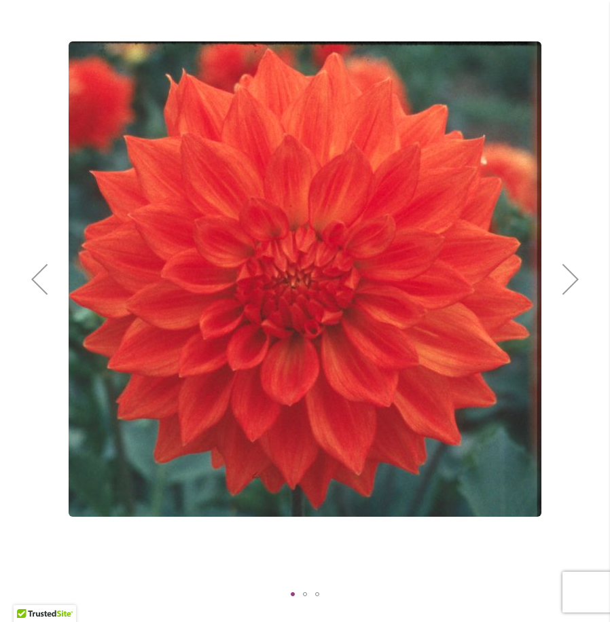
click at [575, 285] on div "Next" at bounding box center [570, 279] width 54 height 54
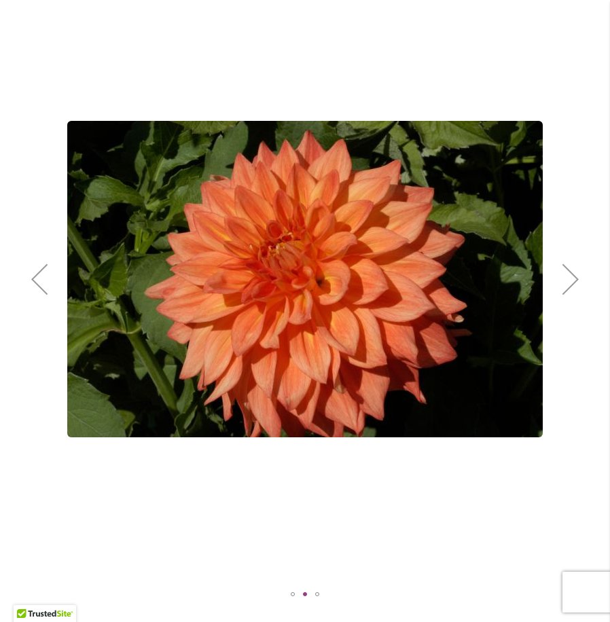
click at [574, 285] on div "Next" at bounding box center [570, 279] width 54 height 54
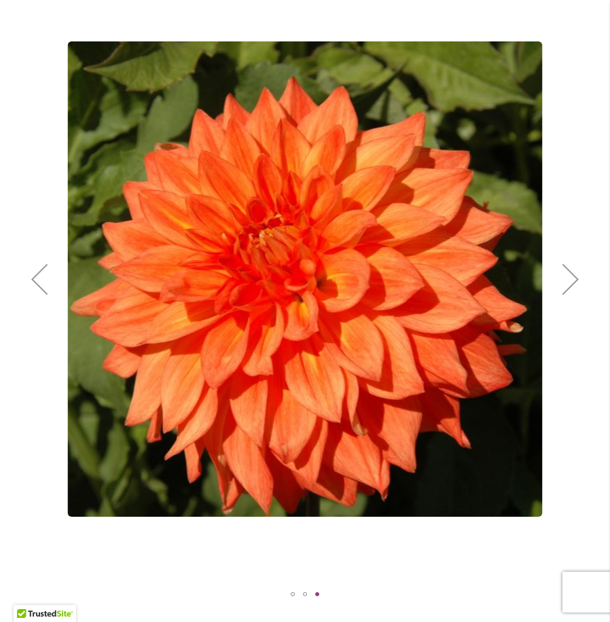
click at [579, 285] on div "Next" at bounding box center [570, 279] width 54 height 54
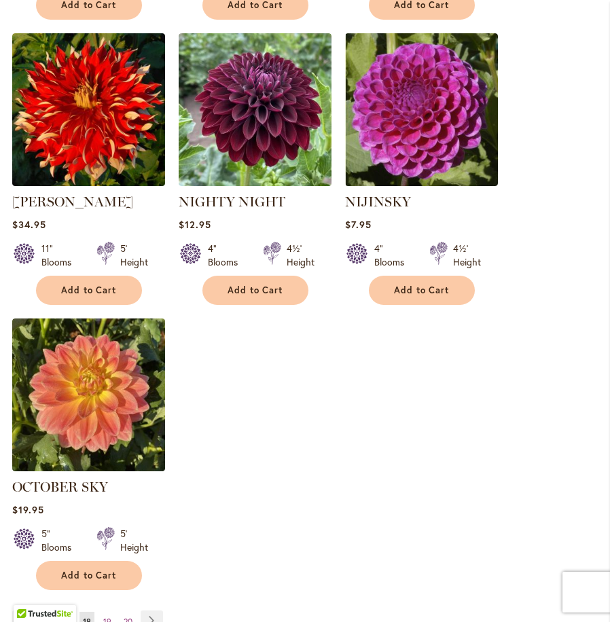
scroll to position [1697, 0]
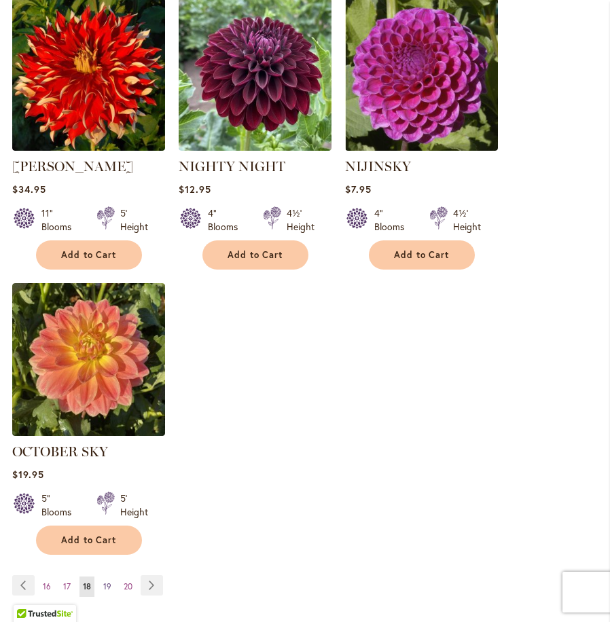
click at [105, 581] on span "19" at bounding box center [107, 586] width 8 height 10
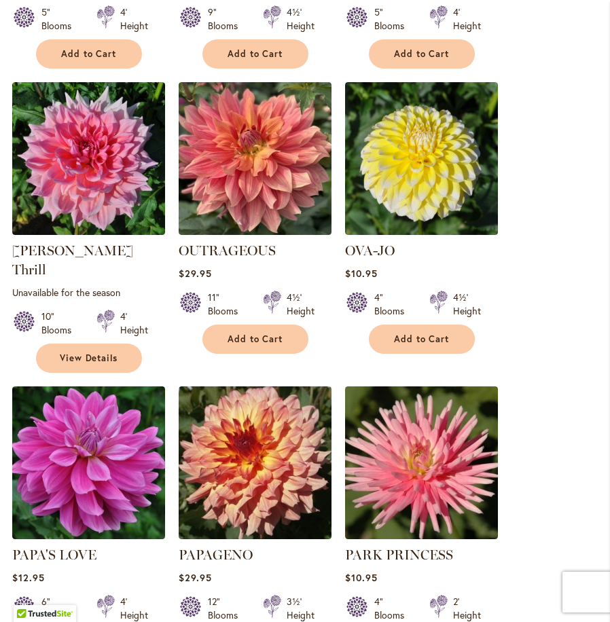
scroll to position [1018, 0]
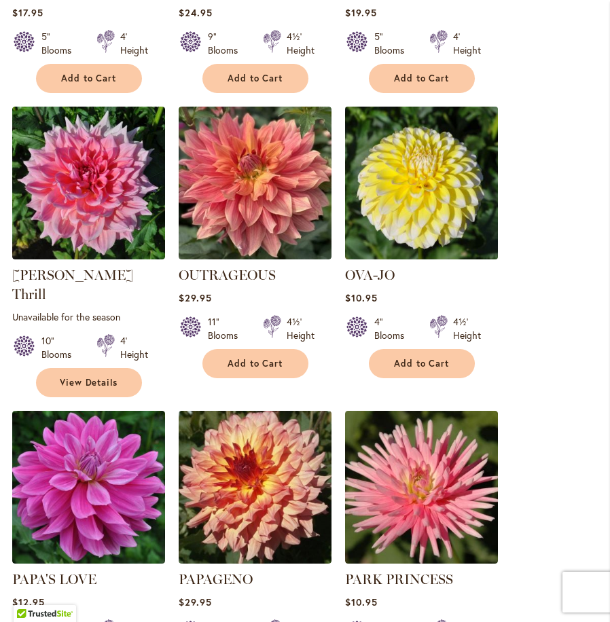
click at [425, 173] on img at bounding box center [421, 182] width 160 height 160
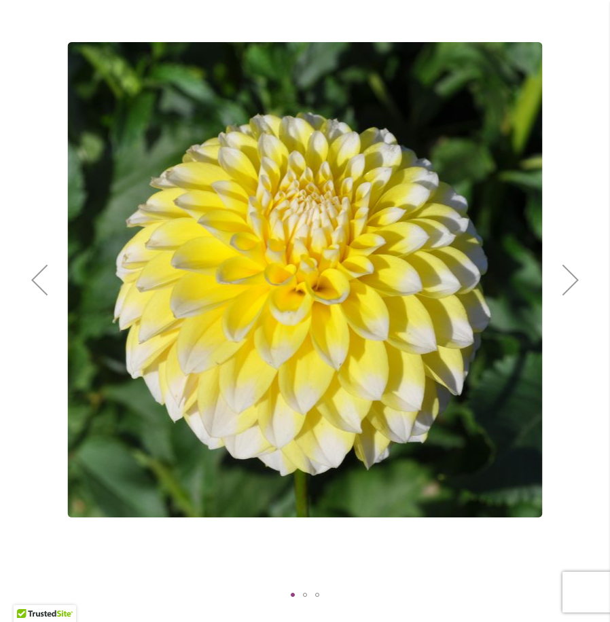
scroll to position [204, 0]
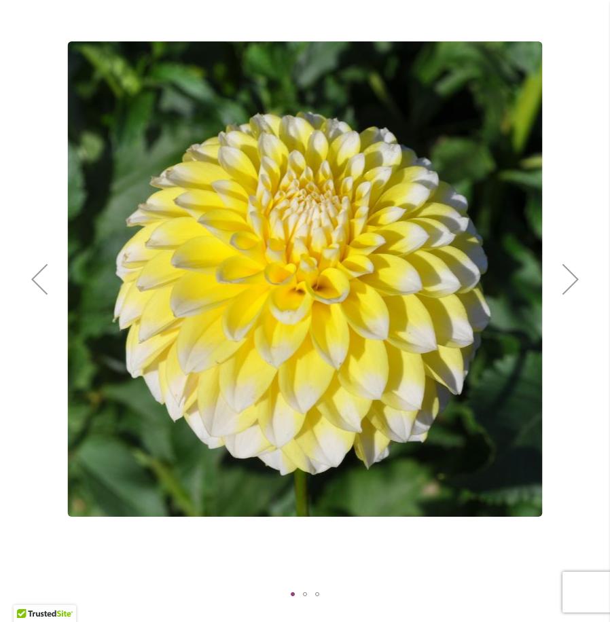
click at [570, 286] on div "Next" at bounding box center [570, 279] width 54 height 54
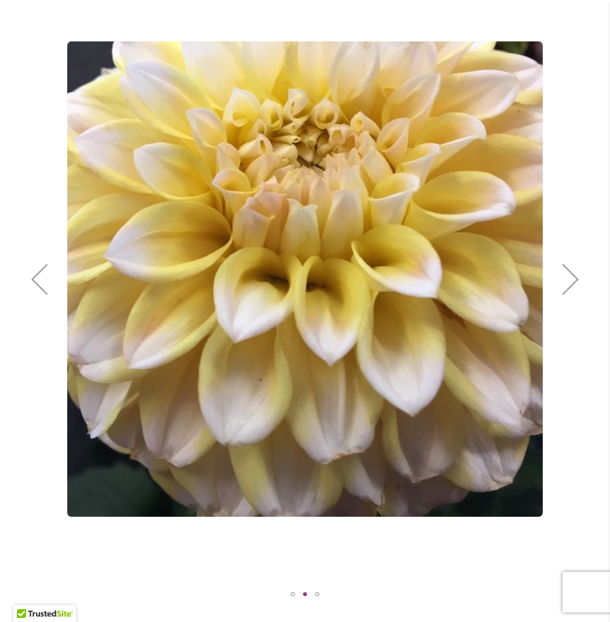
click at [570, 286] on div "Next" at bounding box center [570, 279] width 54 height 54
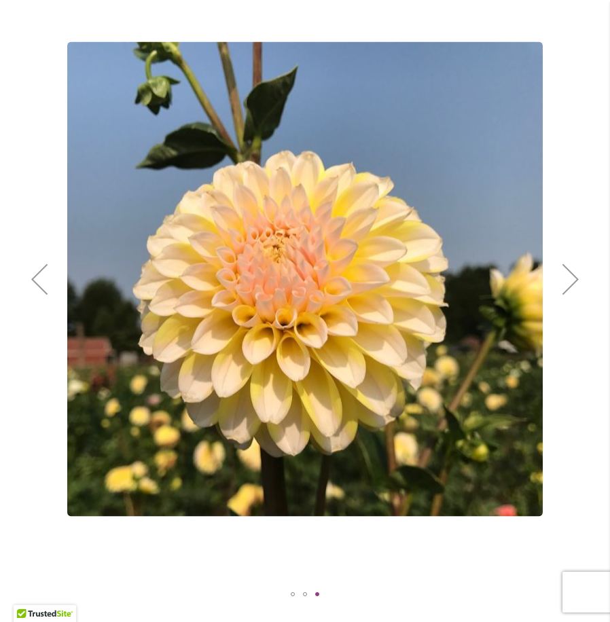
click at [570, 286] on div "Next" at bounding box center [570, 279] width 54 height 54
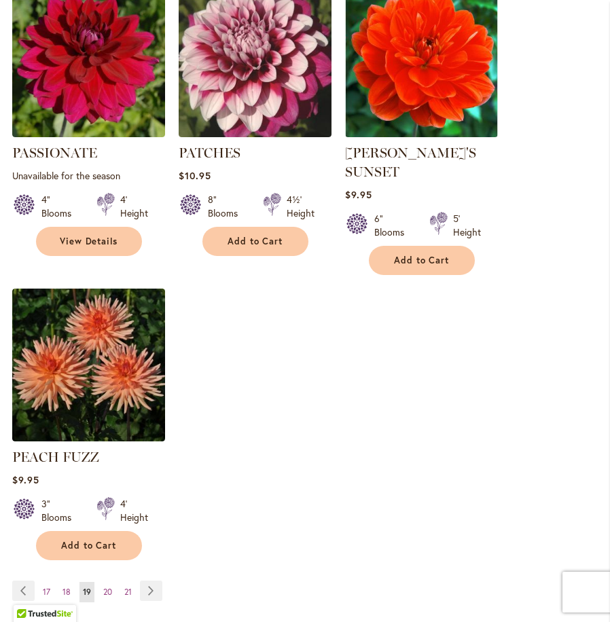
scroll to position [1765, 0]
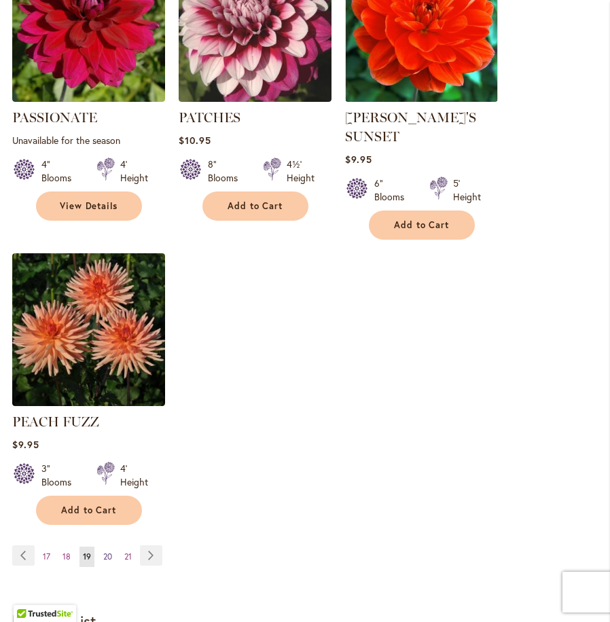
click at [109, 551] on span "20" at bounding box center [107, 556] width 9 height 10
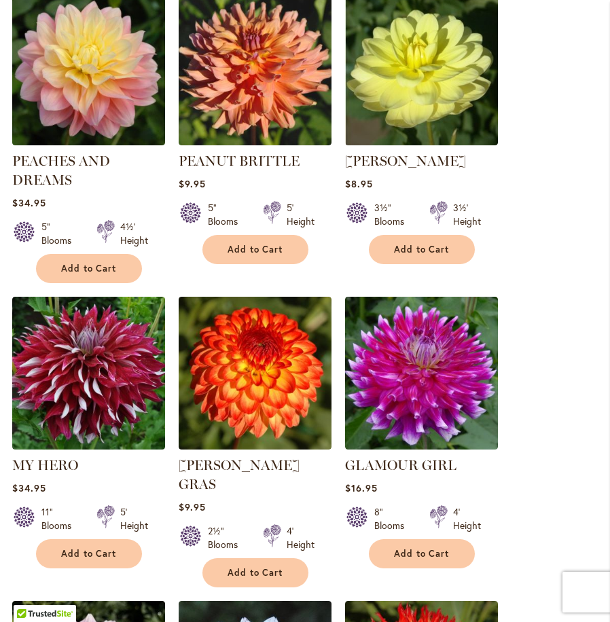
scroll to position [611, 0]
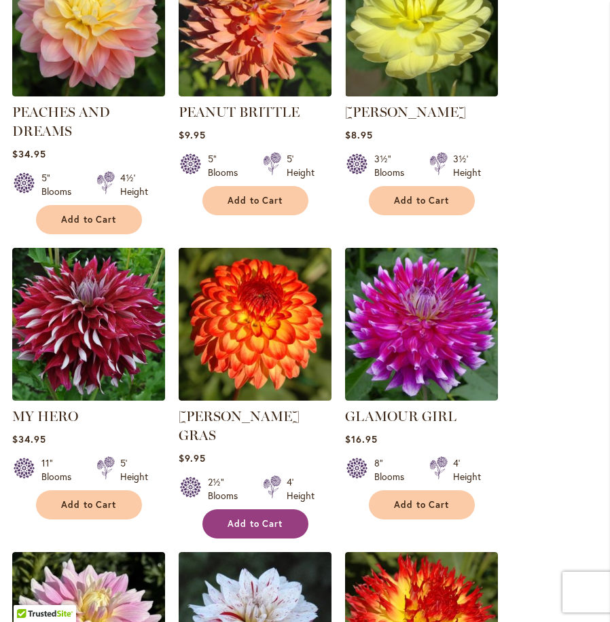
click at [240, 518] on span "Add to Cart" at bounding box center [255, 524] width 56 height 12
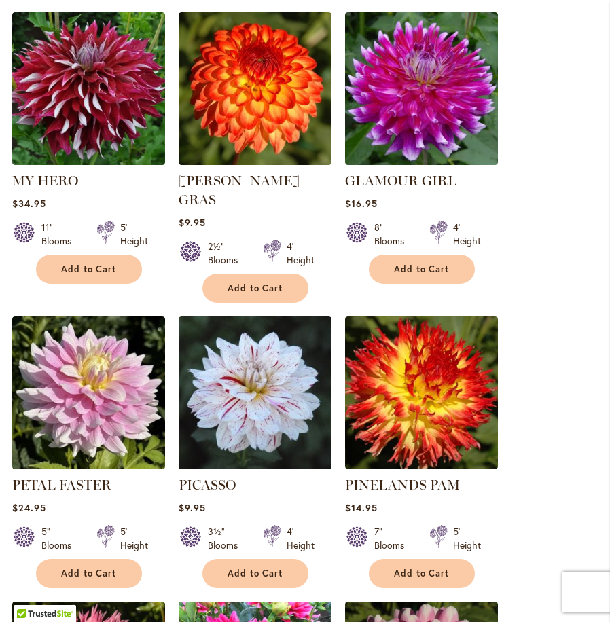
scroll to position [814, 0]
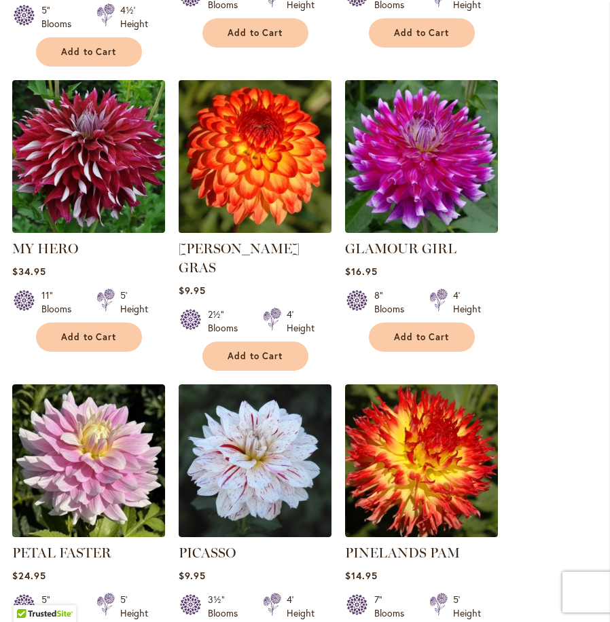
click at [267, 161] on img at bounding box center [254, 156] width 160 height 160
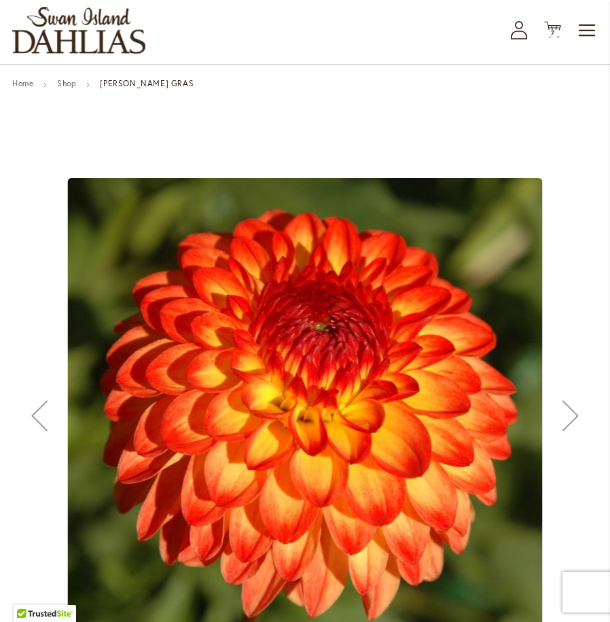
scroll to position [136, 0]
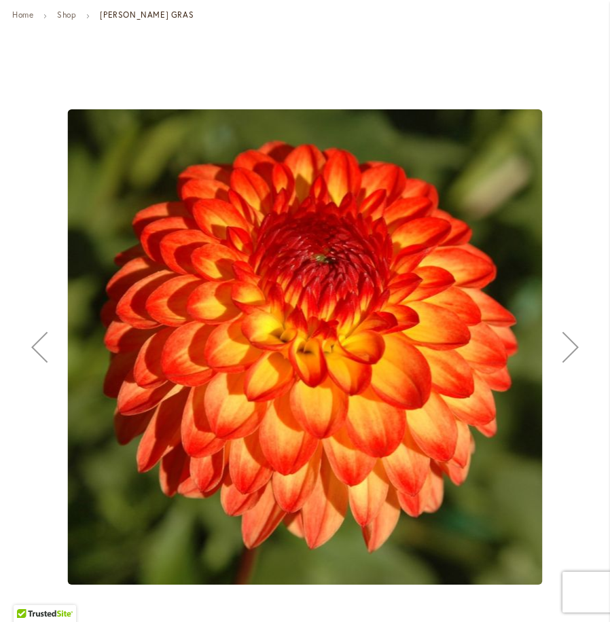
click at [572, 341] on div "Next" at bounding box center [570, 347] width 54 height 54
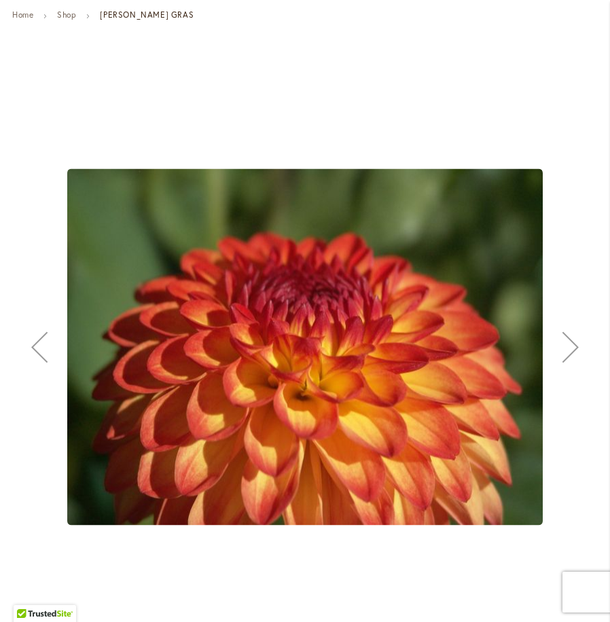
click at [572, 341] on div "Next" at bounding box center [570, 347] width 54 height 54
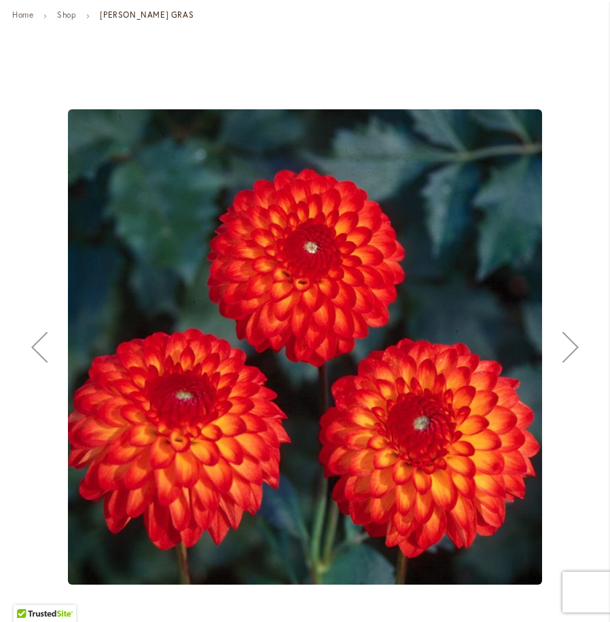
click at [577, 344] on div "Next" at bounding box center [570, 347] width 54 height 54
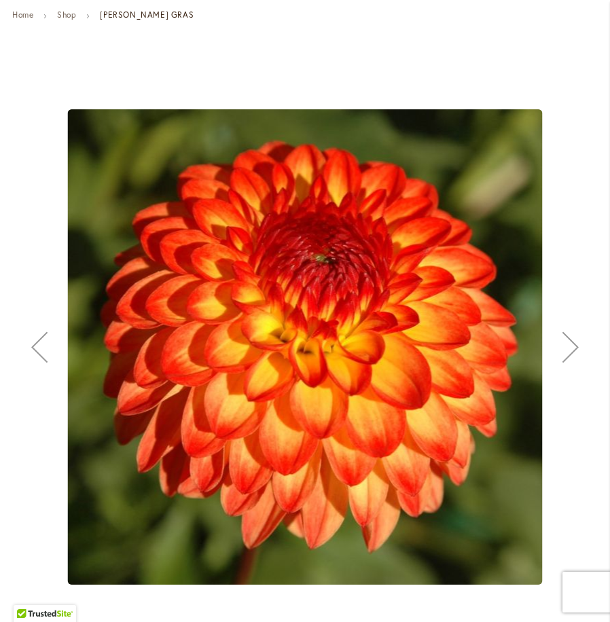
click at [578, 341] on div "Next" at bounding box center [570, 347] width 54 height 54
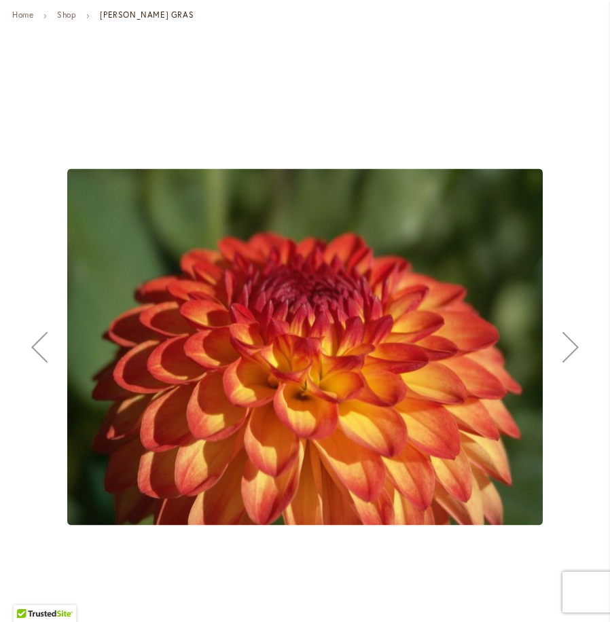
click at [578, 341] on div "Next" at bounding box center [570, 347] width 54 height 54
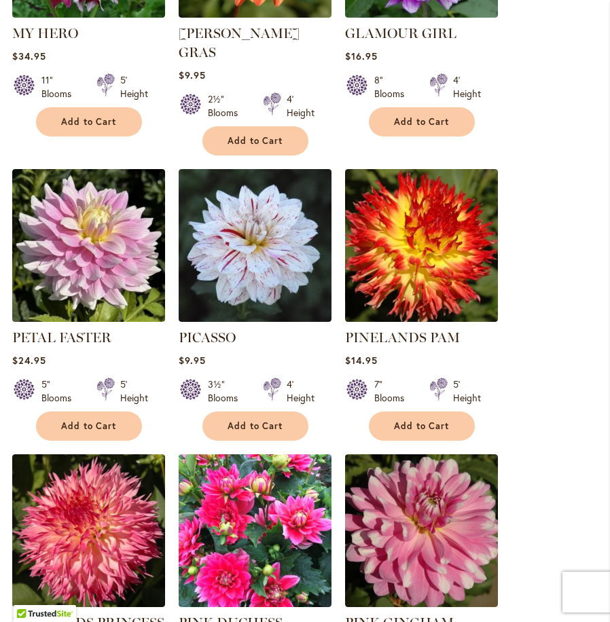
scroll to position [1018, 0]
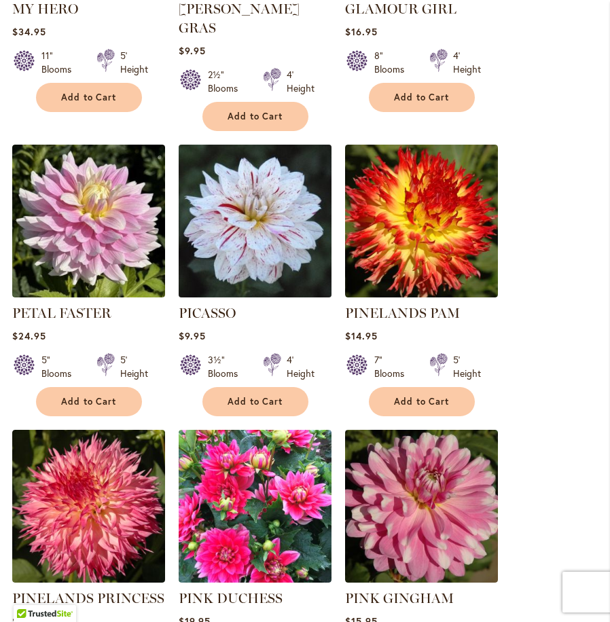
click at [258, 214] on img at bounding box center [254, 221] width 160 height 160
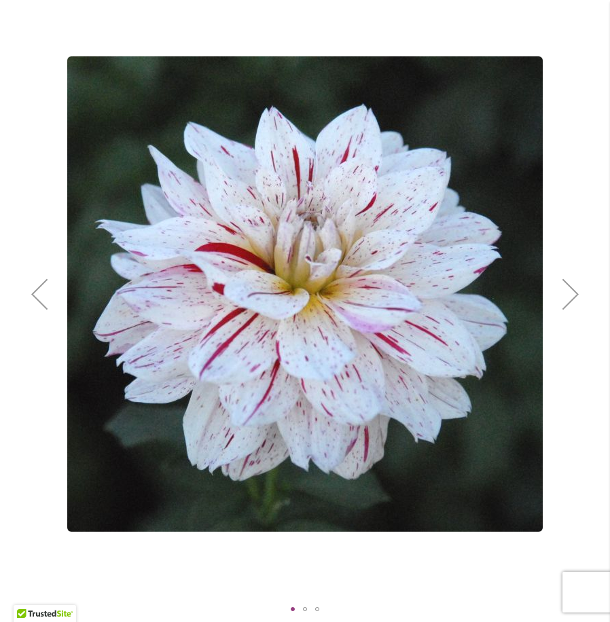
scroll to position [204, 0]
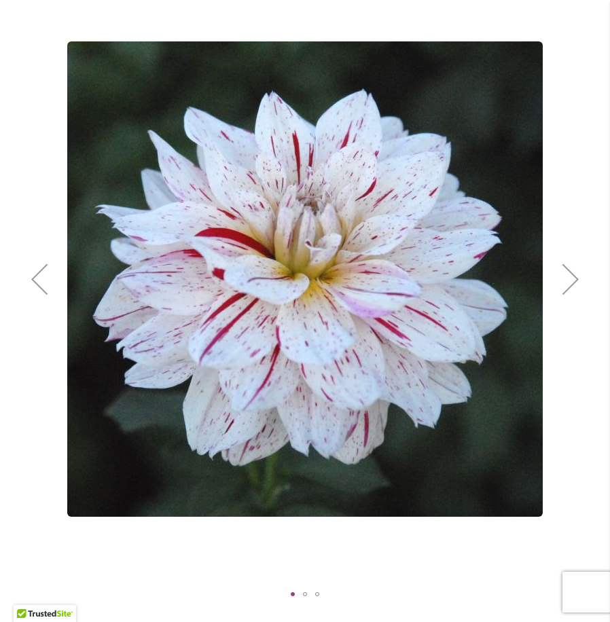
click at [572, 288] on div "Next" at bounding box center [570, 279] width 54 height 54
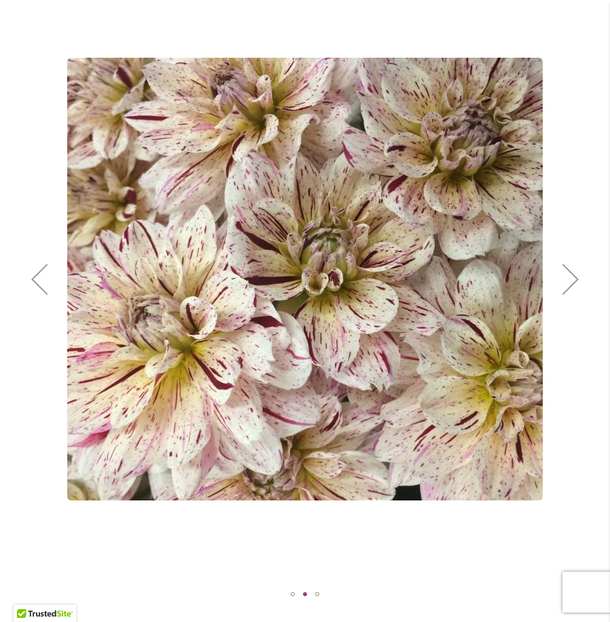
click at [572, 287] on div "Next" at bounding box center [570, 279] width 54 height 54
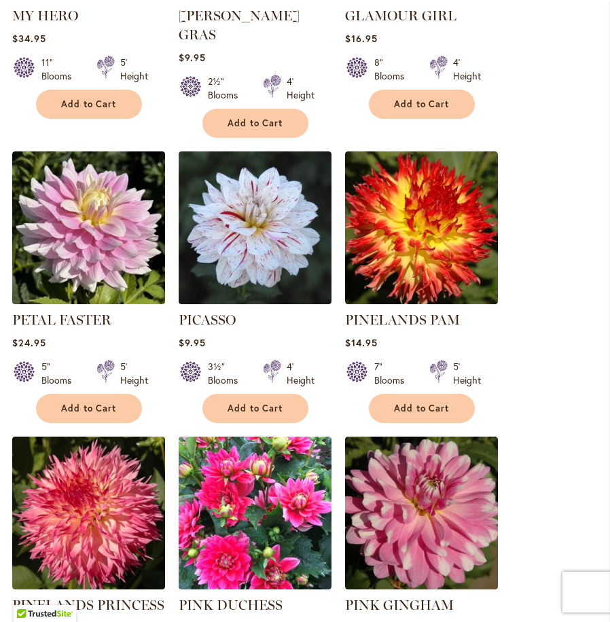
scroll to position [1018, 0]
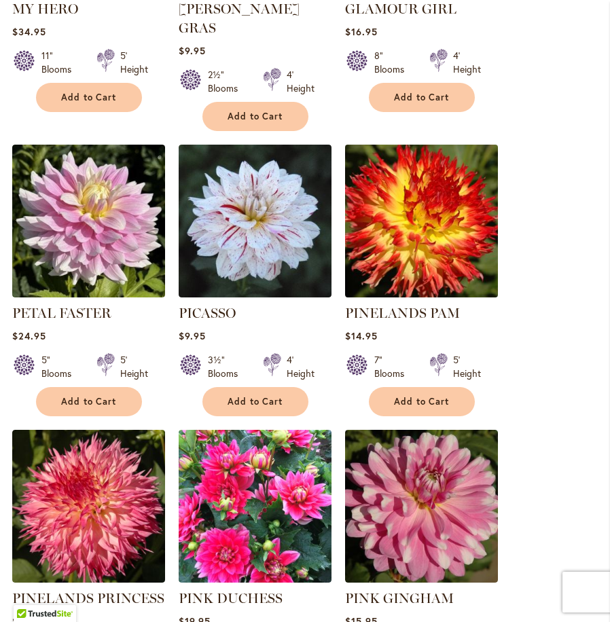
click at [388, 189] on img at bounding box center [421, 221] width 160 height 160
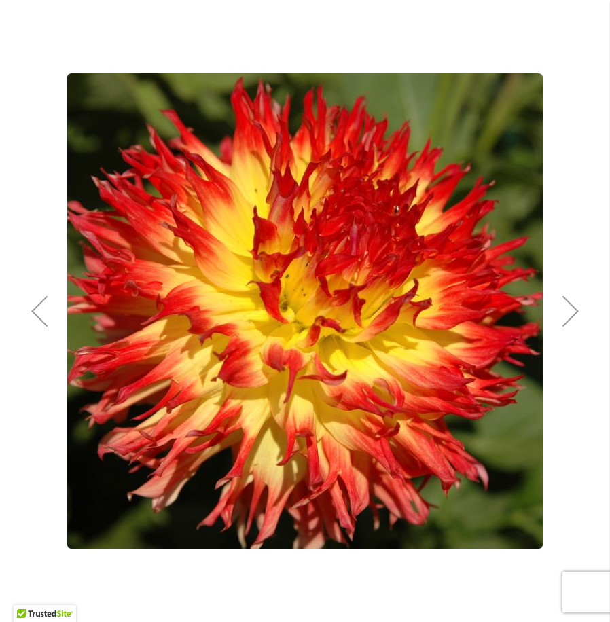
scroll to position [204, 0]
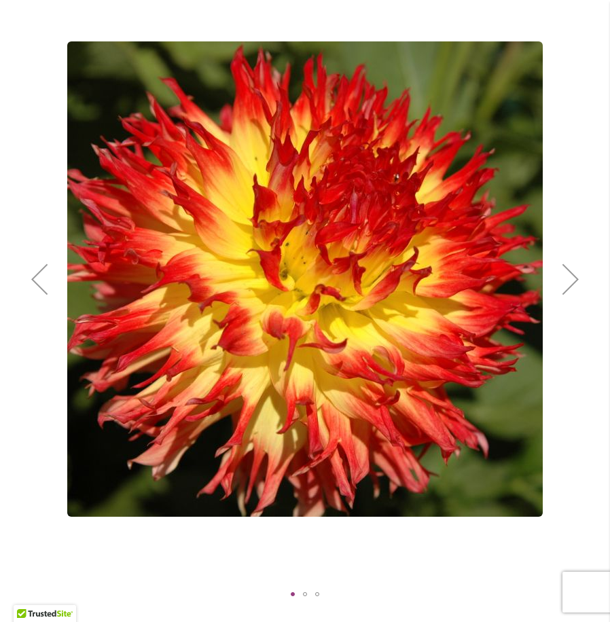
click at [572, 280] on div "Next" at bounding box center [570, 279] width 54 height 54
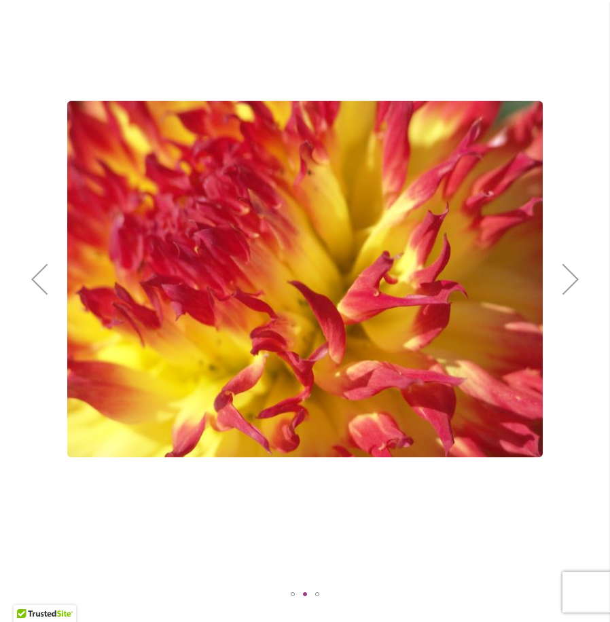
click at [569, 280] on div "Next" at bounding box center [570, 279] width 54 height 54
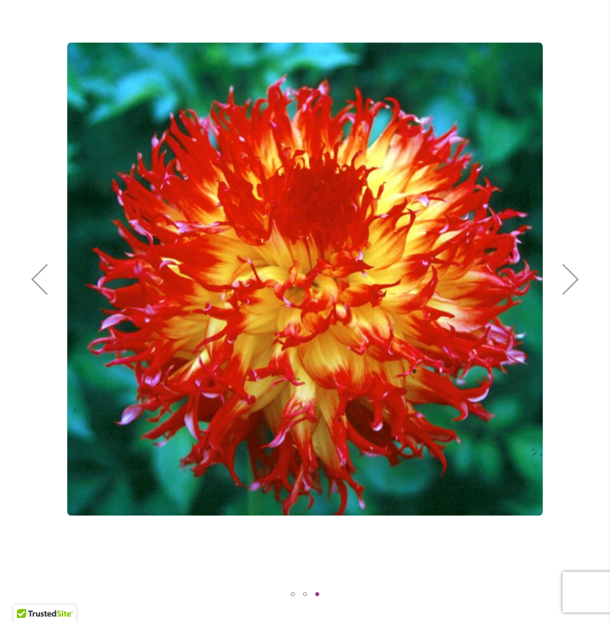
click at [565, 267] on div "Next" at bounding box center [570, 279] width 54 height 54
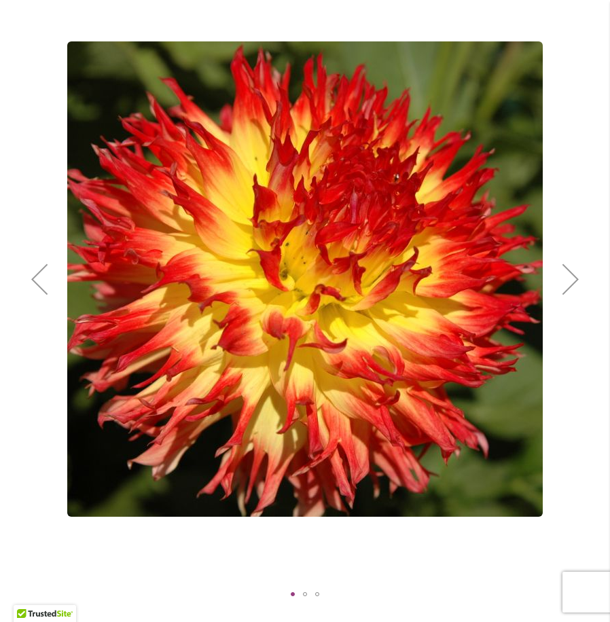
click at [565, 267] on div "Next" at bounding box center [570, 279] width 54 height 54
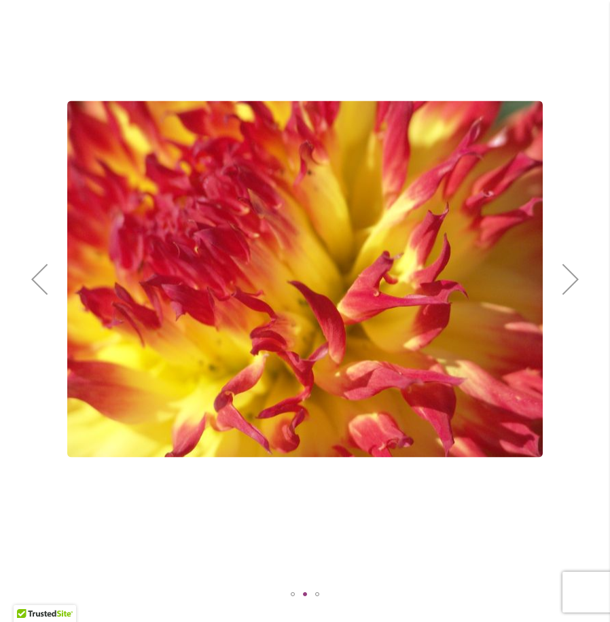
click at [565, 267] on div "Next" at bounding box center [570, 279] width 54 height 54
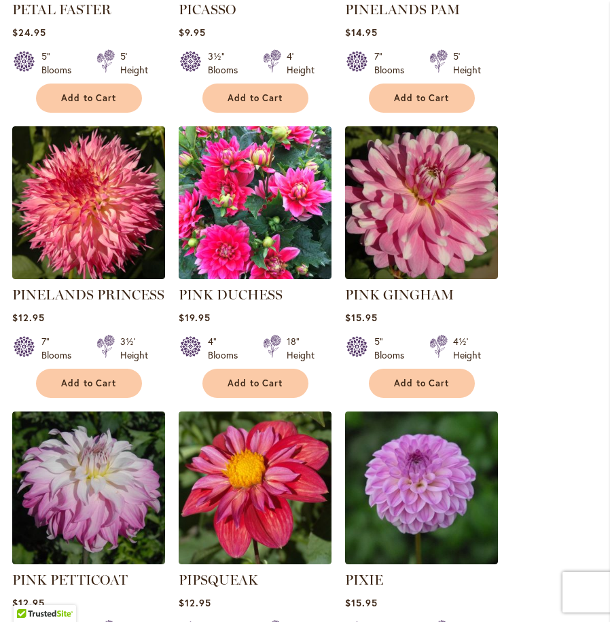
scroll to position [1357, 0]
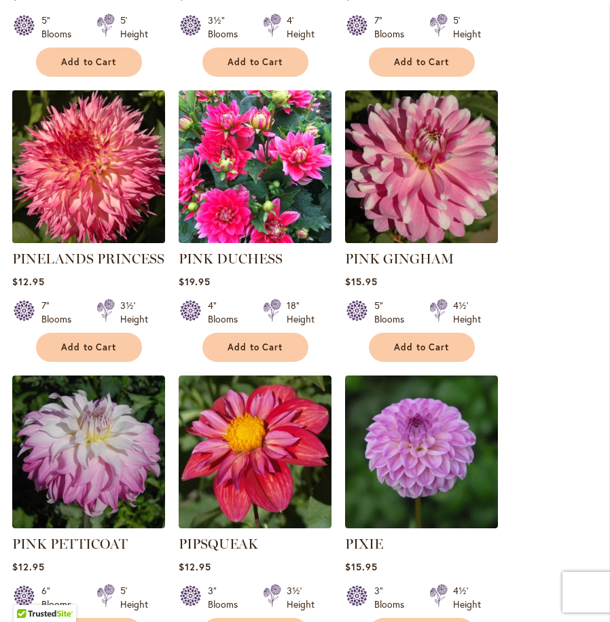
click at [79, 145] on img at bounding box center [88, 166] width 160 height 160
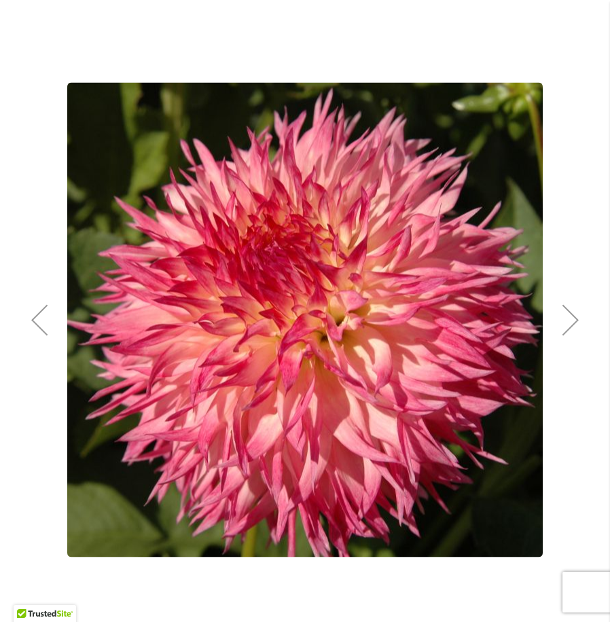
scroll to position [204, 0]
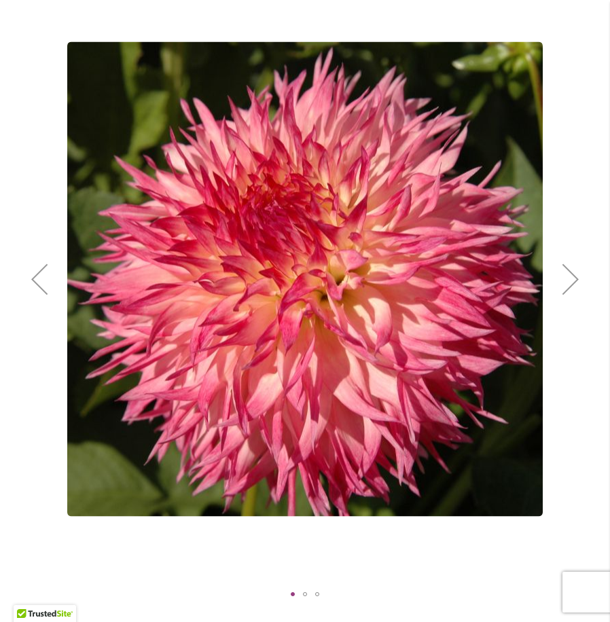
click at [570, 271] on div "Next" at bounding box center [570, 279] width 54 height 54
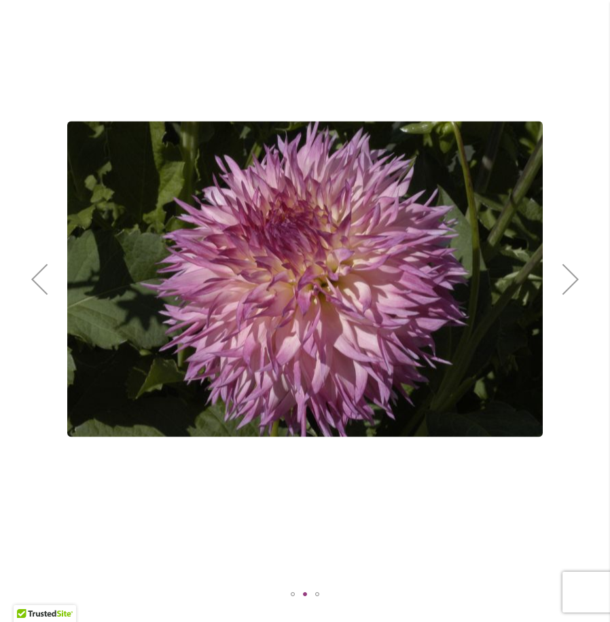
click at [570, 271] on div "Next" at bounding box center [570, 279] width 54 height 54
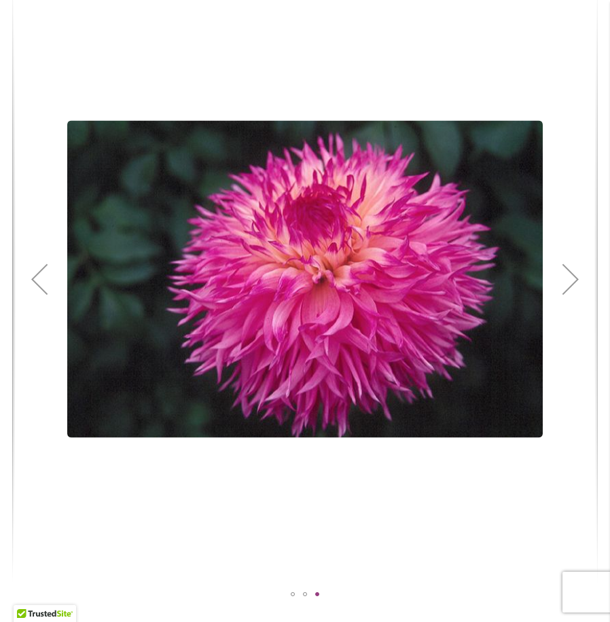
click at [567, 274] on div "Next" at bounding box center [570, 279] width 54 height 54
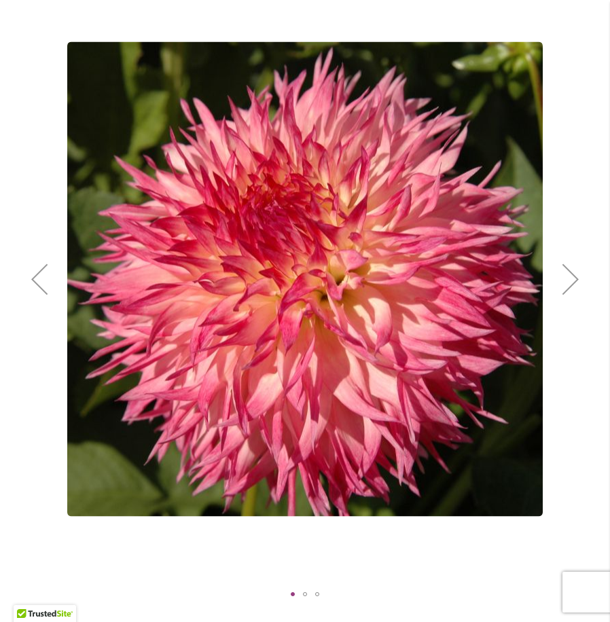
click at [567, 274] on div "Next" at bounding box center [570, 279] width 54 height 54
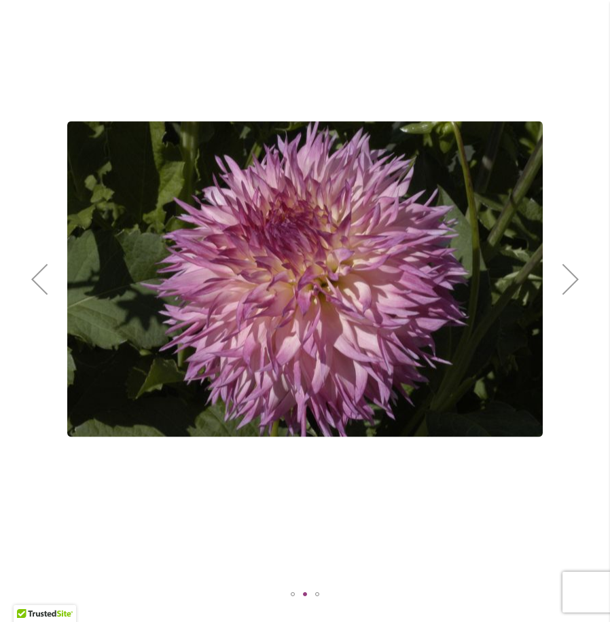
click at [567, 273] on div "Next" at bounding box center [570, 279] width 54 height 54
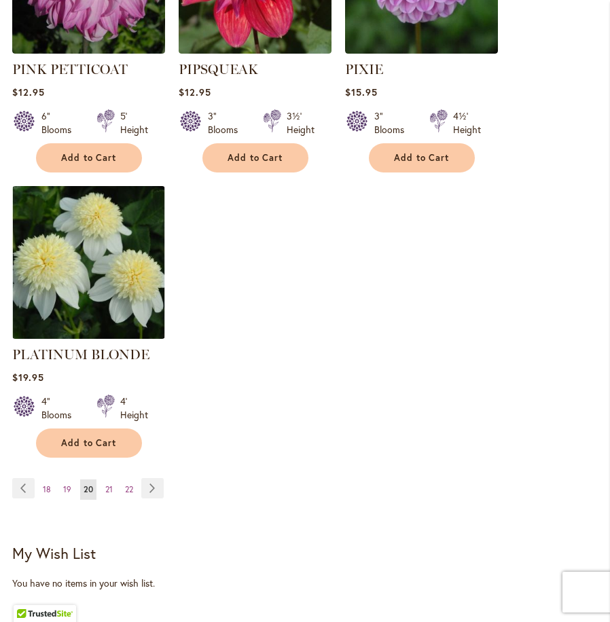
scroll to position [1833, 0]
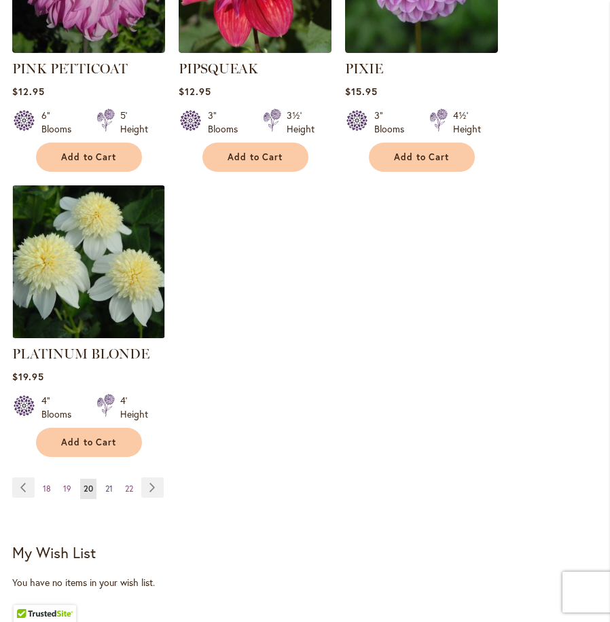
click at [103, 479] on link "Page 21" at bounding box center [109, 489] width 14 height 20
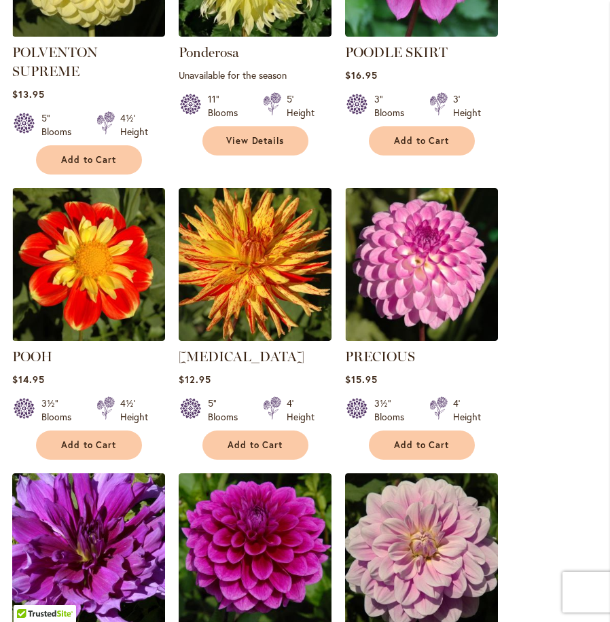
scroll to position [679, 0]
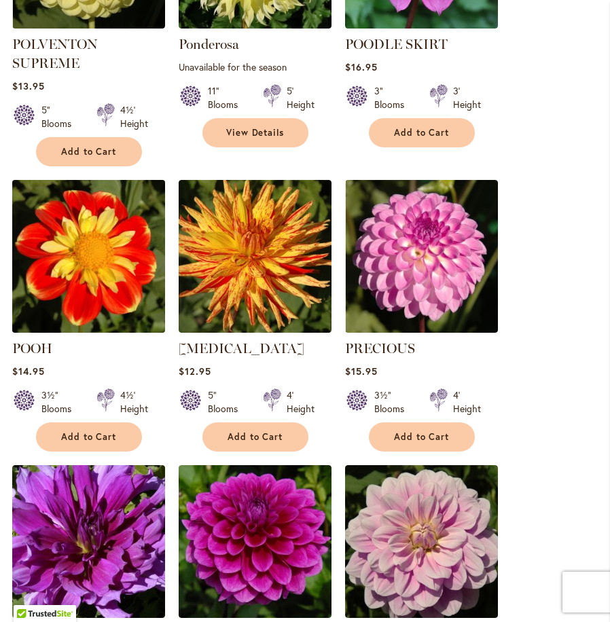
click at [93, 263] on img at bounding box center [88, 256] width 160 height 160
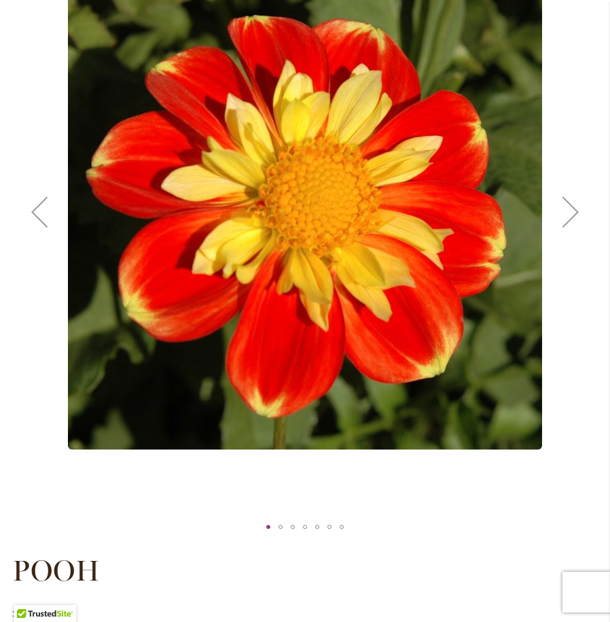
scroll to position [271, 0]
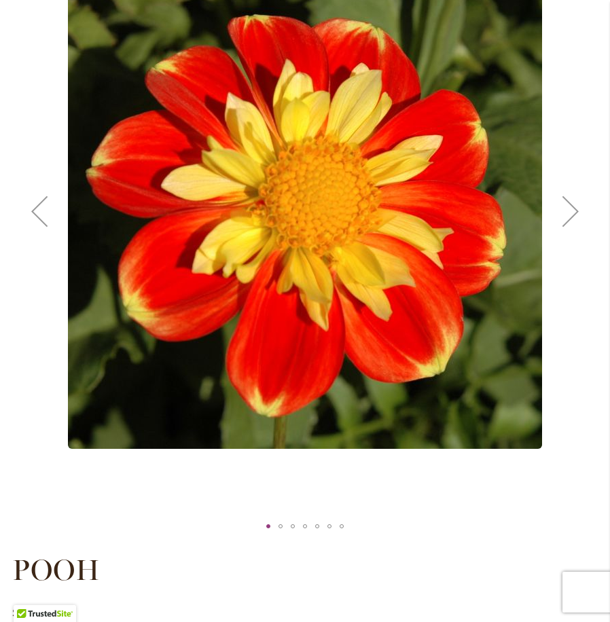
click at [568, 217] on div "Next" at bounding box center [570, 211] width 54 height 54
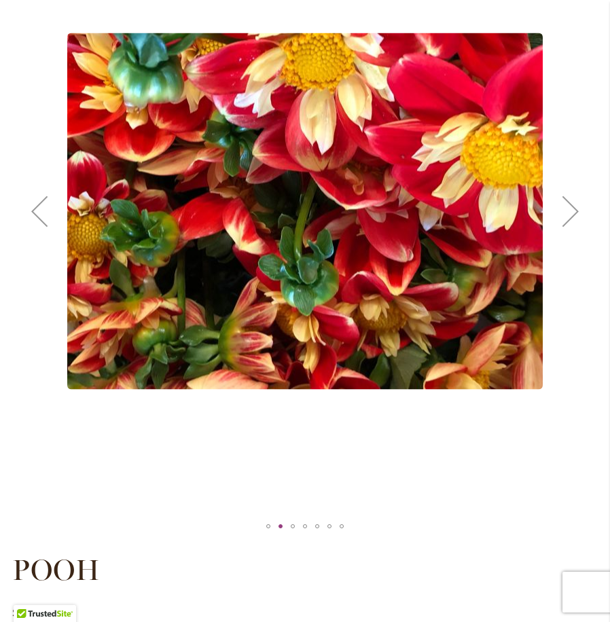
click at [568, 210] on div "Next" at bounding box center [570, 211] width 54 height 54
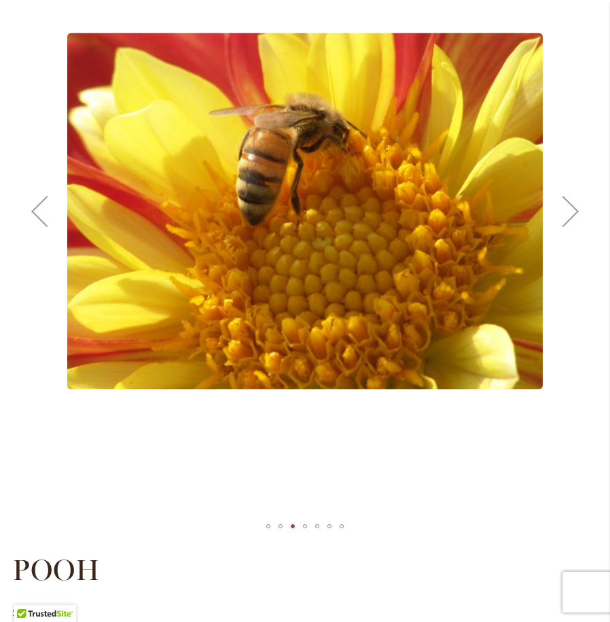
click at [569, 208] on div "Next" at bounding box center [570, 211] width 54 height 54
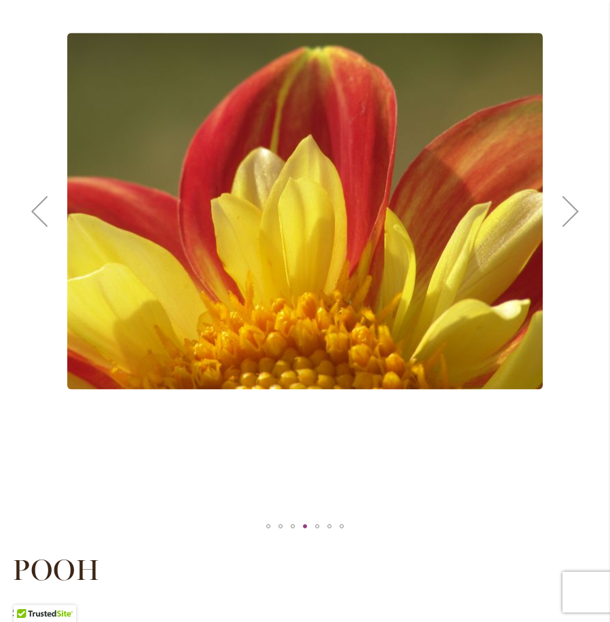
click at [569, 208] on div "Next" at bounding box center [570, 211] width 54 height 54
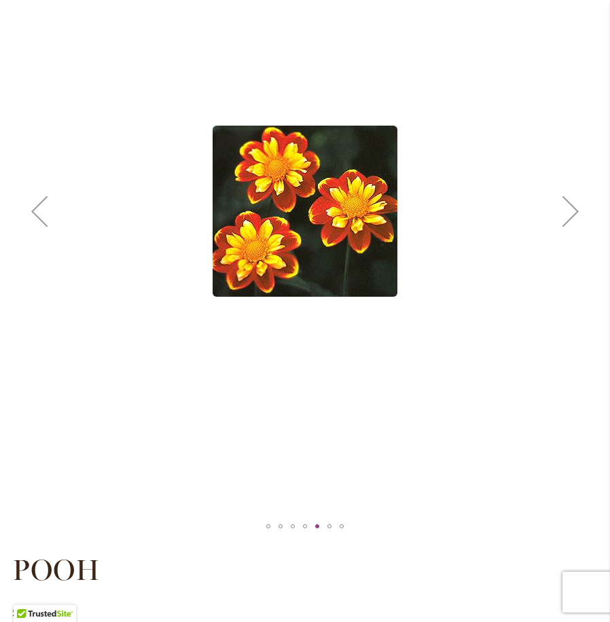
click at [569, 208] on div "Next" at bounding box center [570, 211] width 54 height 54
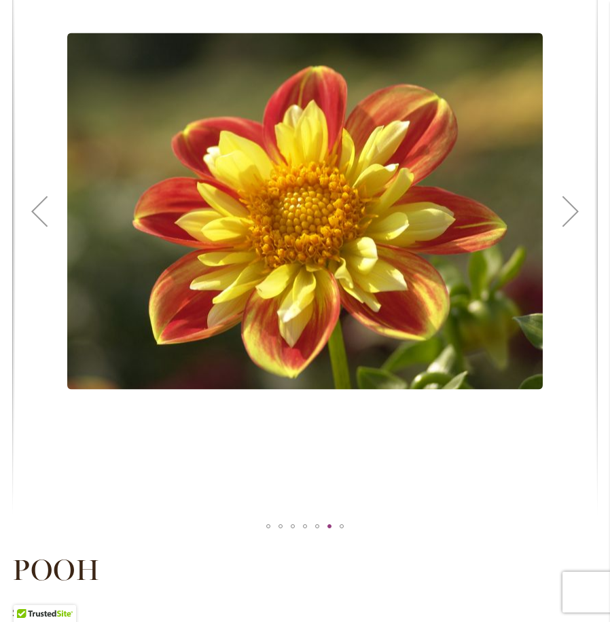
click at [565, 212] on div "Next" at bounding box center [570, 211] width 54 height 54
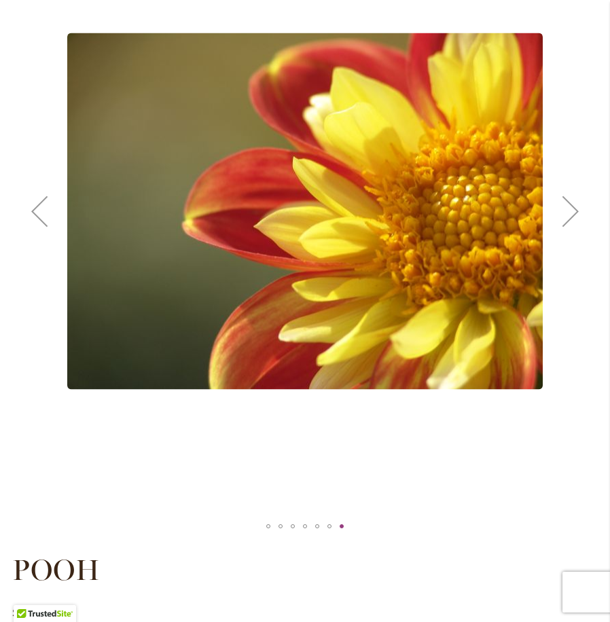
click at [565, 212] on div "Next" at bounding box center [570, 211] width 54 height 54
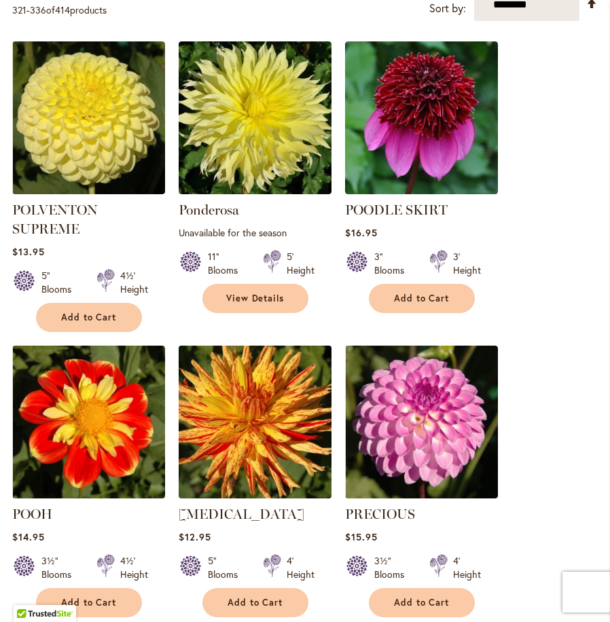
scroll to position [475, 0]
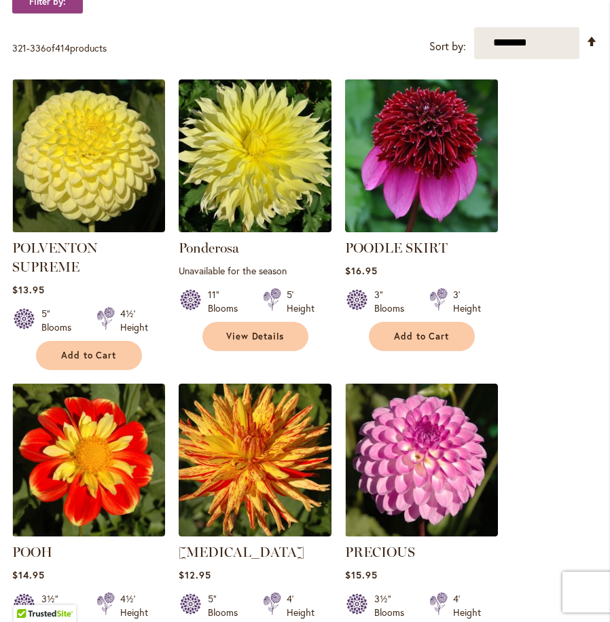
click at [388, 170] on img at bounding box center [421, 155] width 160 height 160
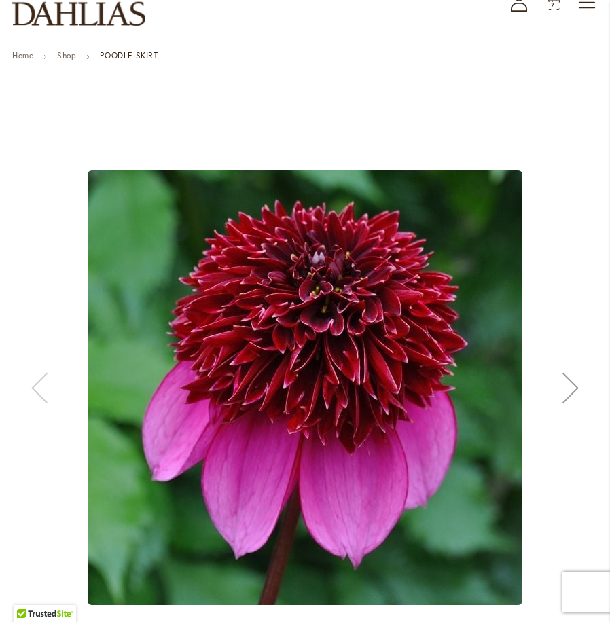
scroll to position [204, 0]
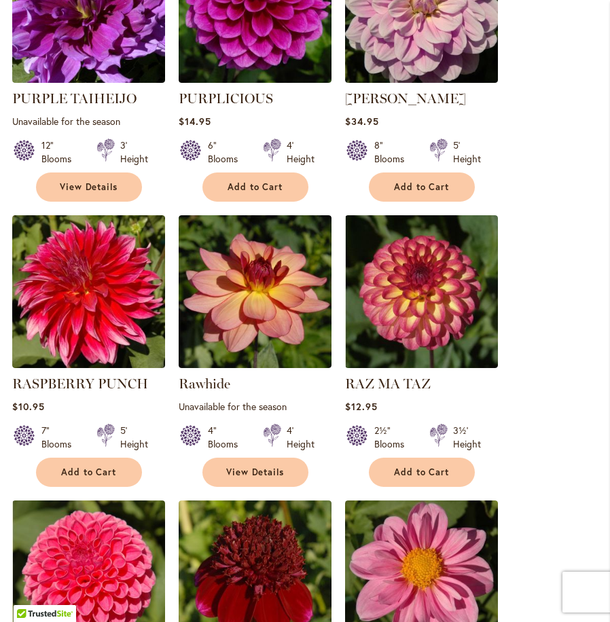
scroll to position [1481, 0]
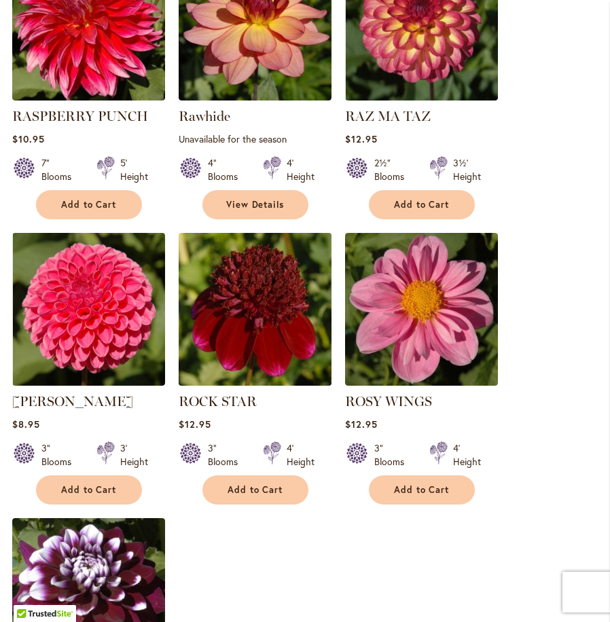
click at [269, 309] on img at bounding box center [254, 309] width 160 height 160
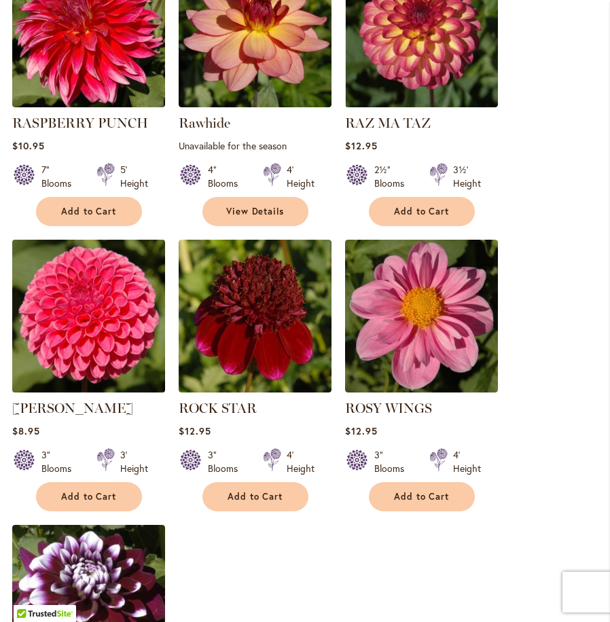
scroll to position [1481, 0]
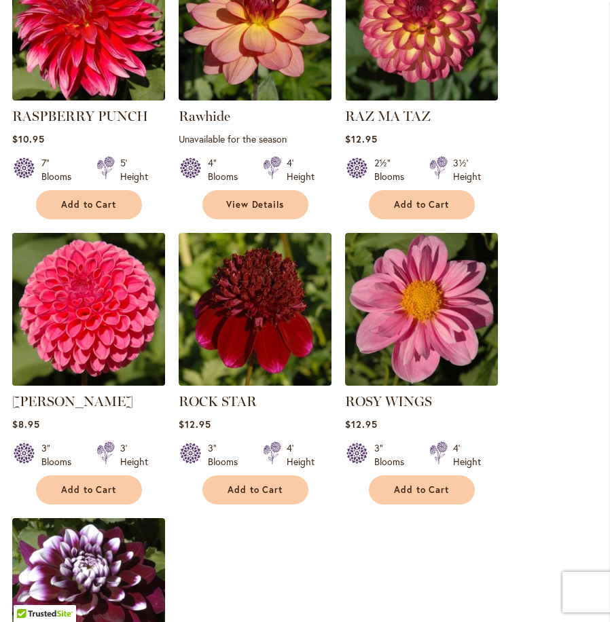
click at [75, 314] on img at bounding box center [88, 309] width 160 height 160
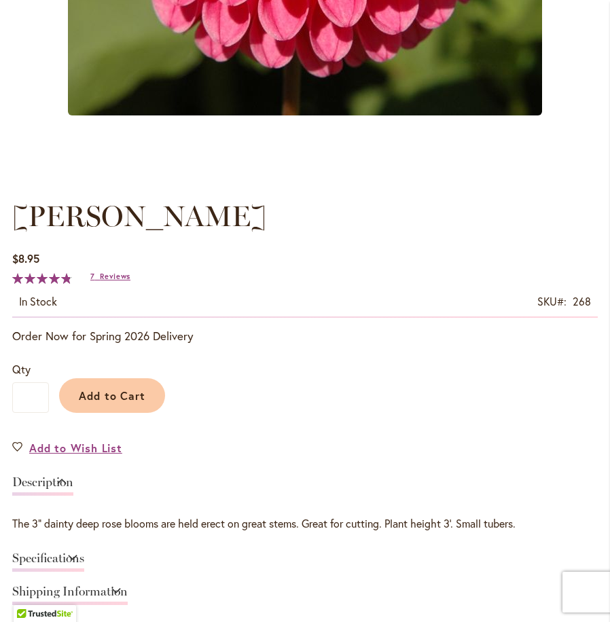
scroll to position [611, 0]
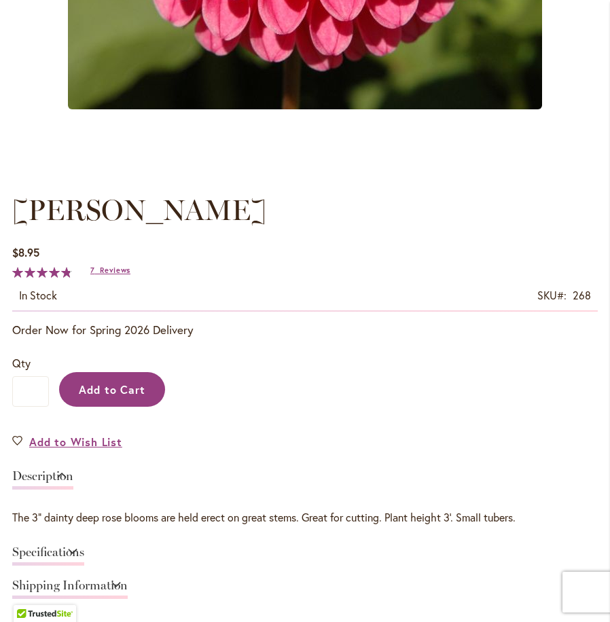
click at [98, 387] on span "Add to Cart" at bounding box center [112, 389] width 67 height 14
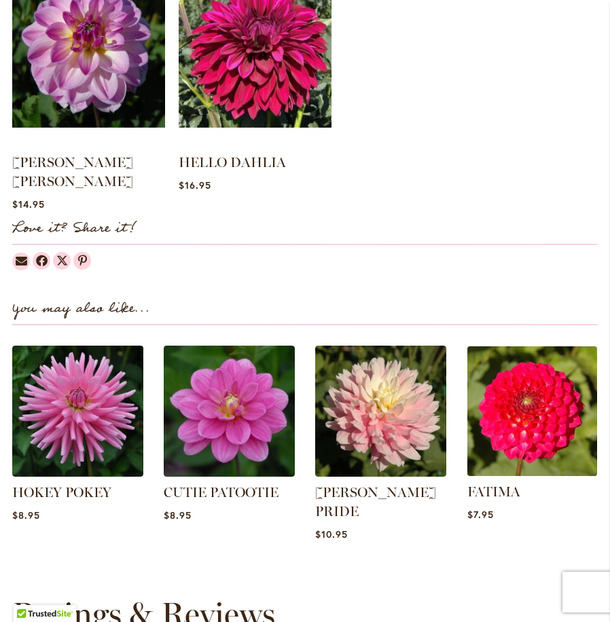
scroll to position [1393, 0]
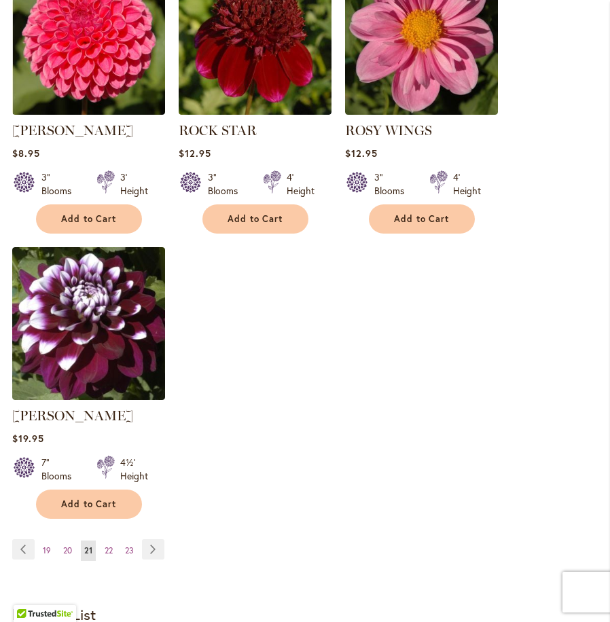
scroll to position [1753, 0]
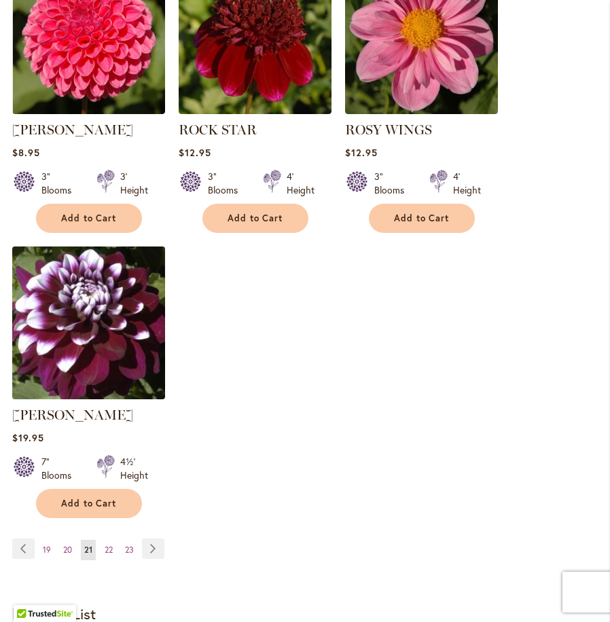
click at [43, 315] on img at bounding box center [88, 322] width 160 height 160
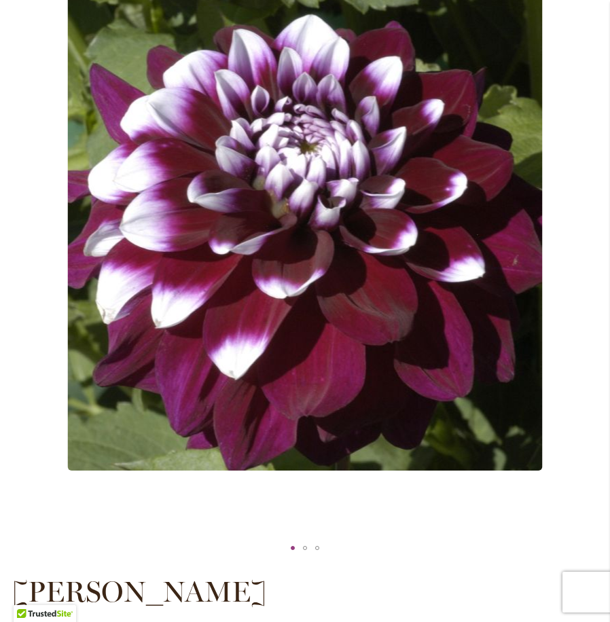
scroll to position [271, 0]
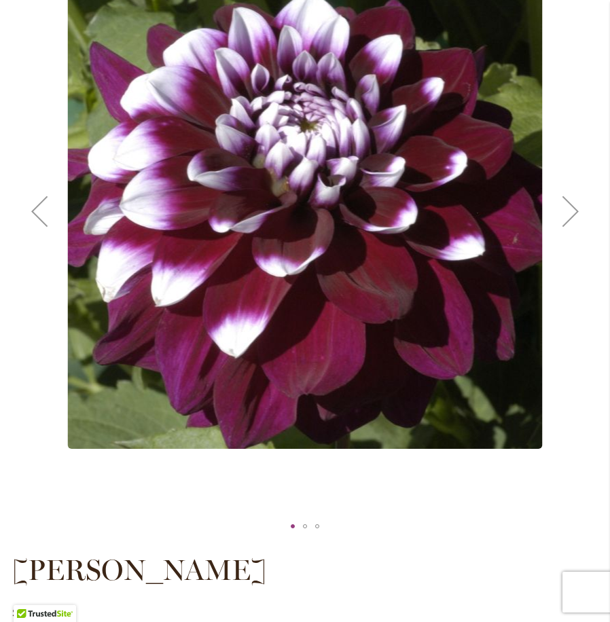
click at [566, 205] on div "Next" at bounding box center [570, 211] width 54 height 54
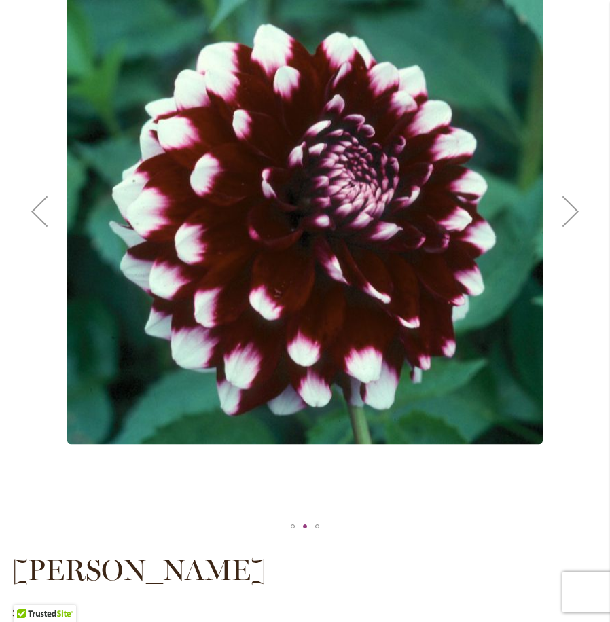
click at [567, 205] on div "Next" at bounding box center [570, 211] width 54 height 54
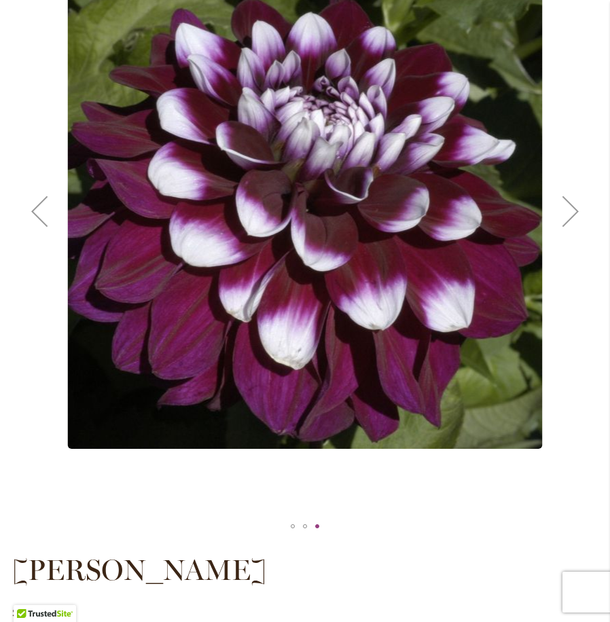
click at [567, 205] on div "Next" at bounding box center [570, 211] width 54 height 54
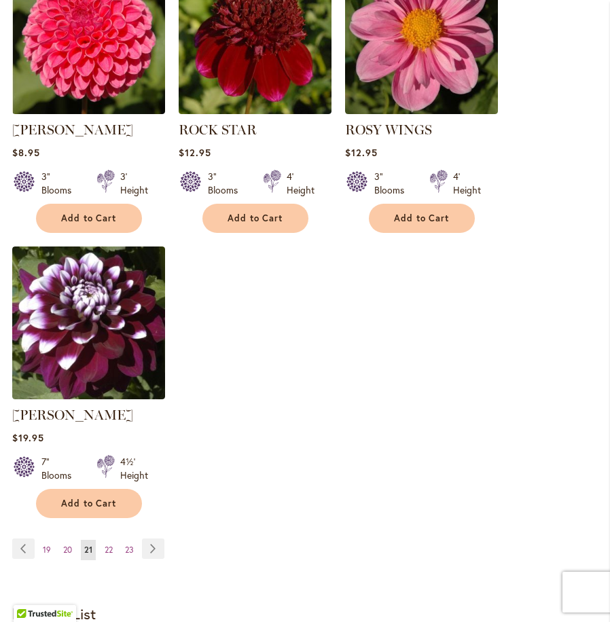
scroll to position [1820, 0]
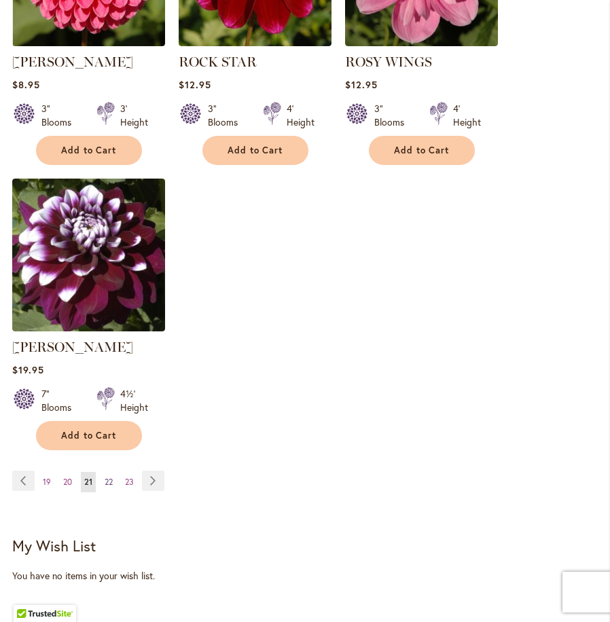
drag, startPoint x: 107, startPoint y: 475, endPoint x: 113, endPoint y: 469, distance: 9.1
click at [107, 476] on span "22" at bounding box center [109, 481] width 8 height 10
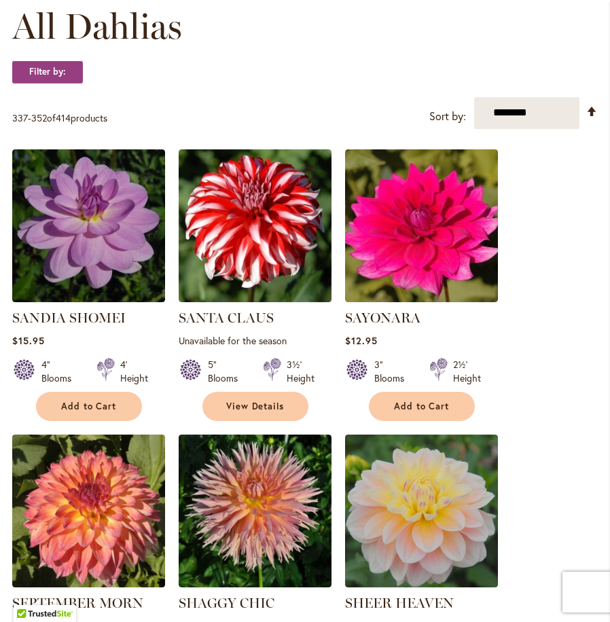
scroll to position [407, 0]
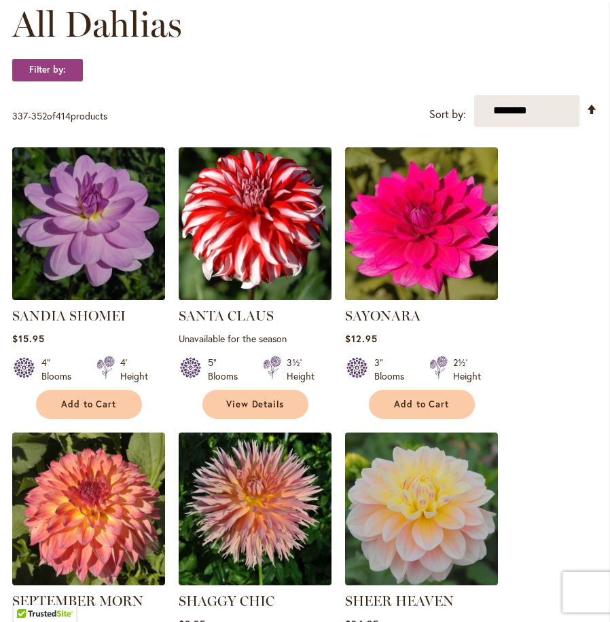
click at [243, 209] on img at bounding box center [254, 223] width 160 height 160
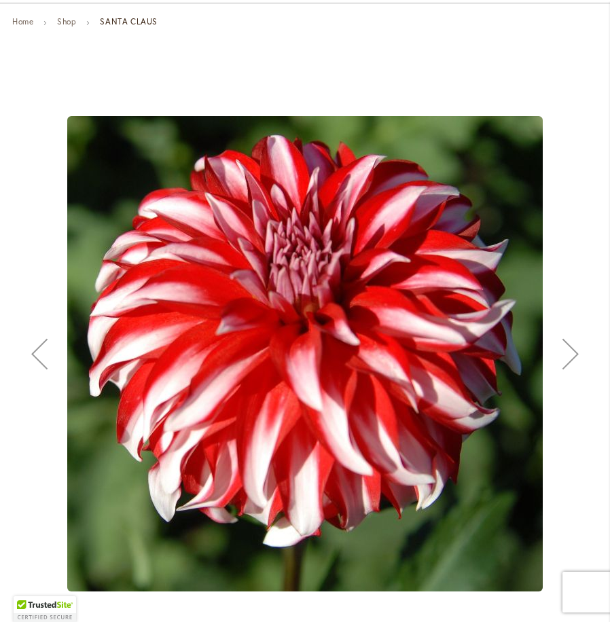
scroll to position [136, 0]
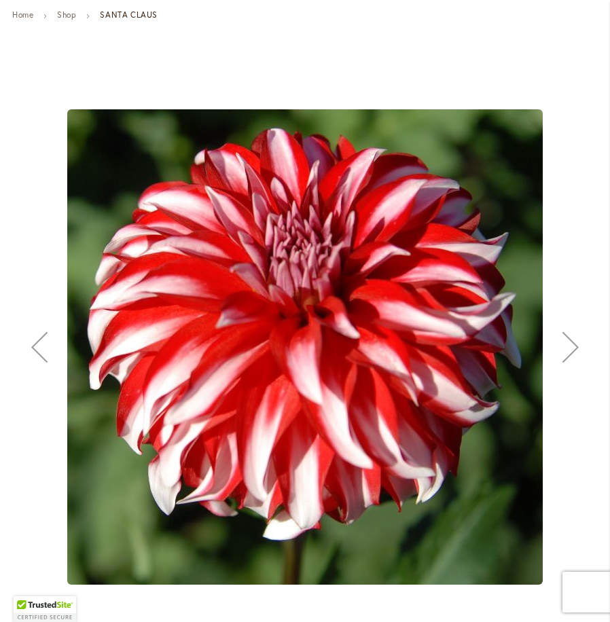
click at [573, 337] on div "Next" at bounding box center [570, 347] width 54 height 54
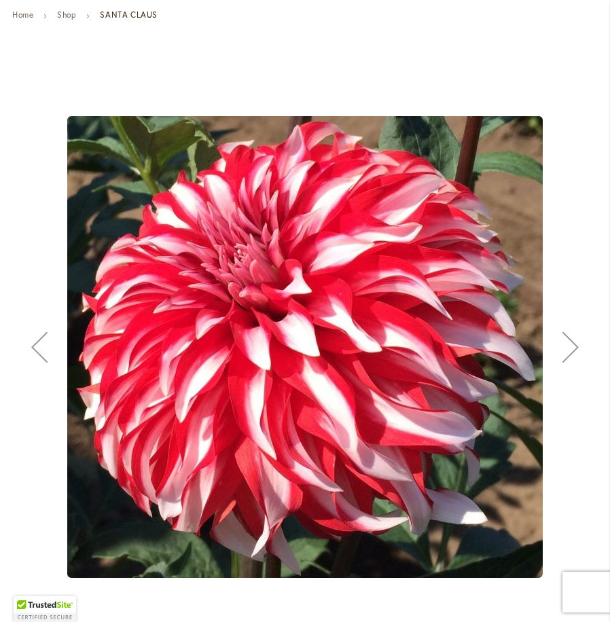
click at [573, 342] on div "Next" at bounding box center [570, 347] width 54 height 54
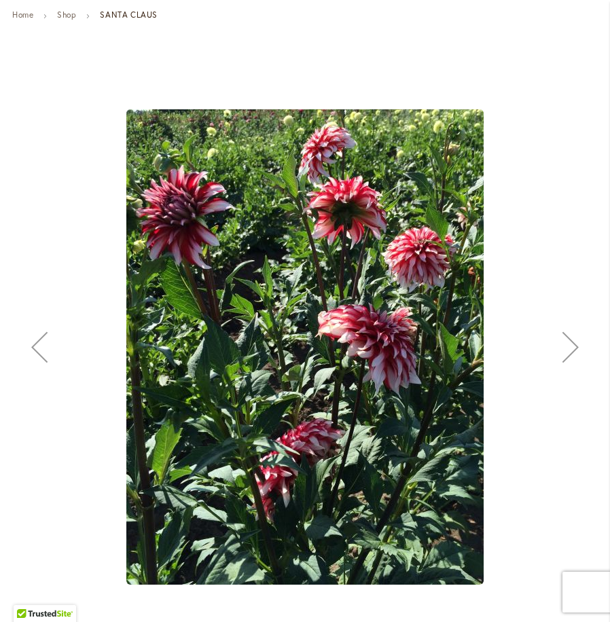
click at [573, 343] on div "Next" at bounding box center [570, 347] width 54 height 54
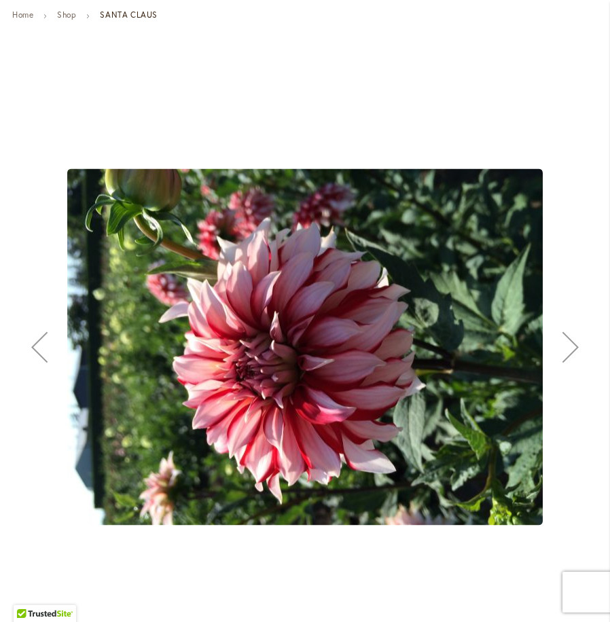
click at [573, 343] on div "Next" at bounding box center [570, 347] width 54 height 54
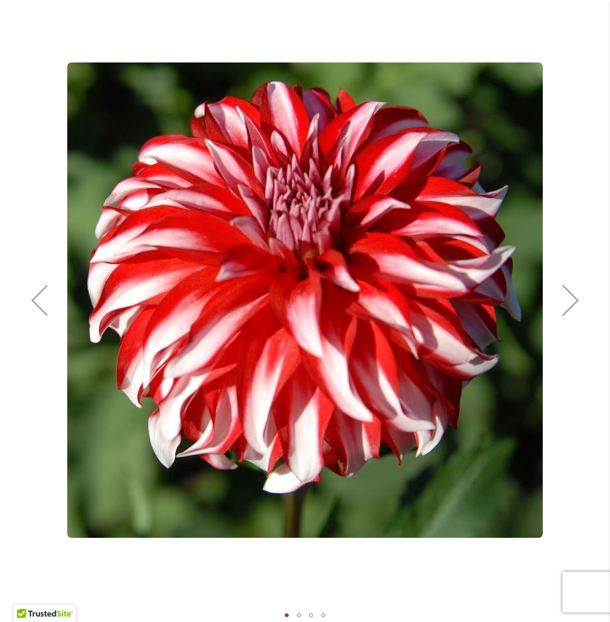
scroll to position [204, 0]
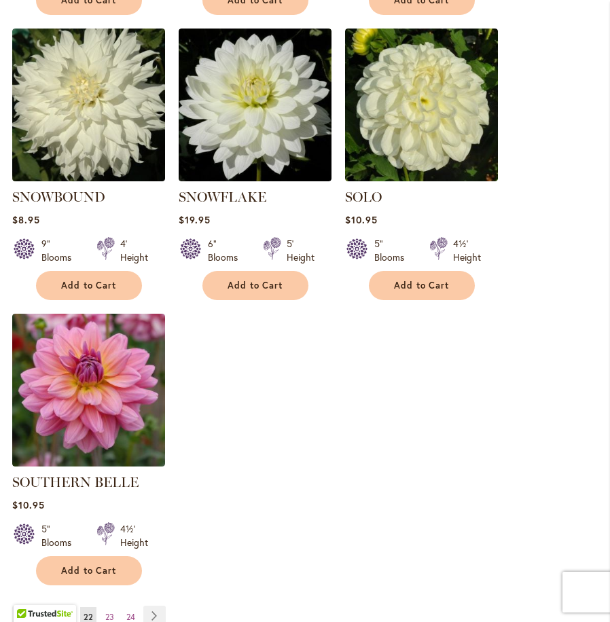
scroll to position [1765, 0]
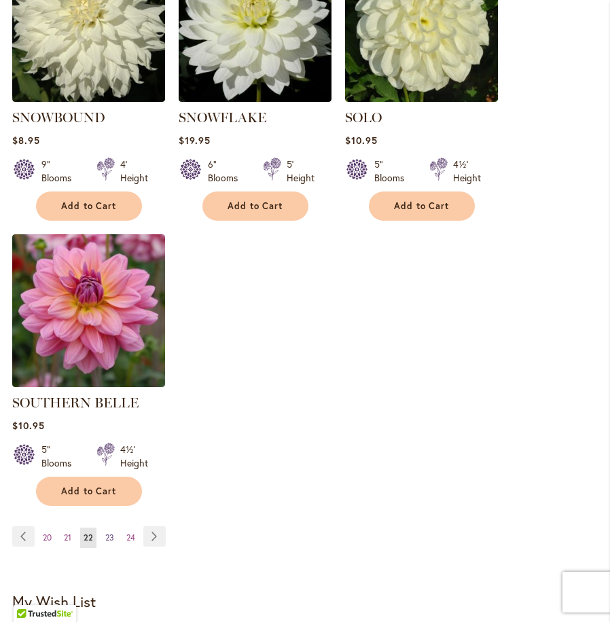
click at [114, 527] on link "Page 23" at bounding box center [110, 537] width 16 height 20
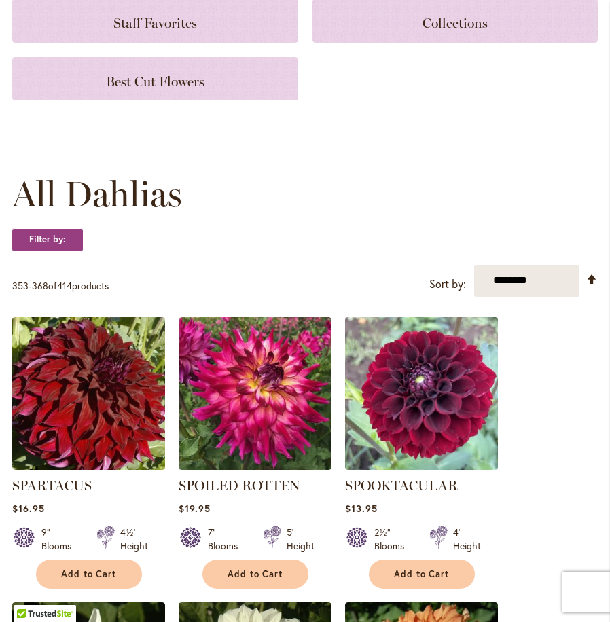
scroll to position [271, 0]
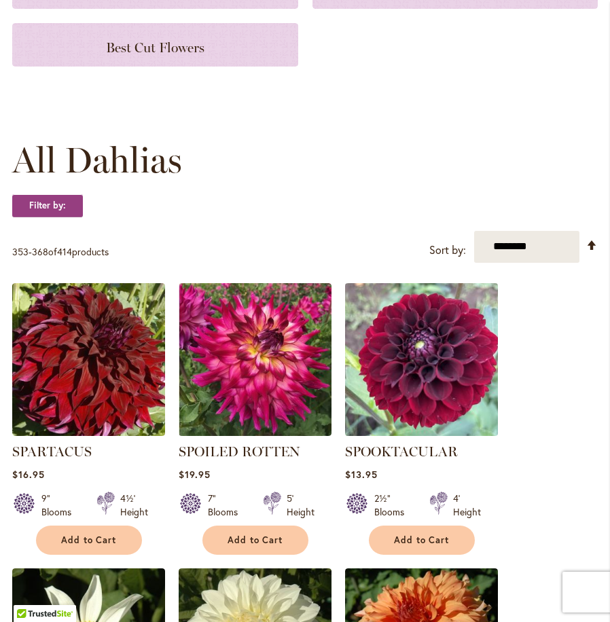
click at [452, 379] on img at bounding box center [421, 359] width 160 height 160
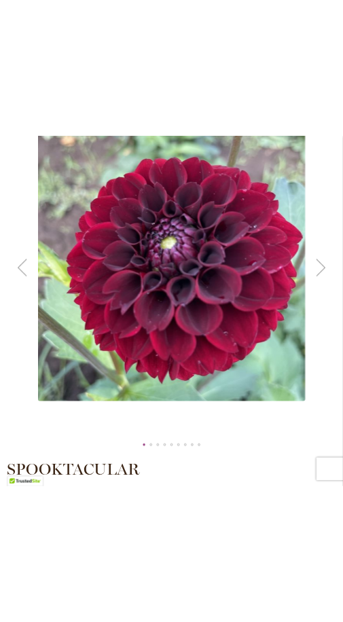
scroll to position [271, 0]
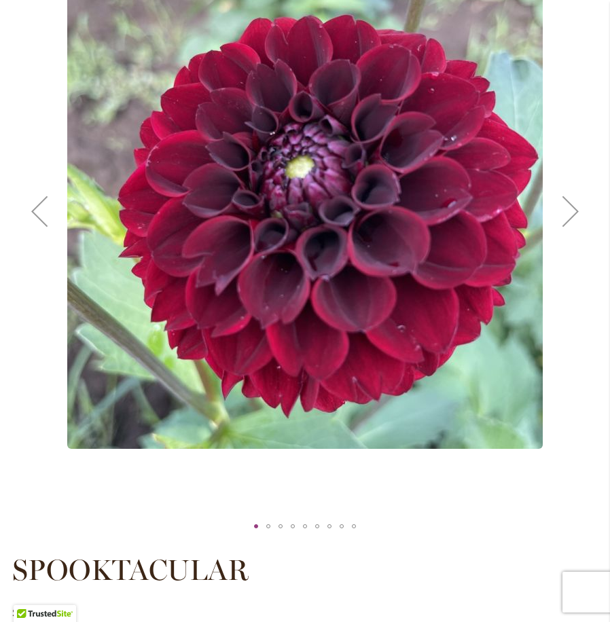
click at [572, 211] on div "Next" at bounding box center [570, 211] width 54 height 54
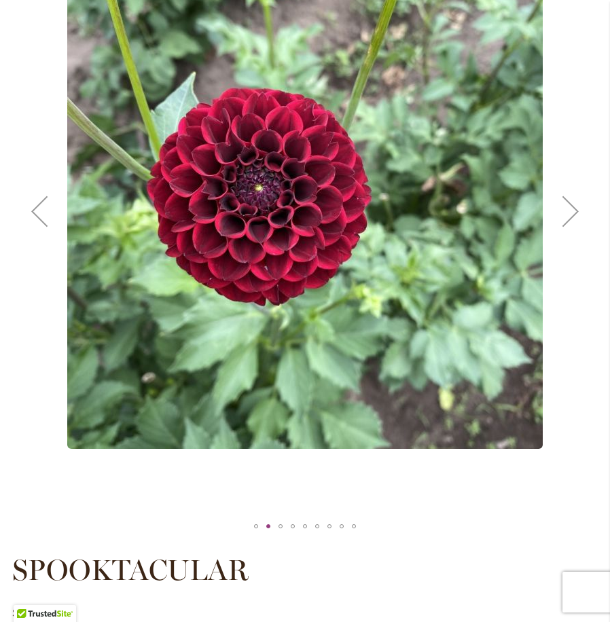
click at [563, 216] on div "Next" at bounding box center [570, 211] width 54 height 54
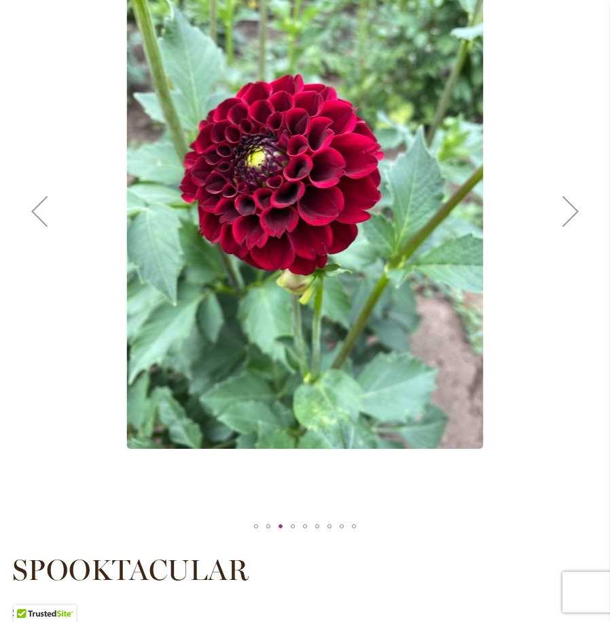
click at [562, 216] on div "Next" at bounding box center [570, 211] width 54 height 54
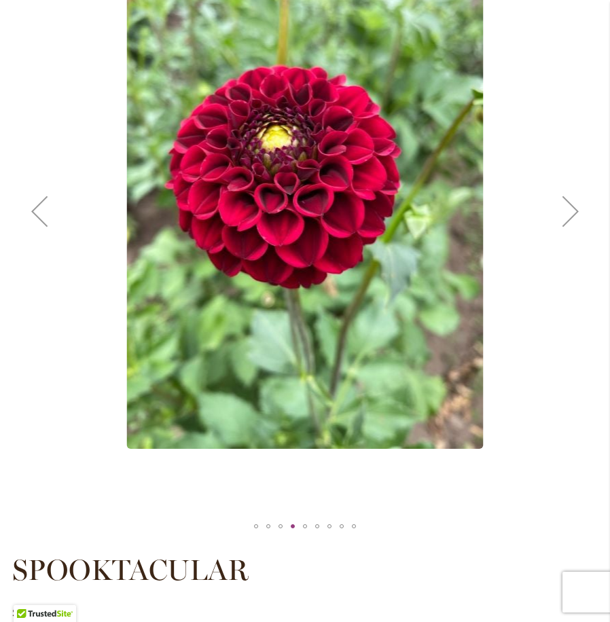
click at [562, 216] on div "Next" at bounding box center [570, 211] width 54 height 54
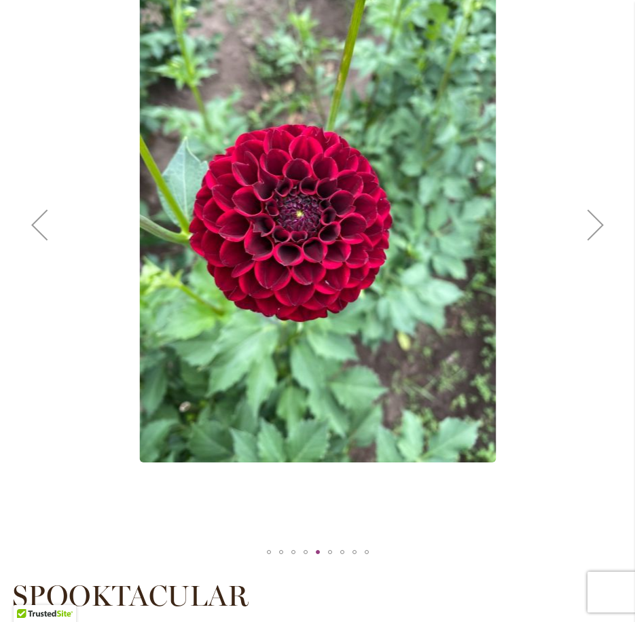
click at [591, 225] on div "Next" at bounding box center [595, 225] width 54 height 54
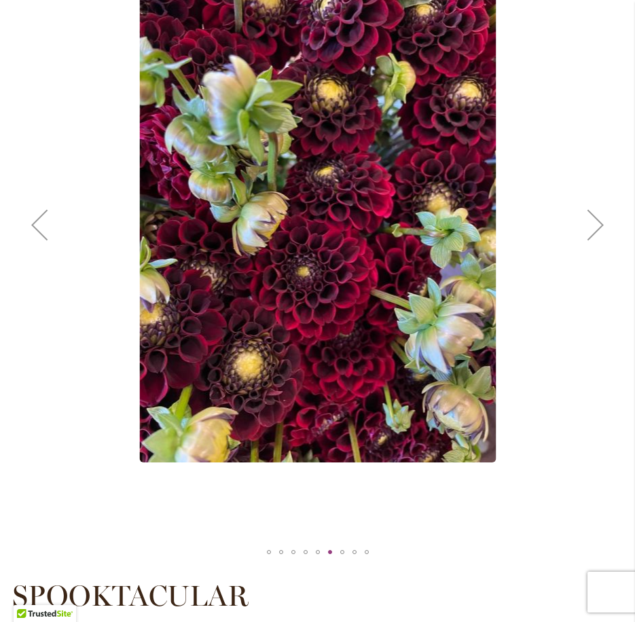
click at [592, 226] on div "Next" at bounding box center [595, 225] width 54 height 54
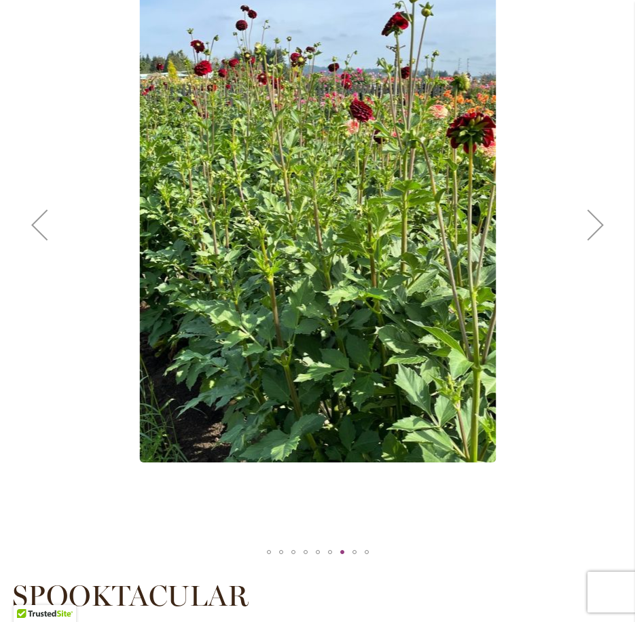
click at [592, 229] on div "Next" at bounding box center [595, 225] width 54 height 54
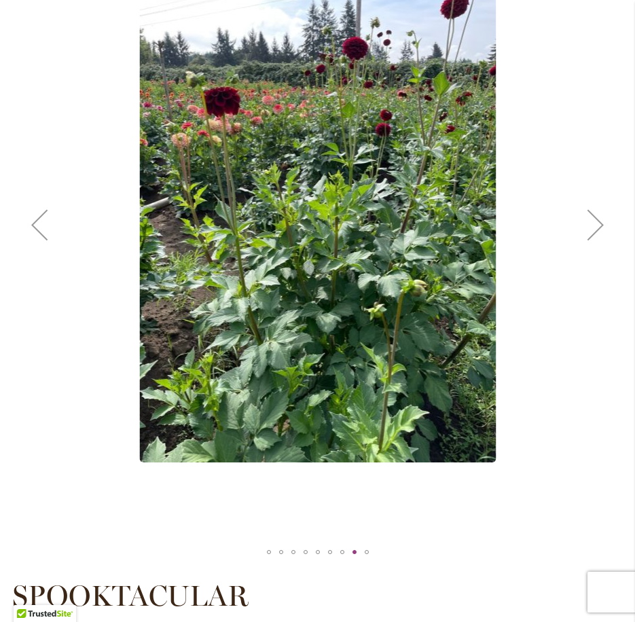
click at [590, 234] on div "Next" at bounding box center [595, 225] width 54 height 54
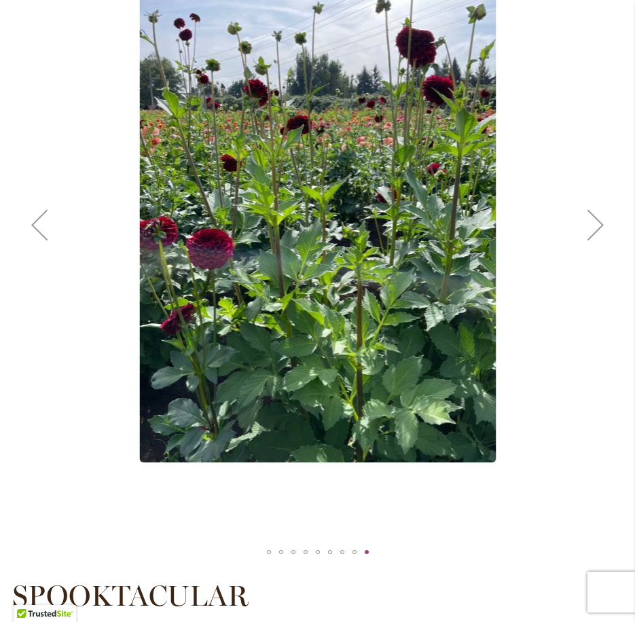
click at [589, 234] on div "Next" at bounding box center [595, 225] width 54 height 54
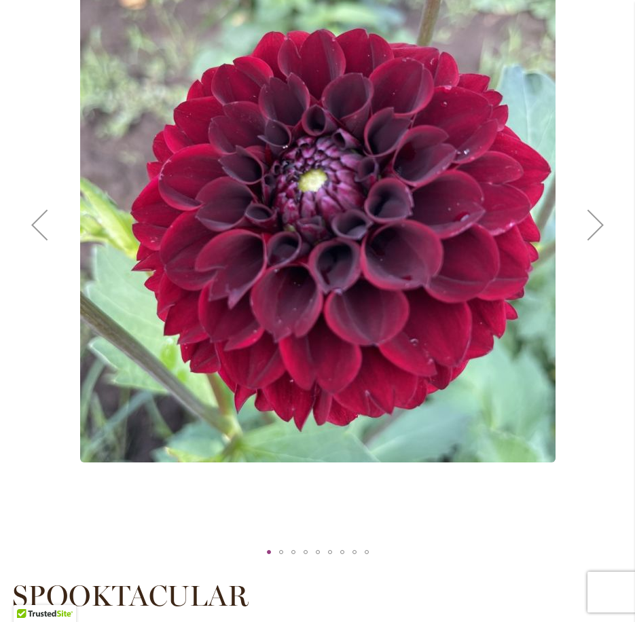
click at [588, 235] on div "Next" at bounding box center [595, 225] width 54 height 54
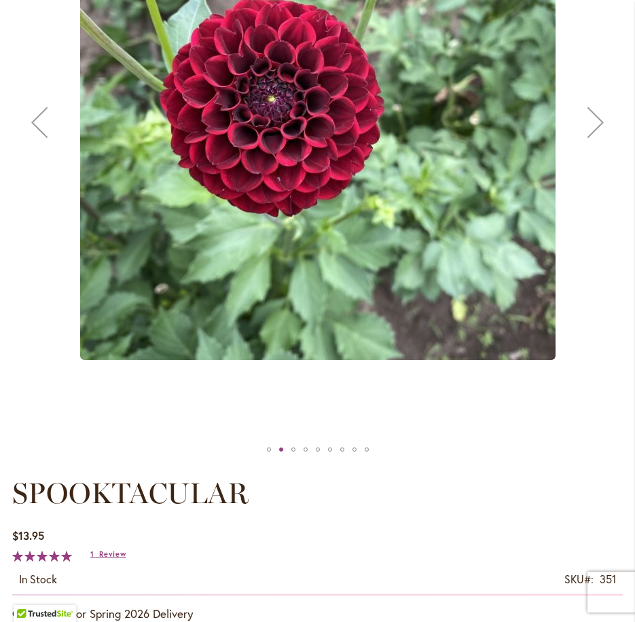
scroll to position [679, 0]
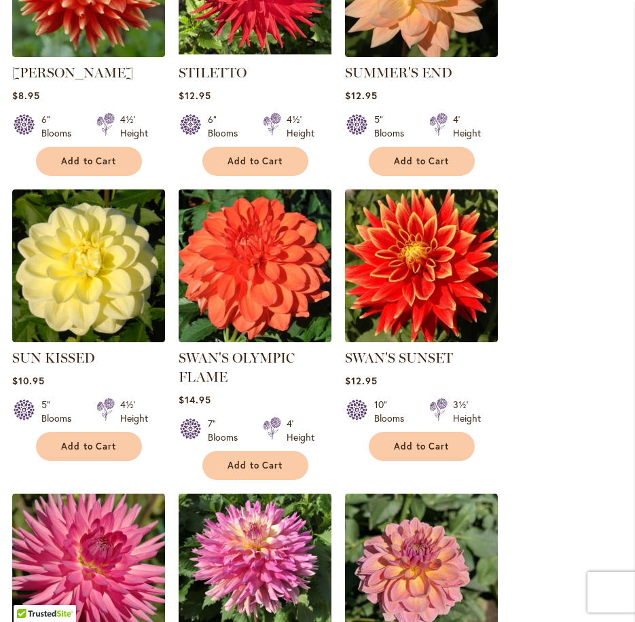
scroll to position [1222, 0]
